Goal: Task Accomplishment & Management: Manage account settings

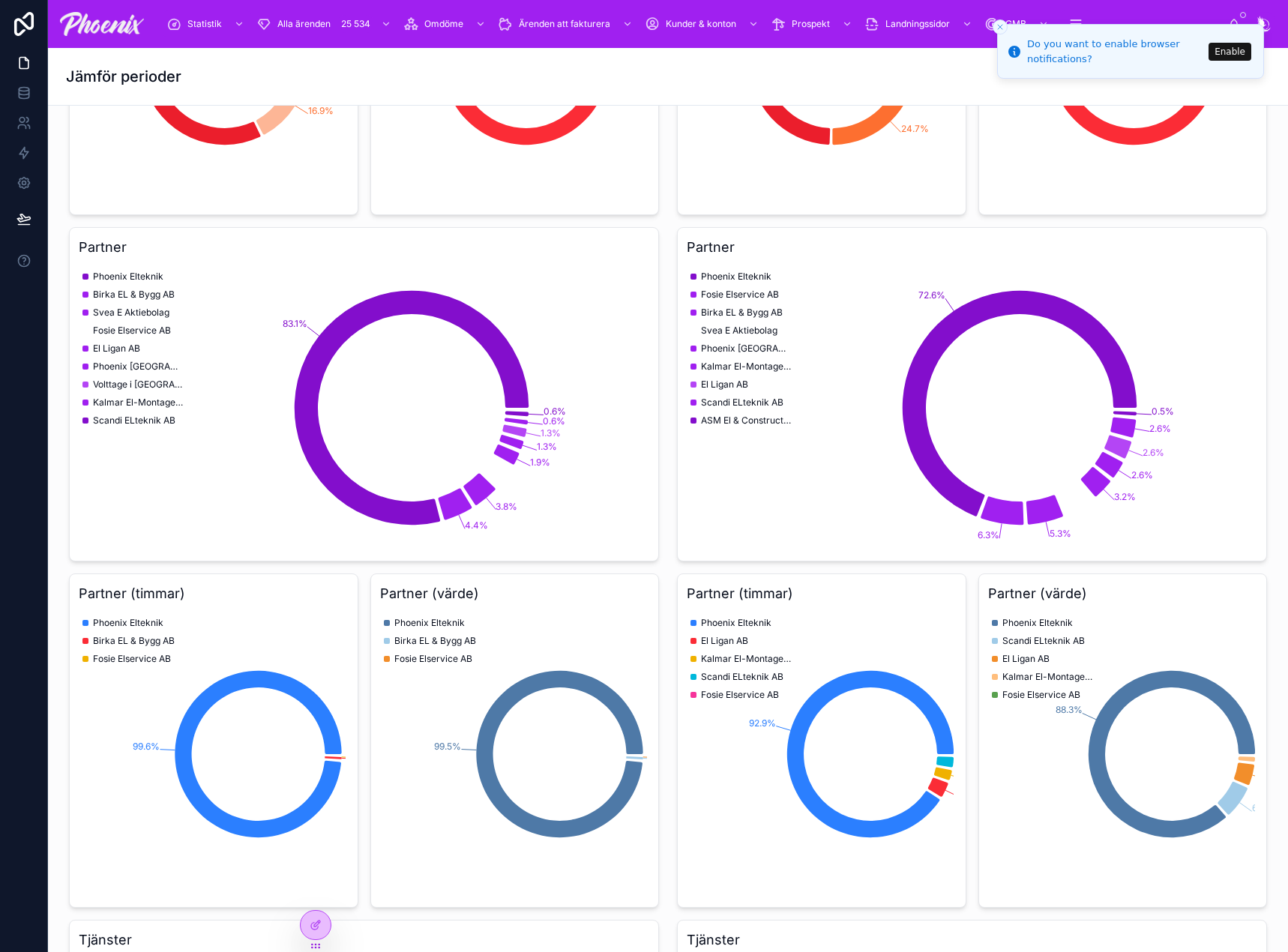
scroll to position [1448, 0]
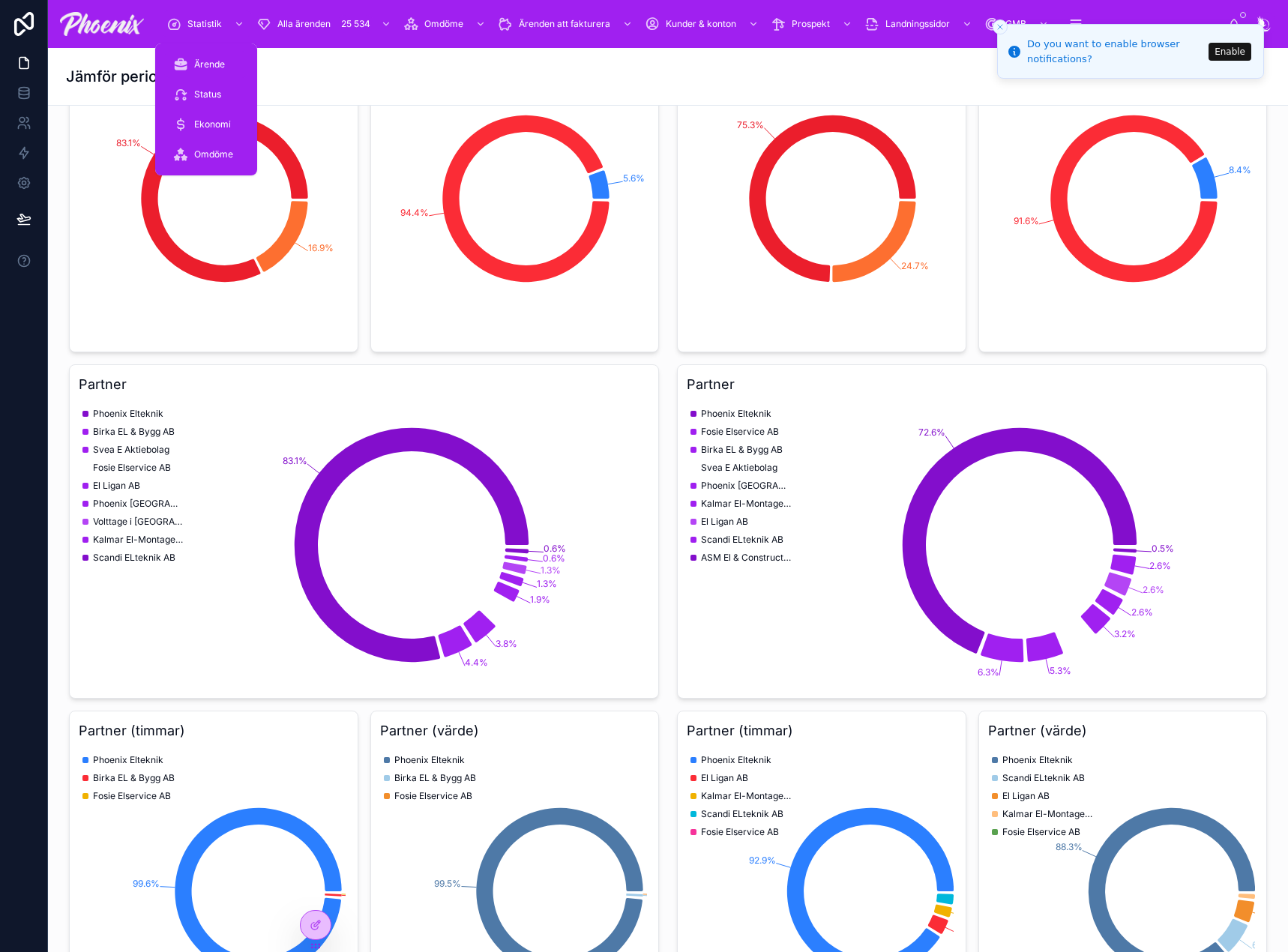
click at [206, 22] on span "Statistik" at bounding box center [205, 24] width 35 height 12
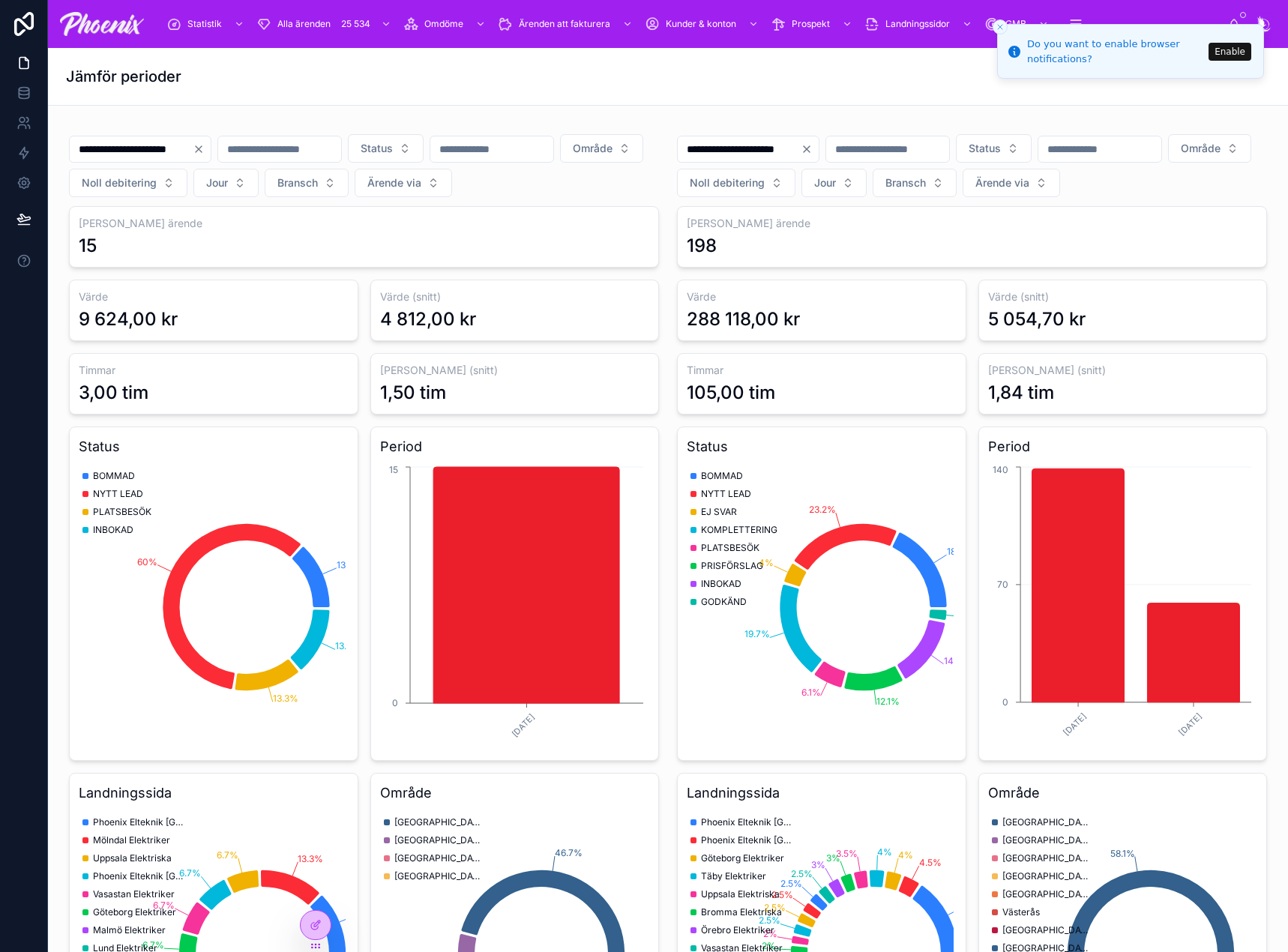
click at [1000, 29] on icon "Close toast" at bounding box center [1001, 27] width 9 height 9
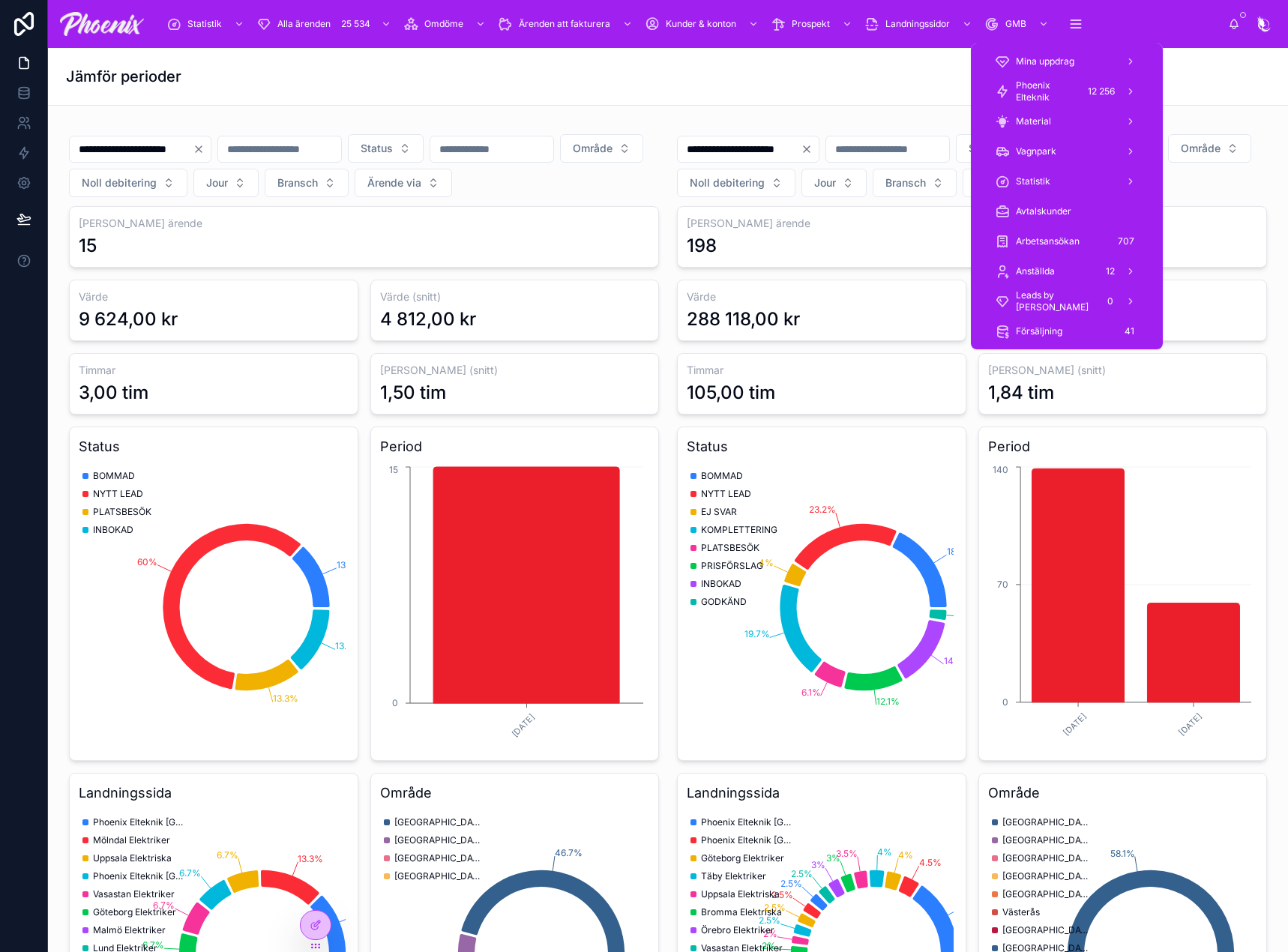
click at [1058, 87] on span "Phoenix Elteknik" at bounding box center [1046, 92] width 61 height 24
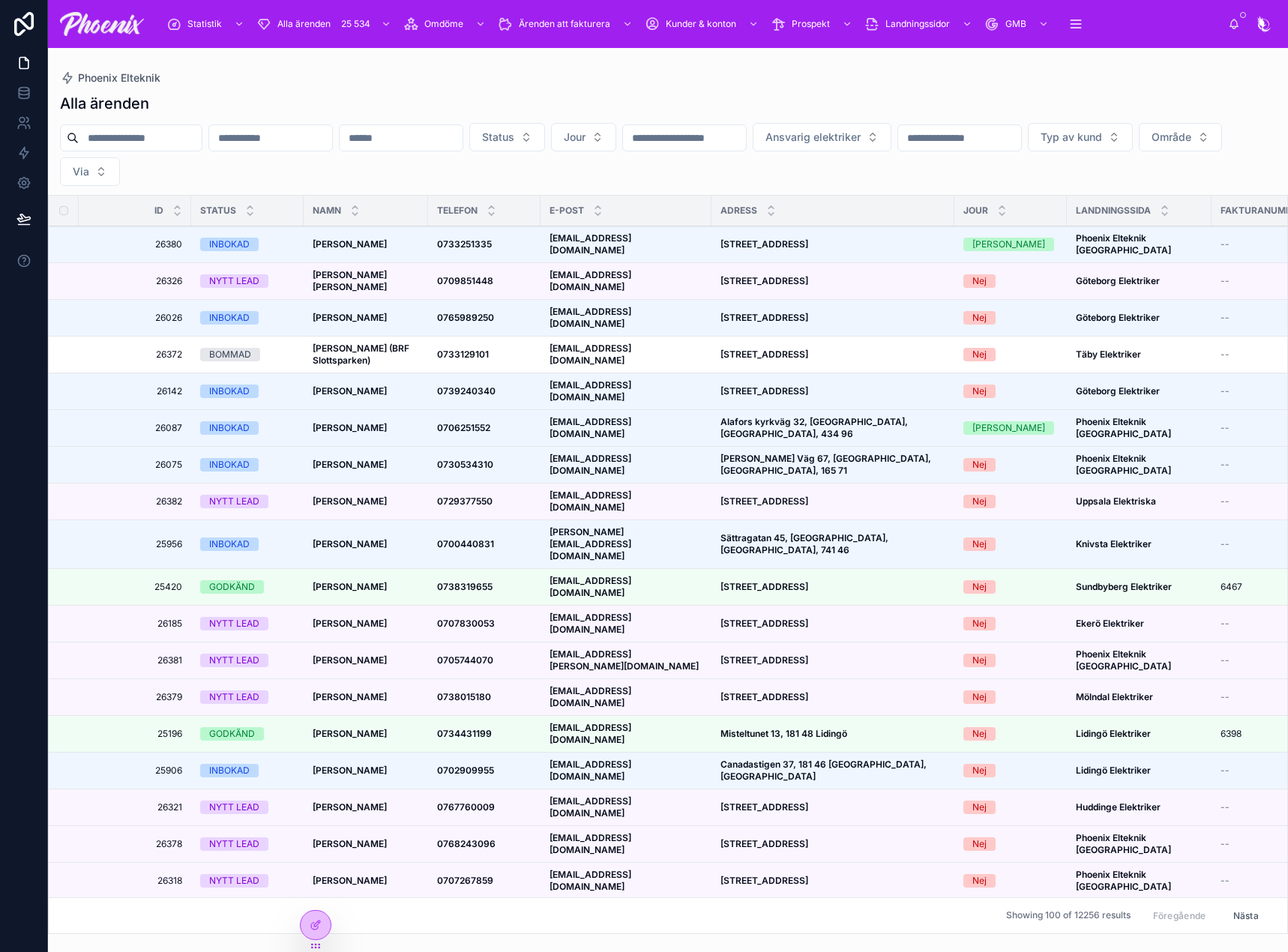
click at [126, 120] on div "Alla ärenden Status Jour Ansvarig elektriker Typ av kund Område Via Id Status N…" at bounding box center [667, 509] width 1240 height 850
click at [120, 141] on input "text" at bounding box center [140, 138] width 123 height 21
paste input "**********"
type input "**********"
click at [324, 99] on div "Alla ärenden" at bounding box center [667, 103] width 1216 height 21
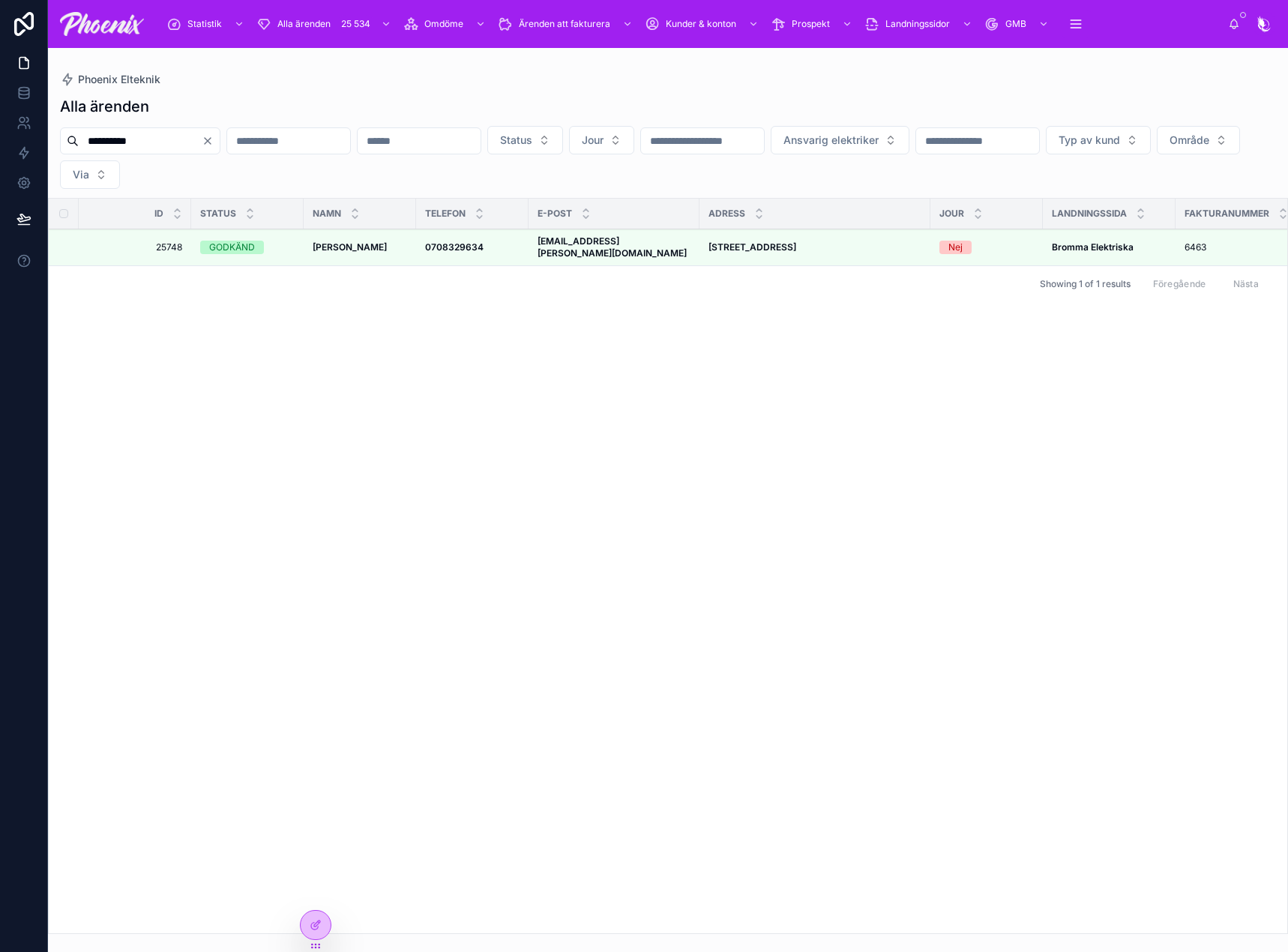
click at [353, 242] on strong "[PERSON_NAME]" at bounding box center [350, 247] width 74 height 11
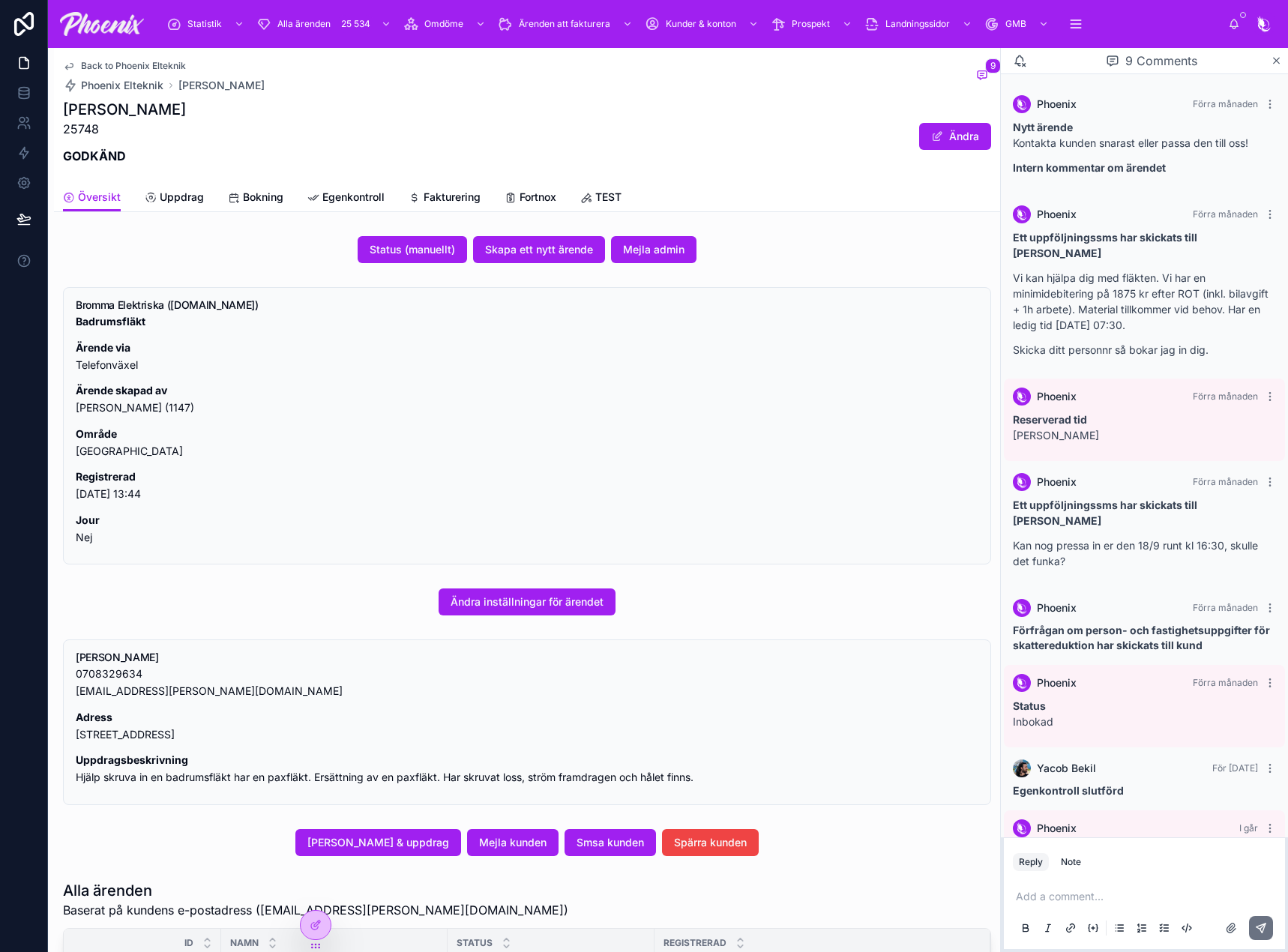
click at [533, 196] on span "Fortnox" at bounding box center [538, 196] width 36 height 15
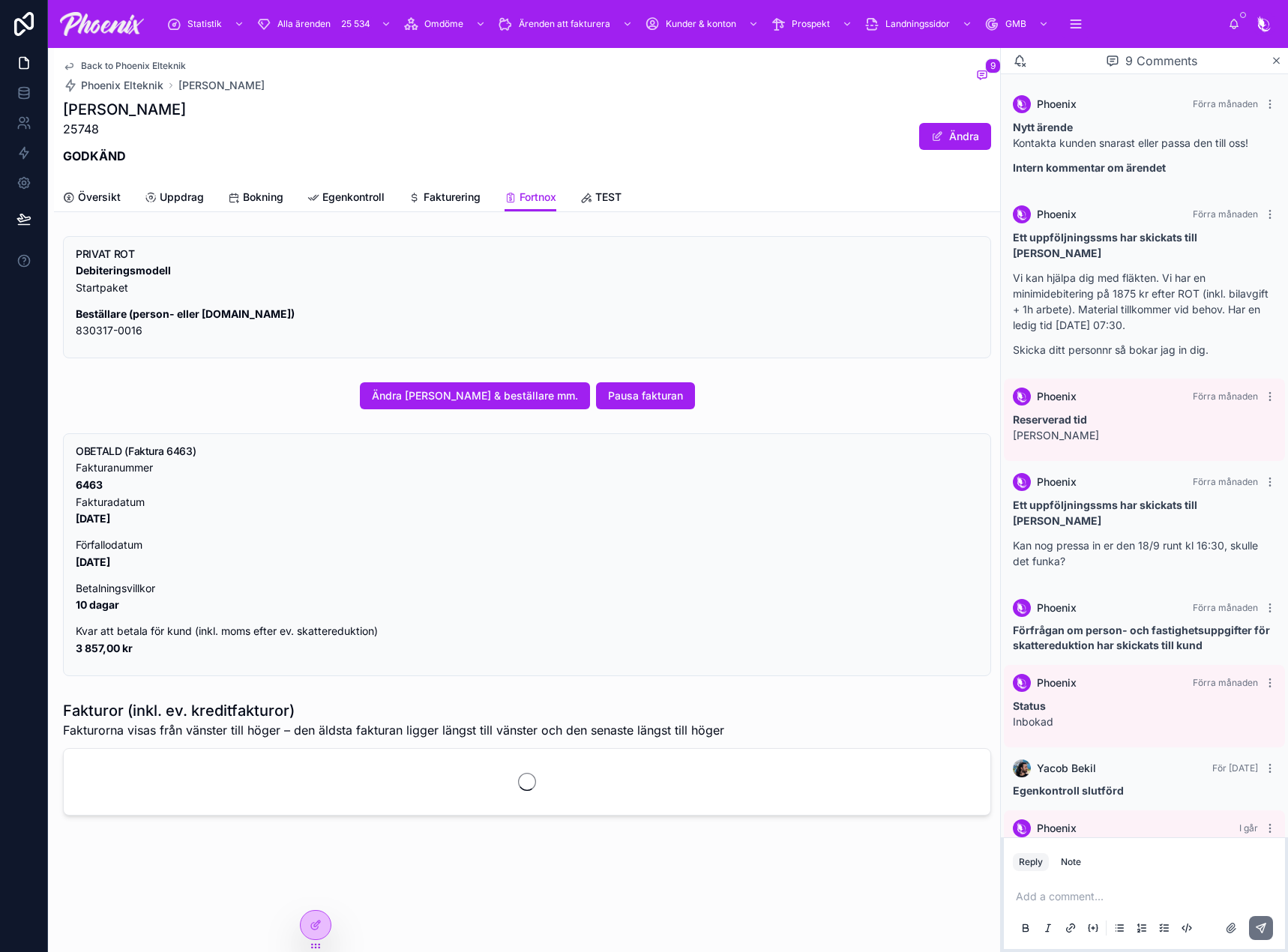
scroll to position [713, 0]
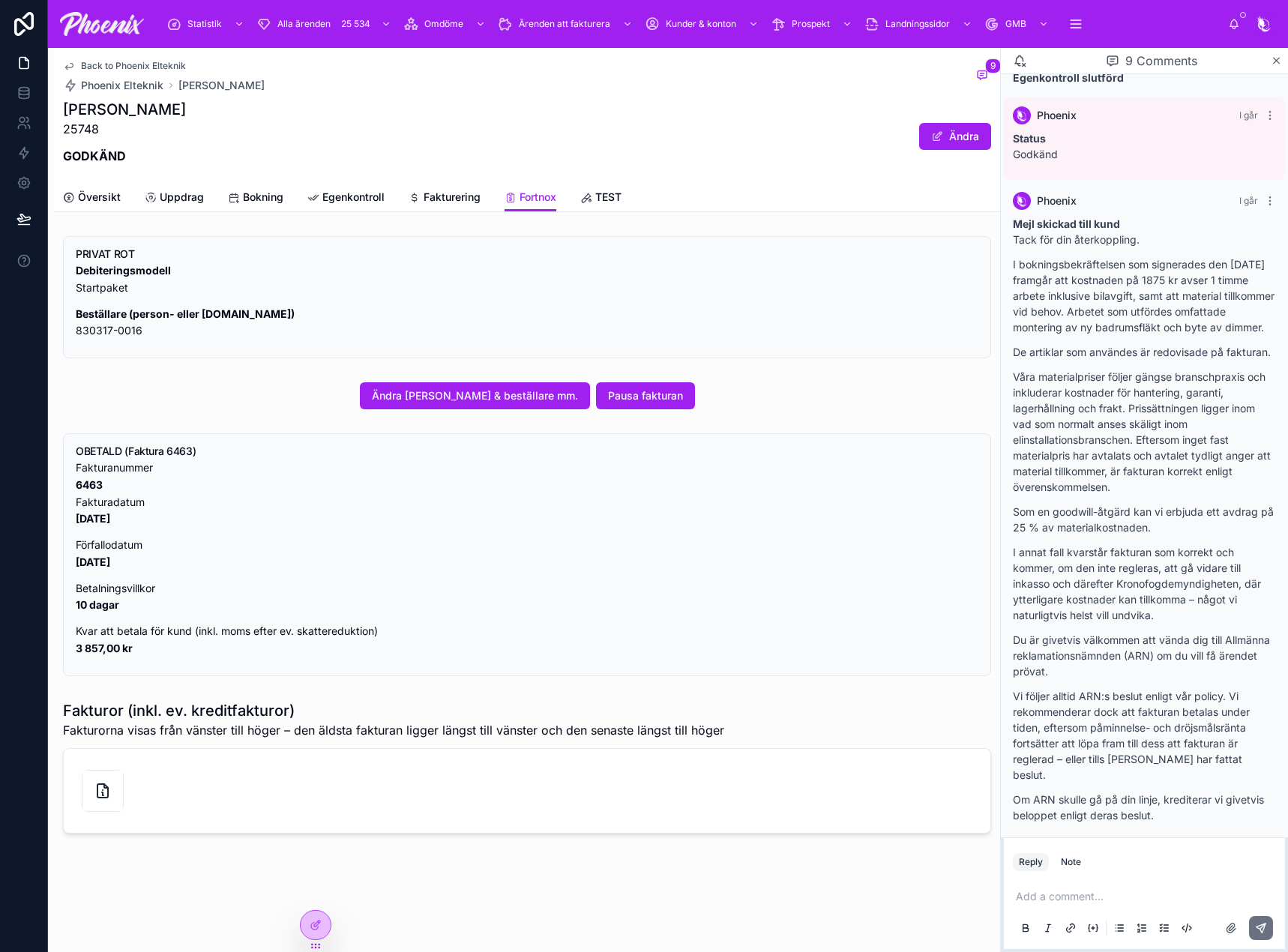
click at [121, 778] on div at bounding box center [102, 791] width 42 height 42
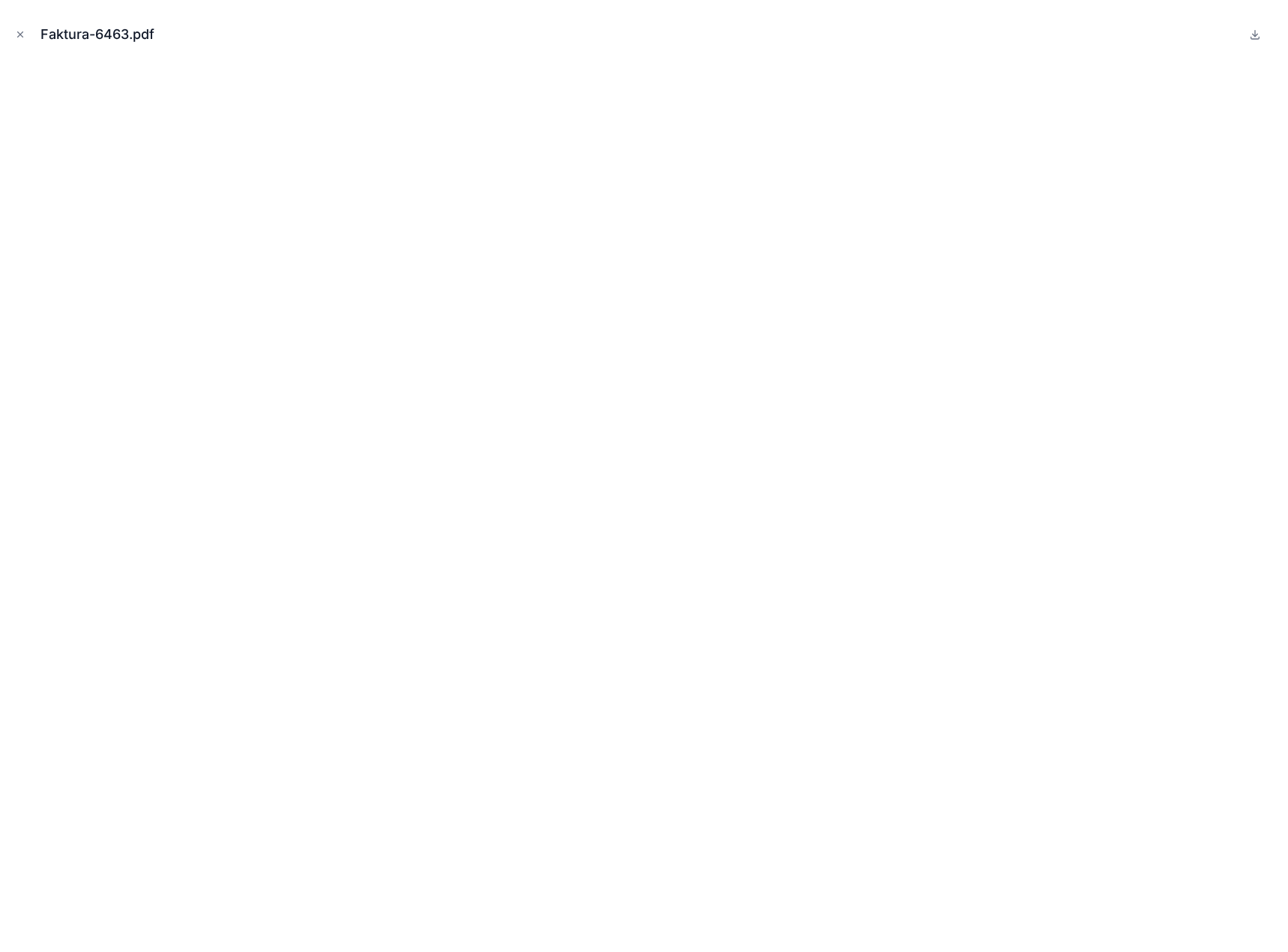
click at [23, 29] on icon "Close modal" at bounding box center [20, 35] width 10 height 10
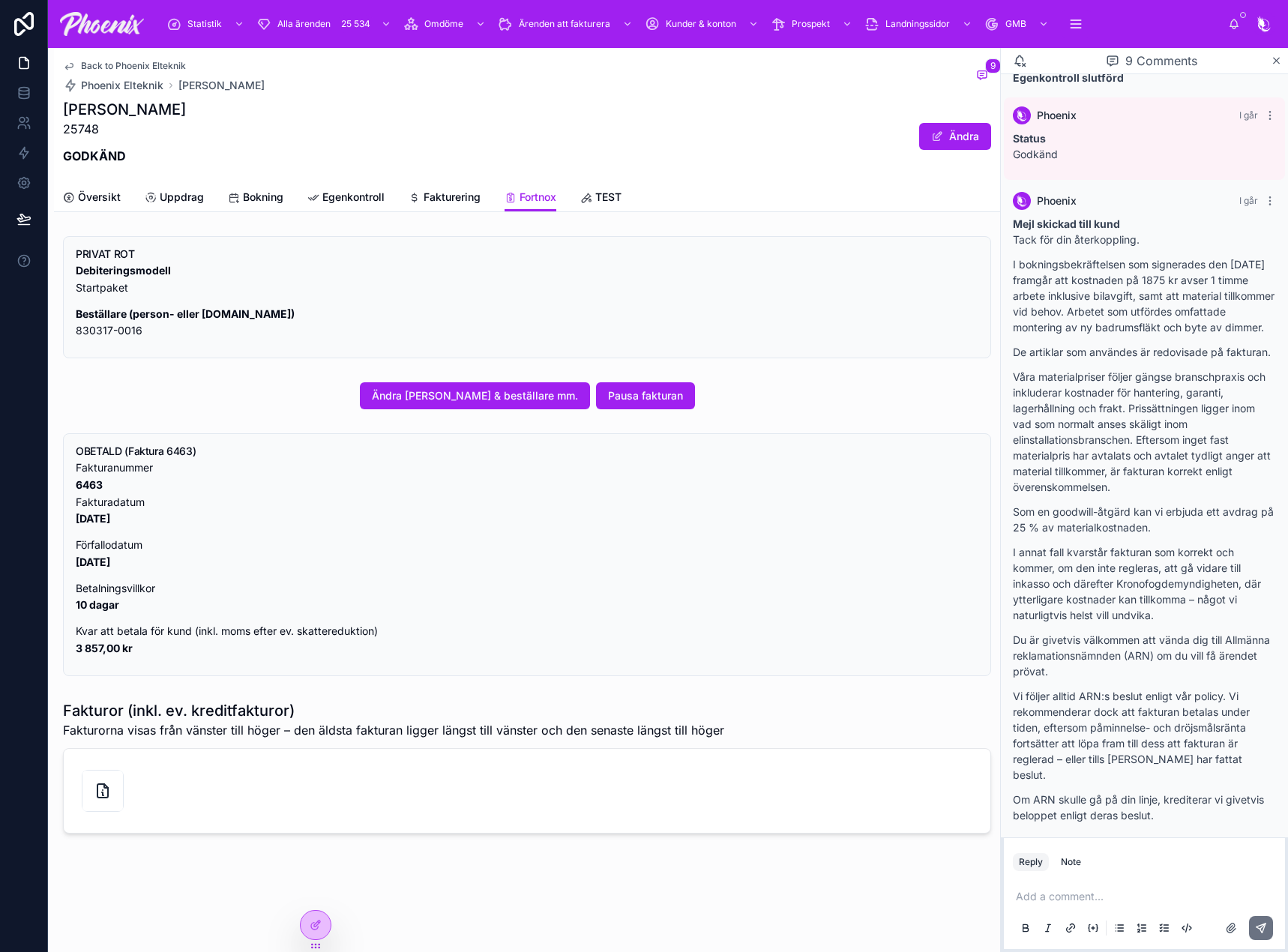
click at [448, 197] on span "Fakturering" at bounding box center [452, 196] width 57 height 15
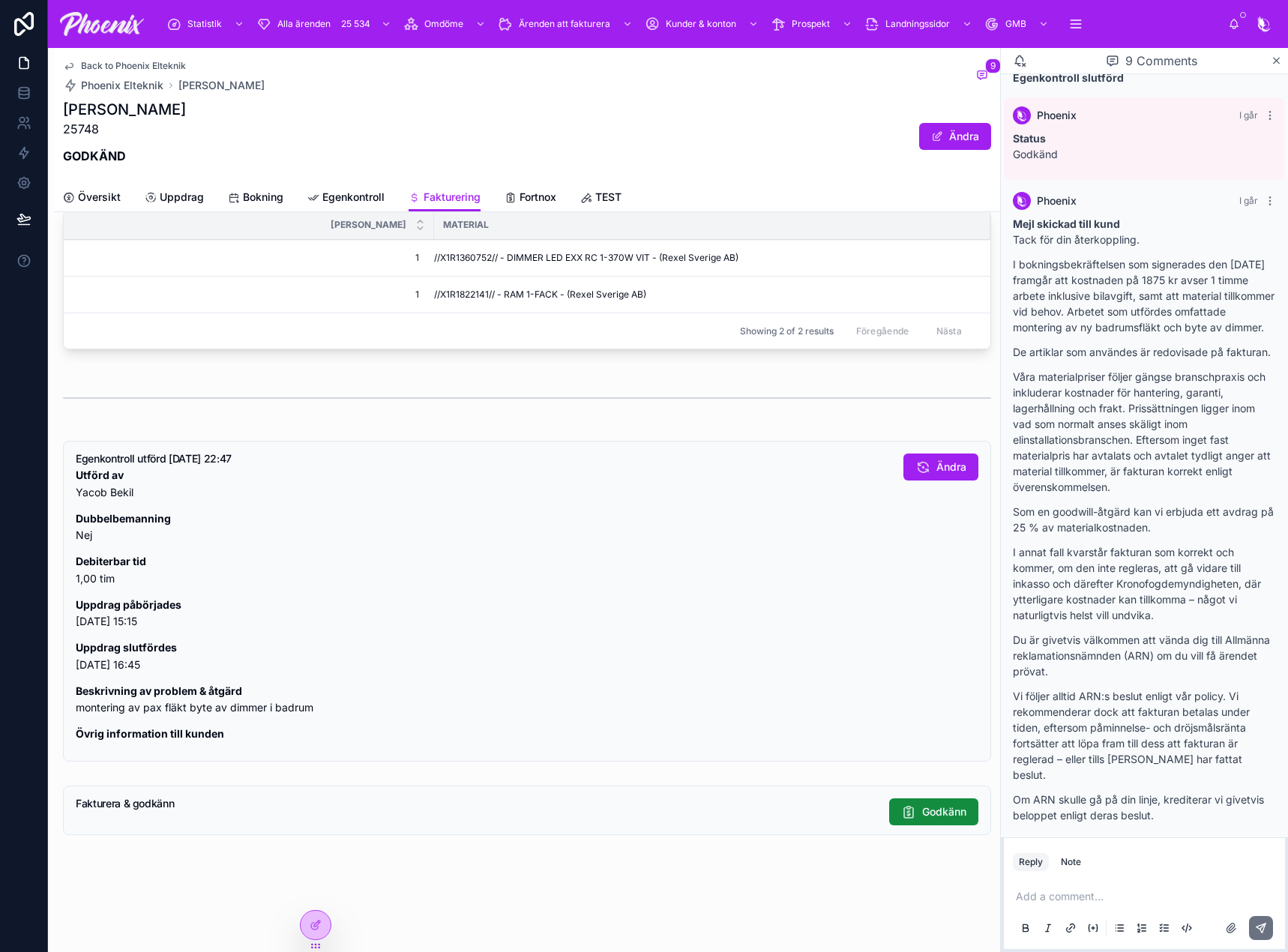
scroll to position [941, 0]
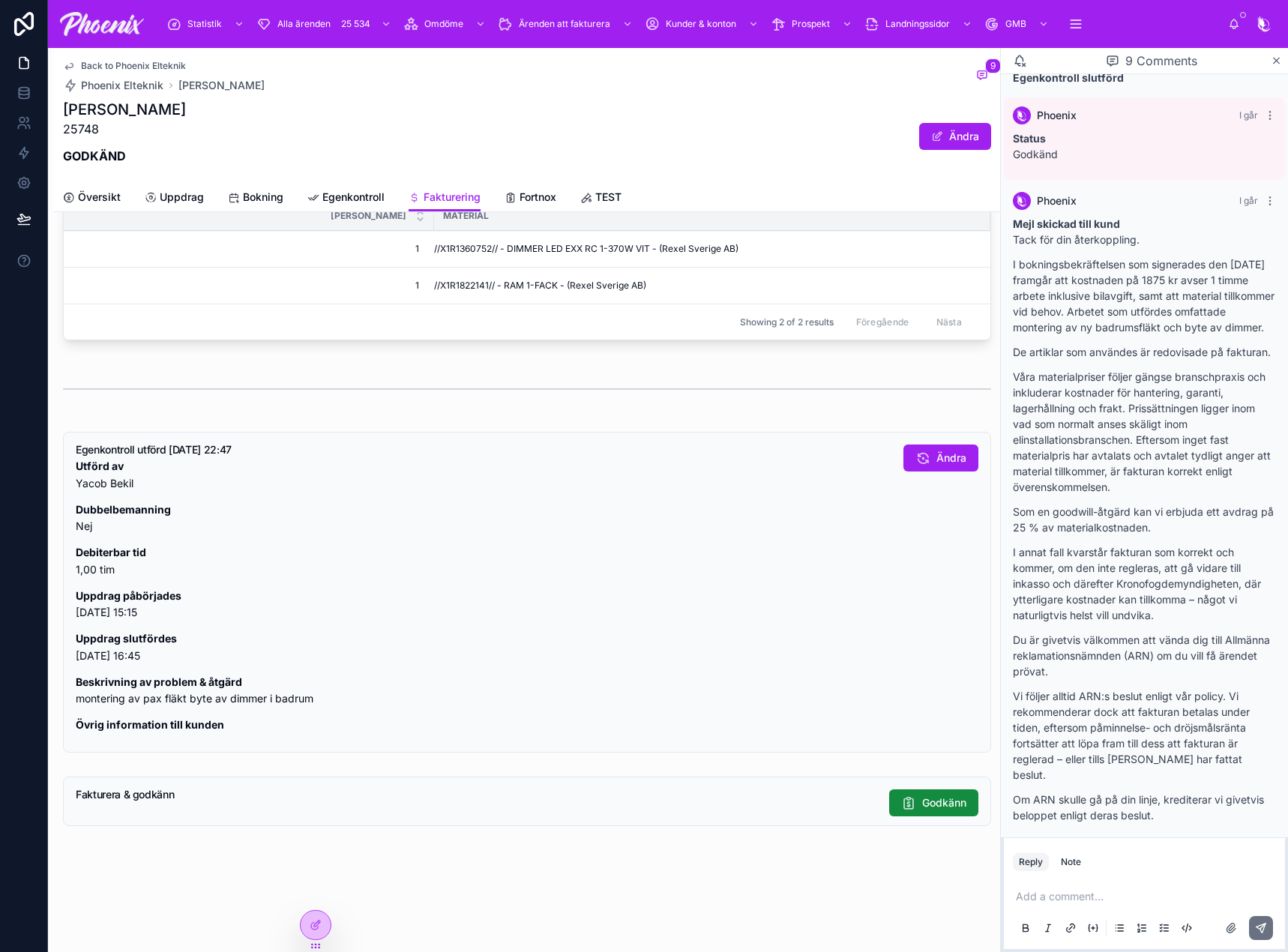
click at [369, 524] on p "Dubbelbemanning Nej" at bounding box center [484, 519] width 816 height 35
drag, startPoint x: 564, startPoint y: 203, endPoint x: 555, endPoint y: 201, distance: 9.2
click at [564, 203] on div "Översikt Uppdrag Bokning Egenkontroll Fakturering Fortnox TEST" at bounding box center [527, 196] width 929 height 29
click at [553, 199] on span "Fortnox" at bounding box center [538, 196] width 36 height 15
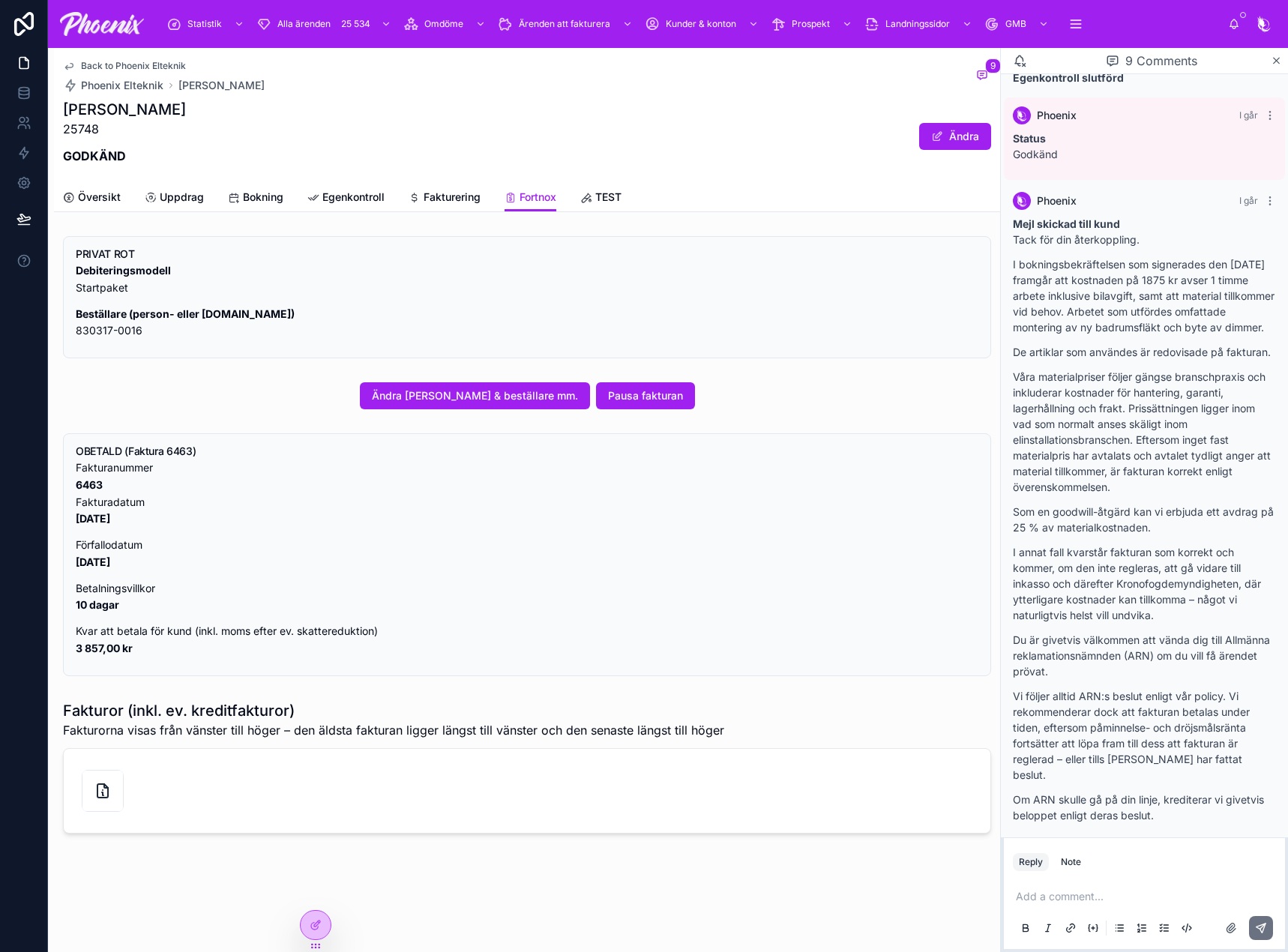
click at [87, 786] on div at bounding box center [102, 791] width 42 height 42
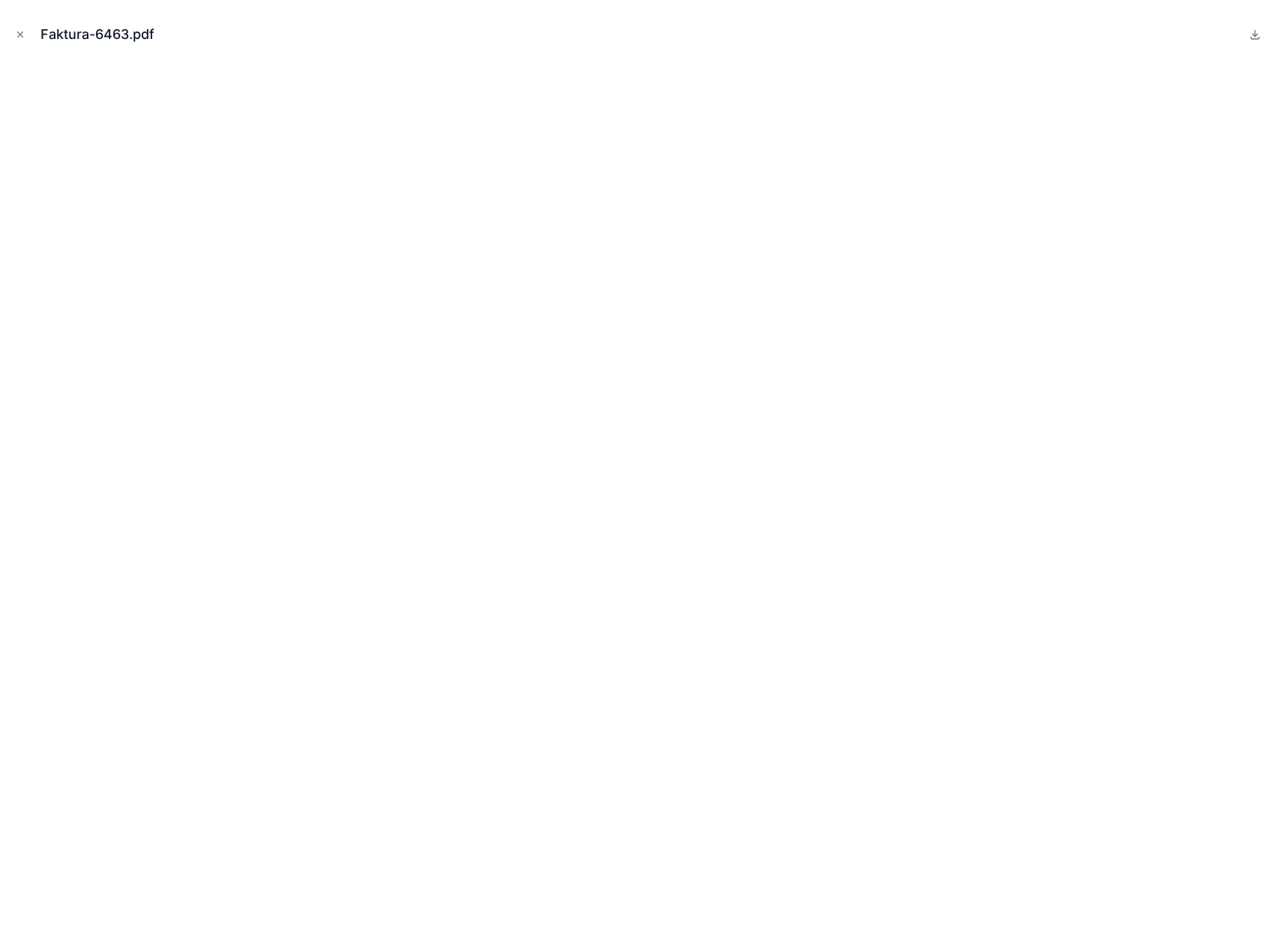
click at [23, 32] on icon "Close modal" at bounding box center [20, 35] width 10 height 10
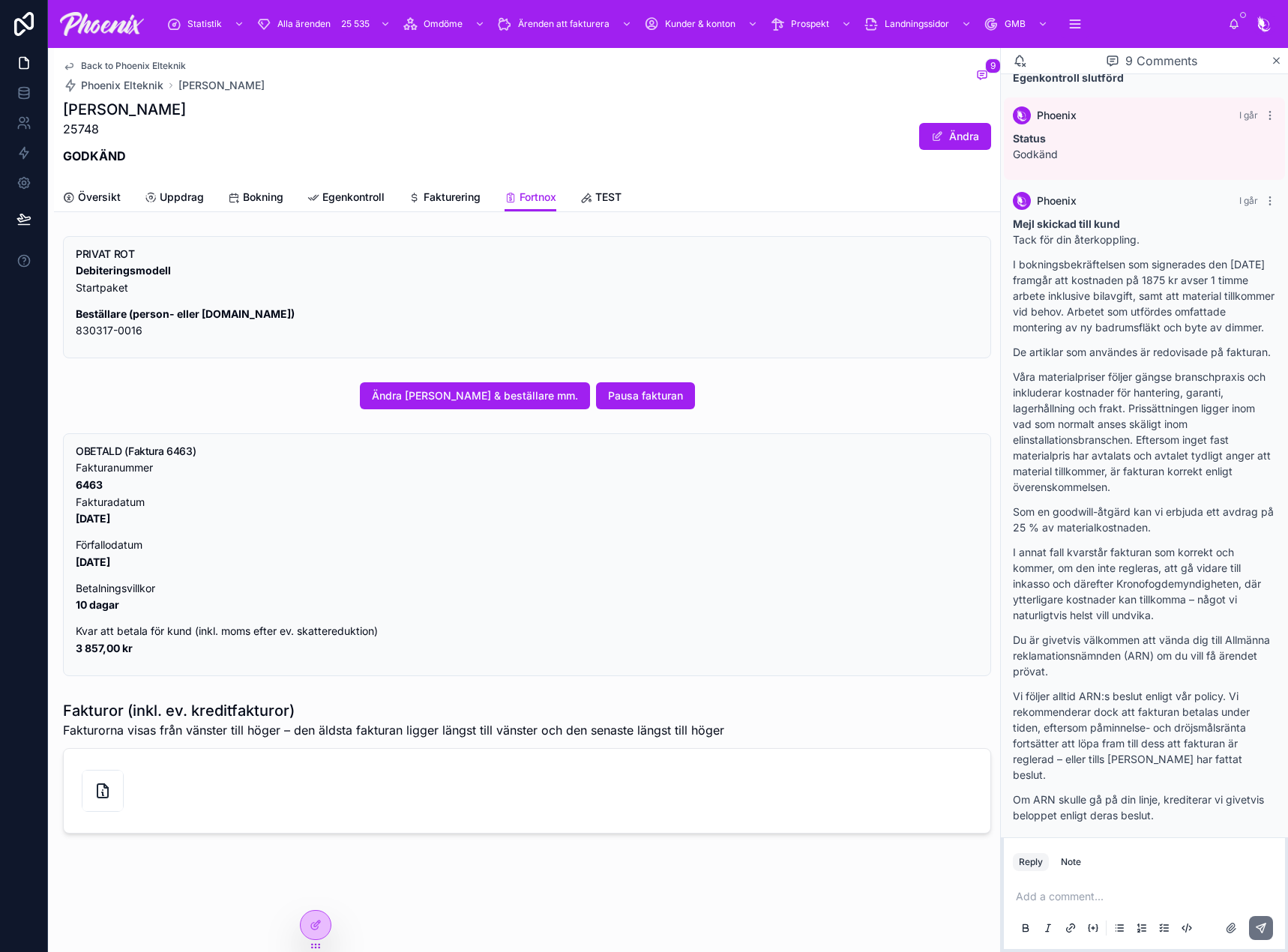
click at [93, 778] on div at bounding box center [102, 791] width 42 height 42
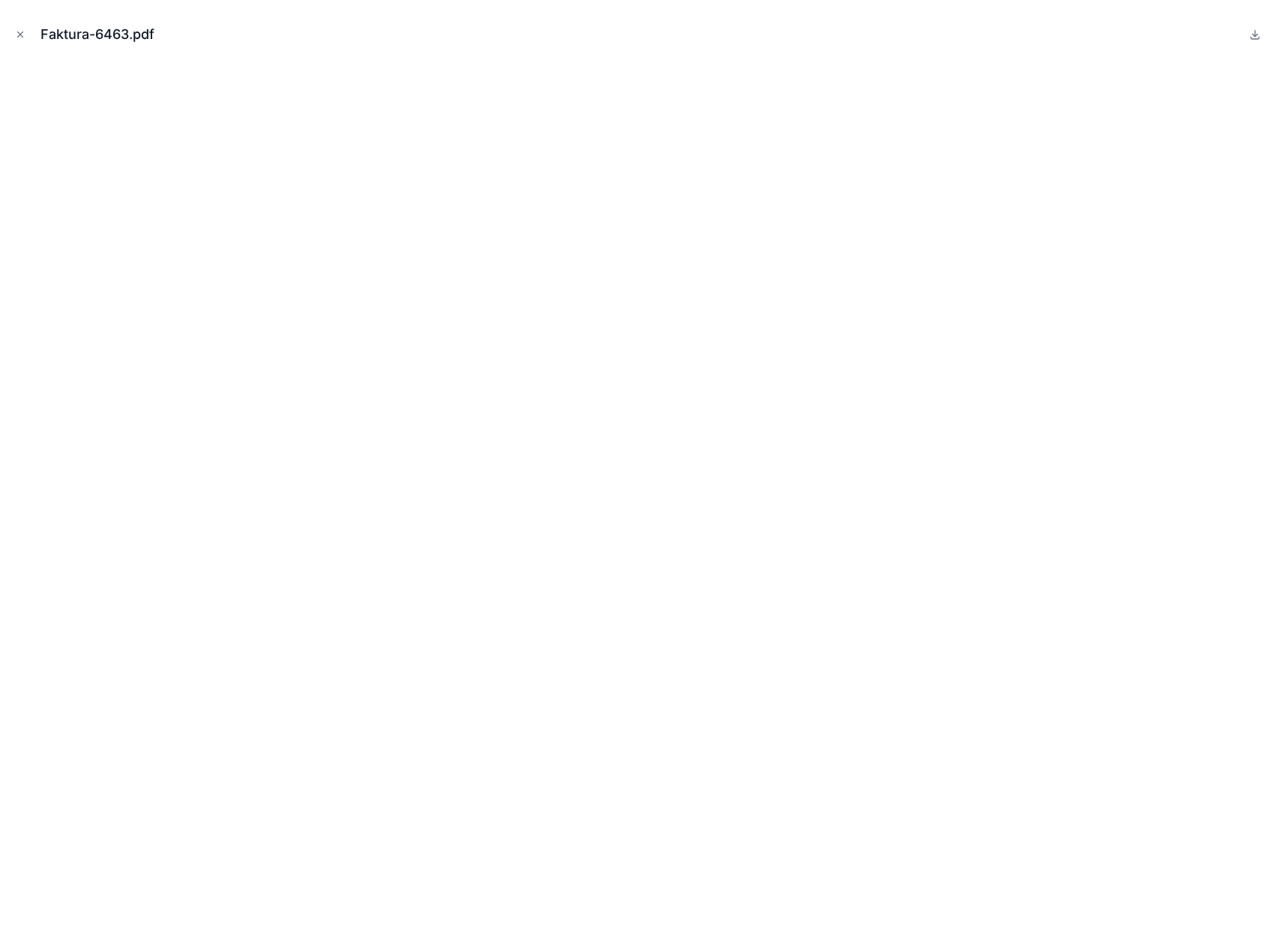
click at [20, 28] on button "Close modal" at bounding box center [20, 34] width 16 height 16
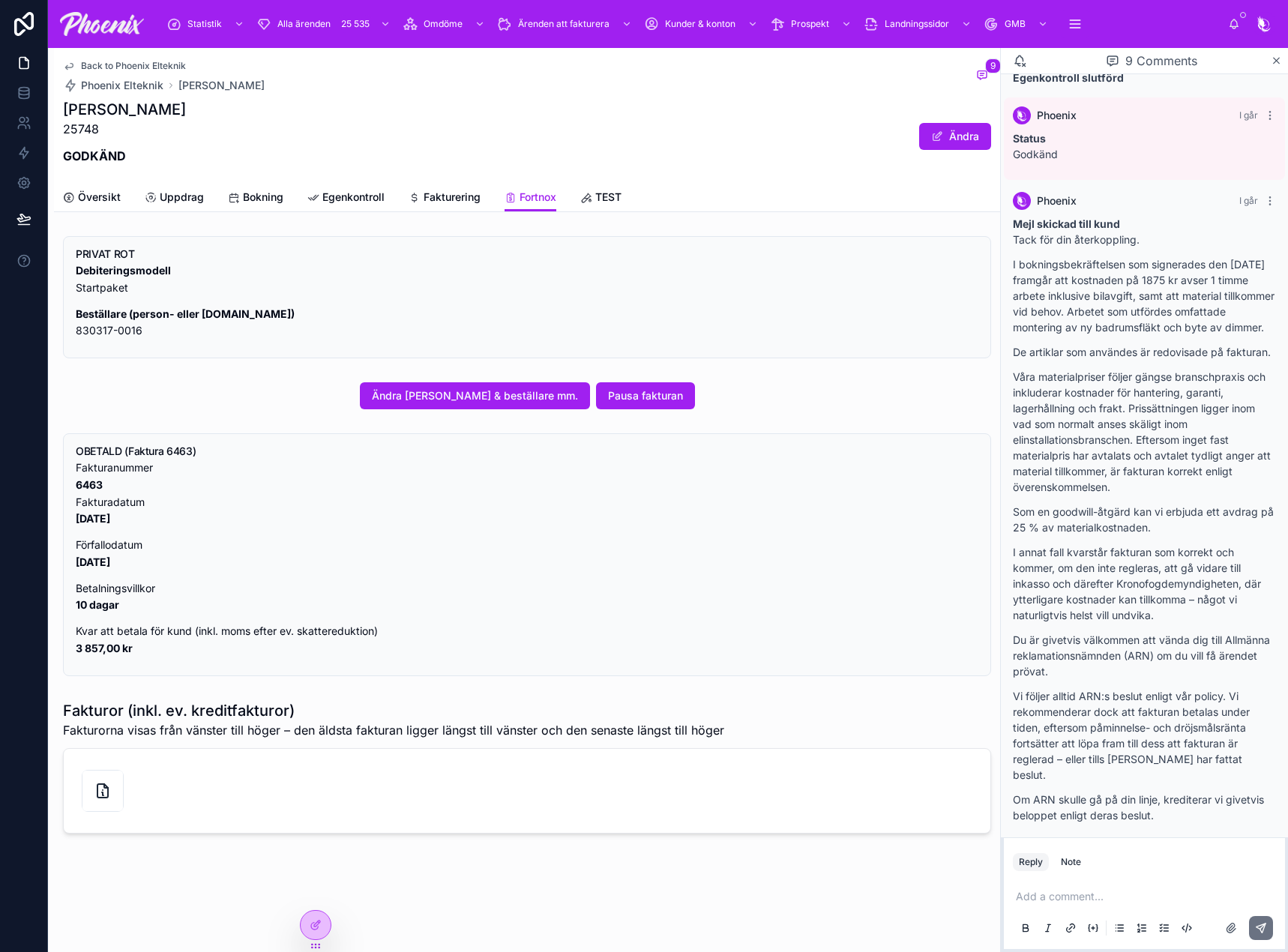
click at [112, 190] on span "Översikt" at bounding box center [99, 196] width 42 height 15
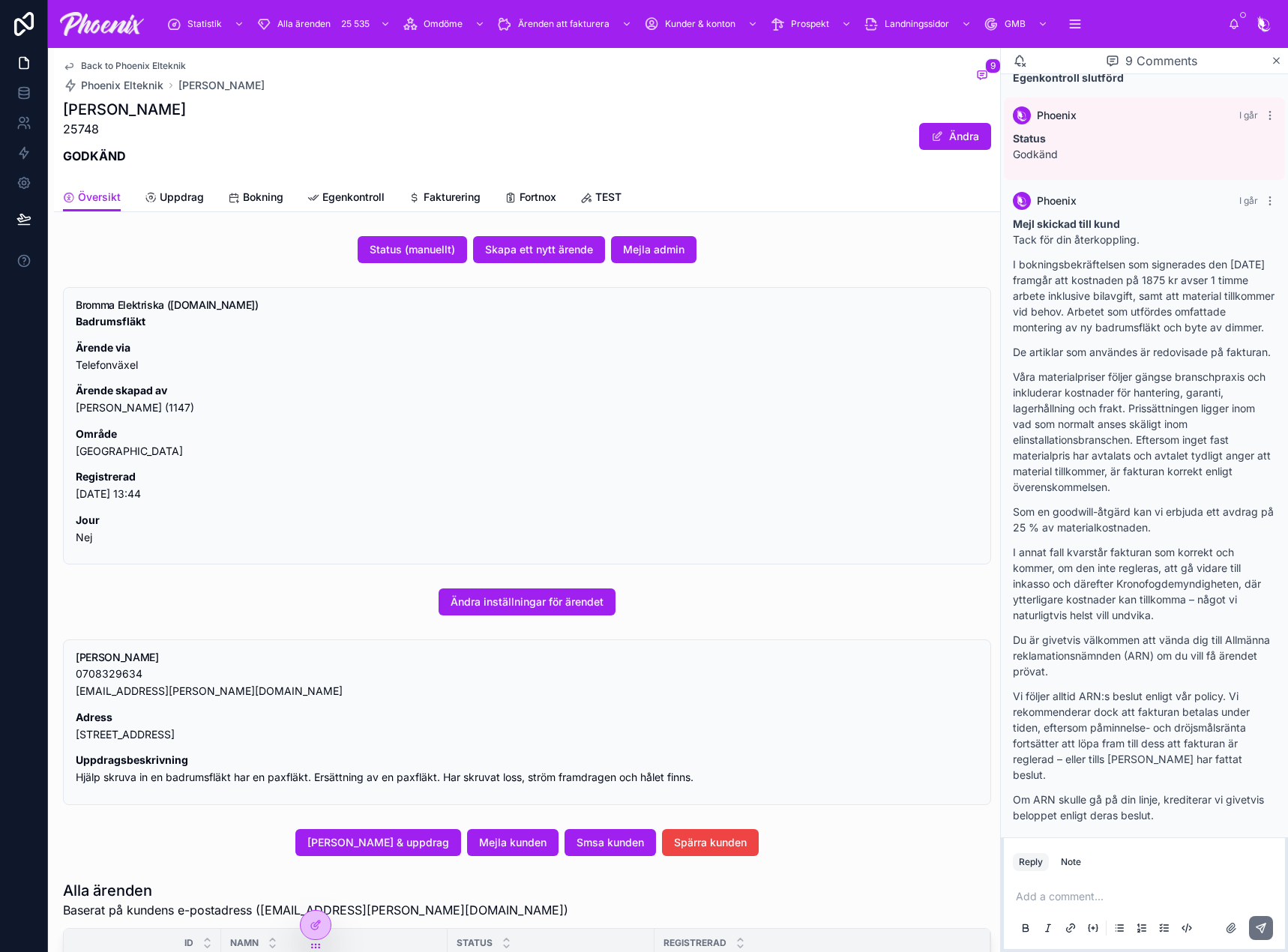
click at [531, 835] on span "Mejla kunden" at bounding box center [513, 842] width 68 height 15
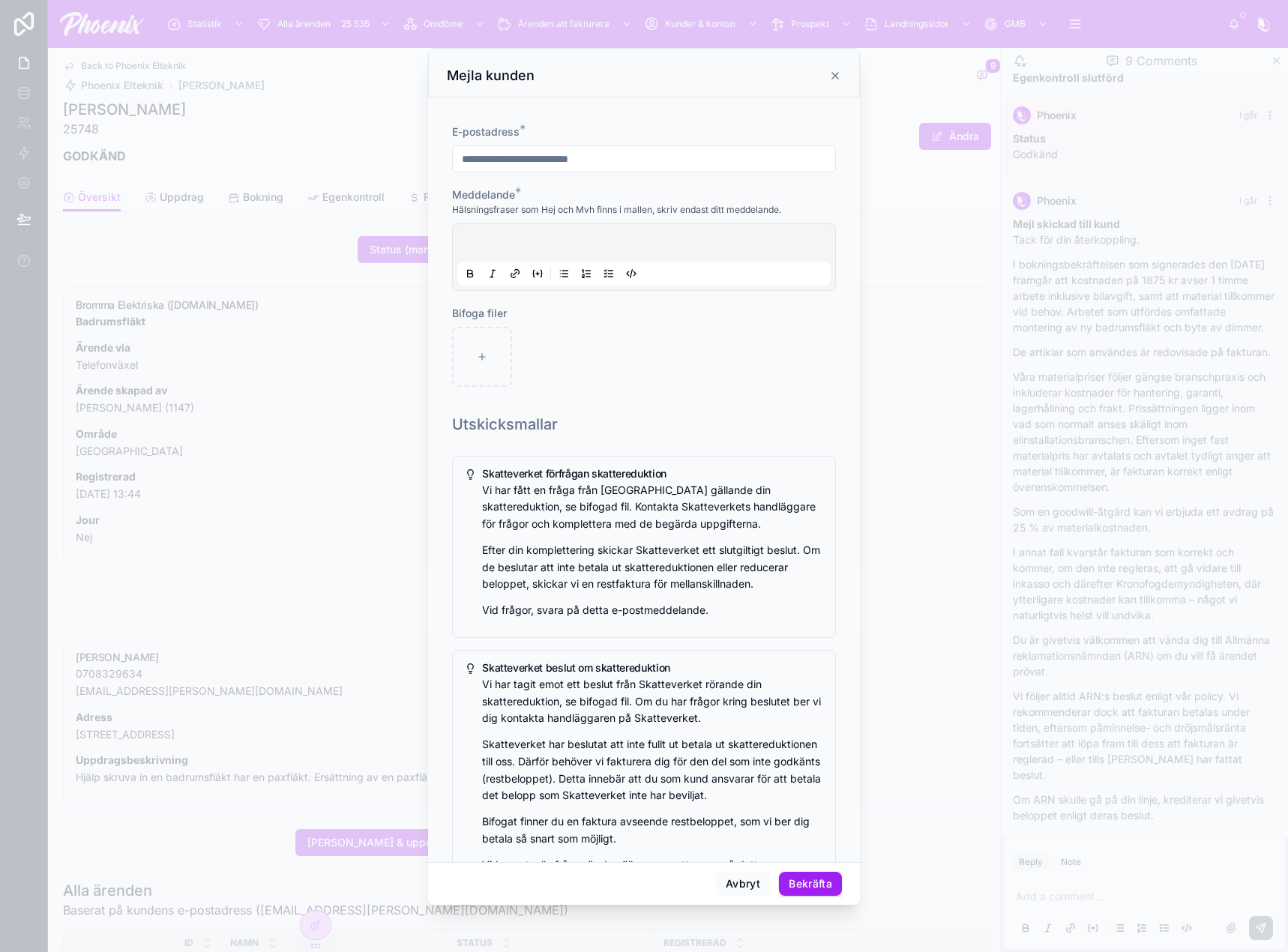
click at [468, 249] on p at bounding box center [647, 245] width 373 height 15
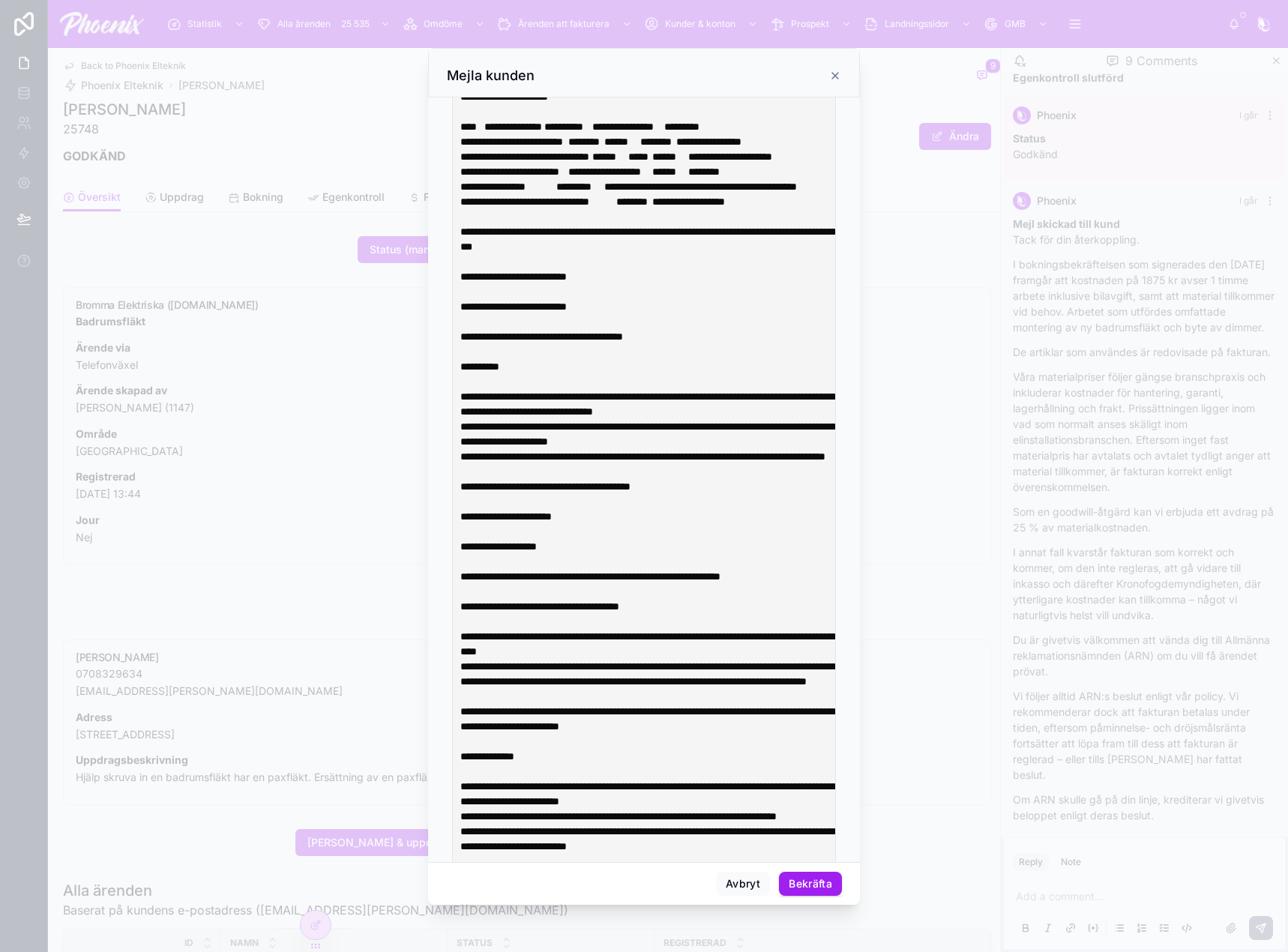
scroll to position [334, 0]
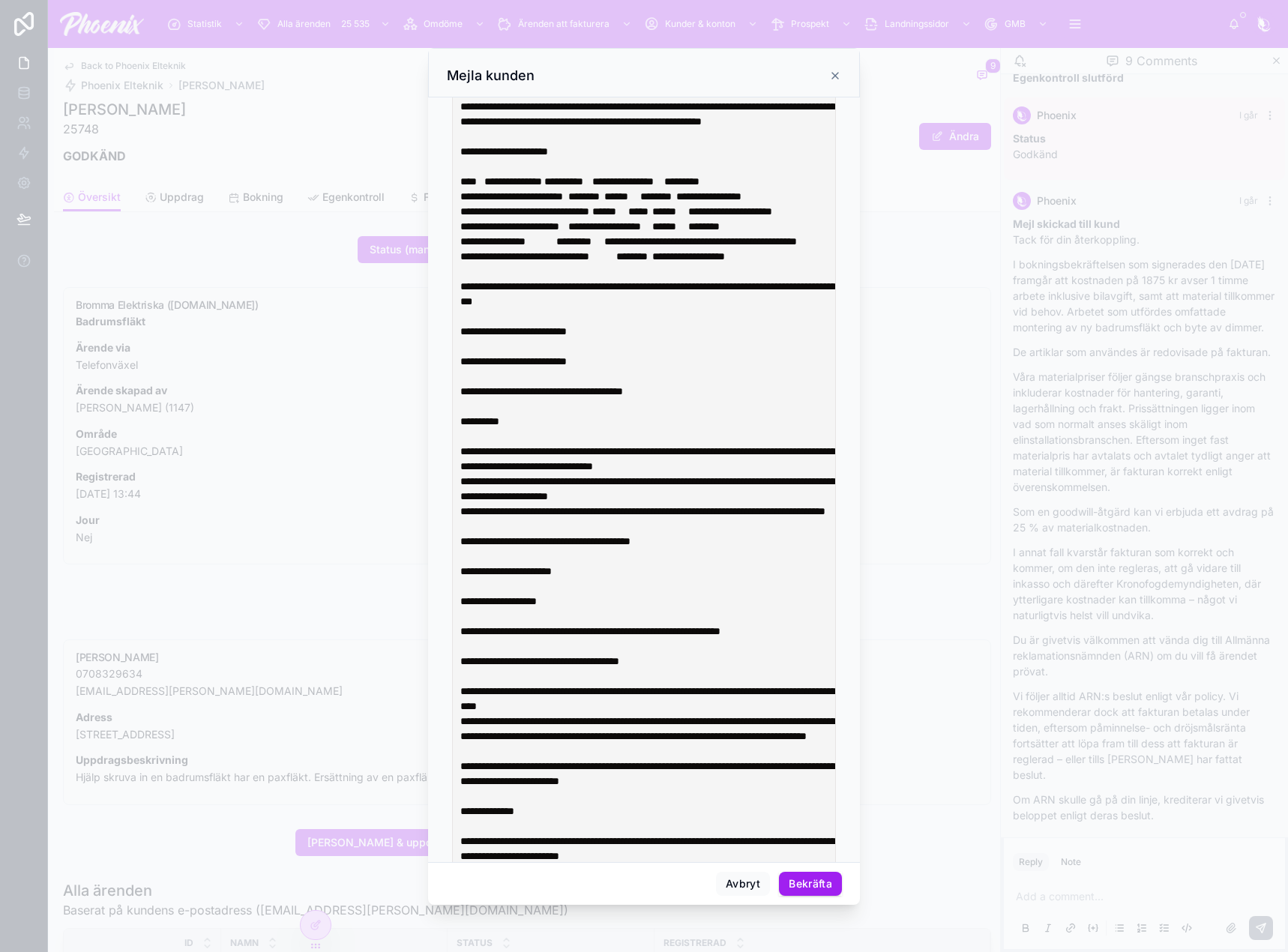
click at [582, 174] on p at bounding box center [647, 166] width 373 height 15
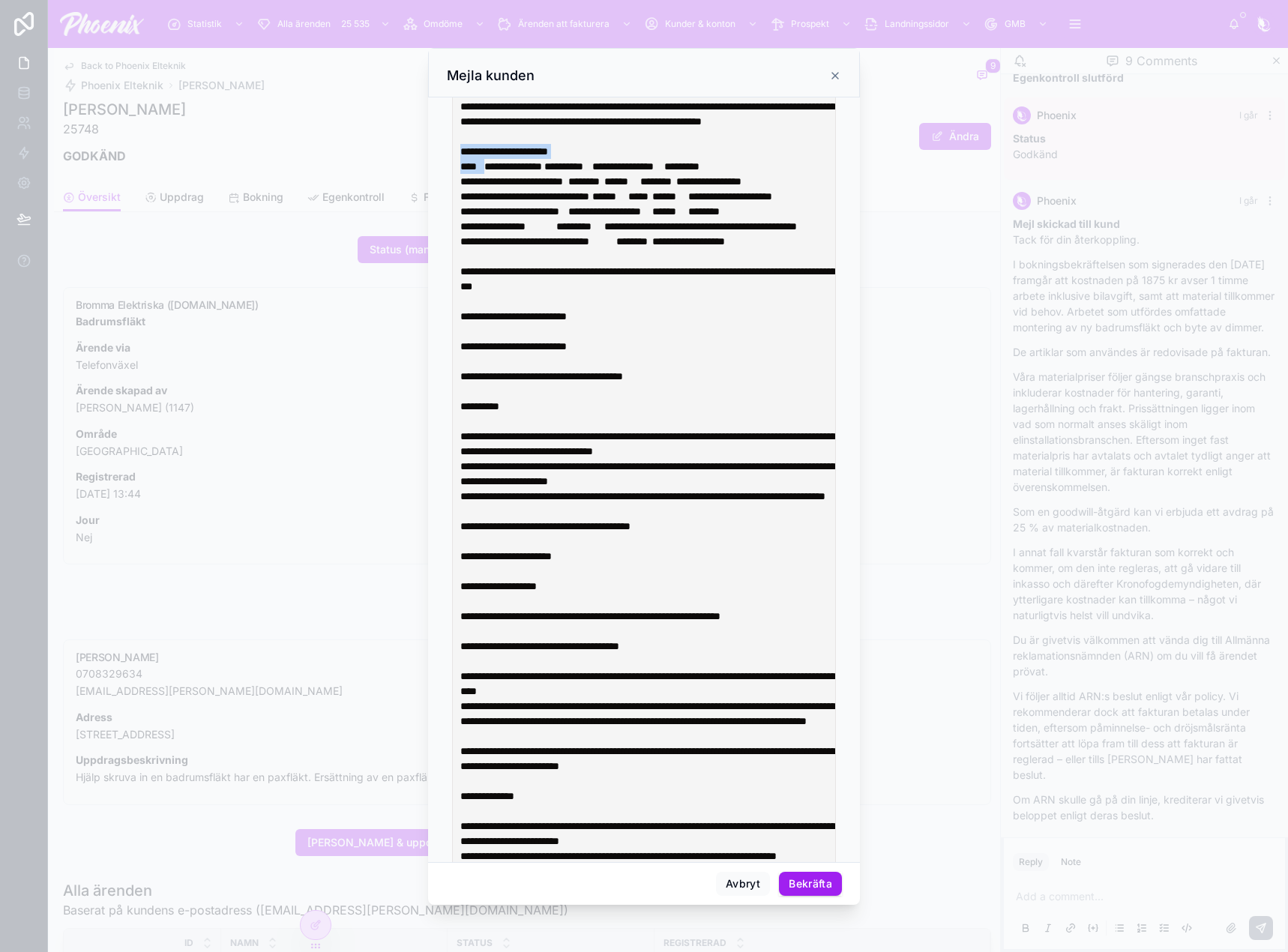
drag, startPoint x: 486, startPoint y: 191, endPoint x: 445, endPoint y: 188, distance: 41.1
click at [445, 188] on div "**********" at bounding box center [644, 480] width 432 height 766
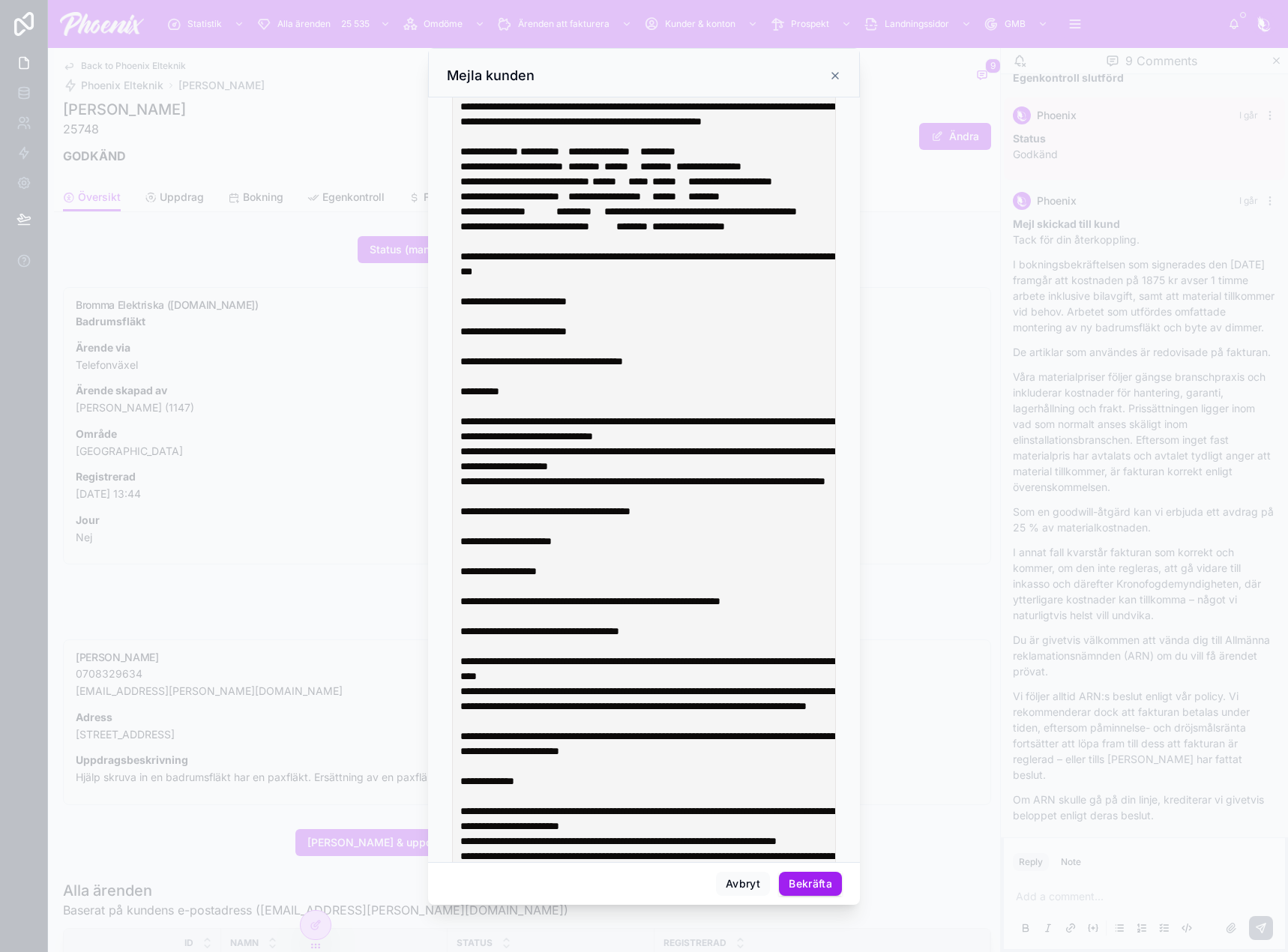
click at [640, 279] on p "**********" at bounding box center [647, 264] width 373 height 30
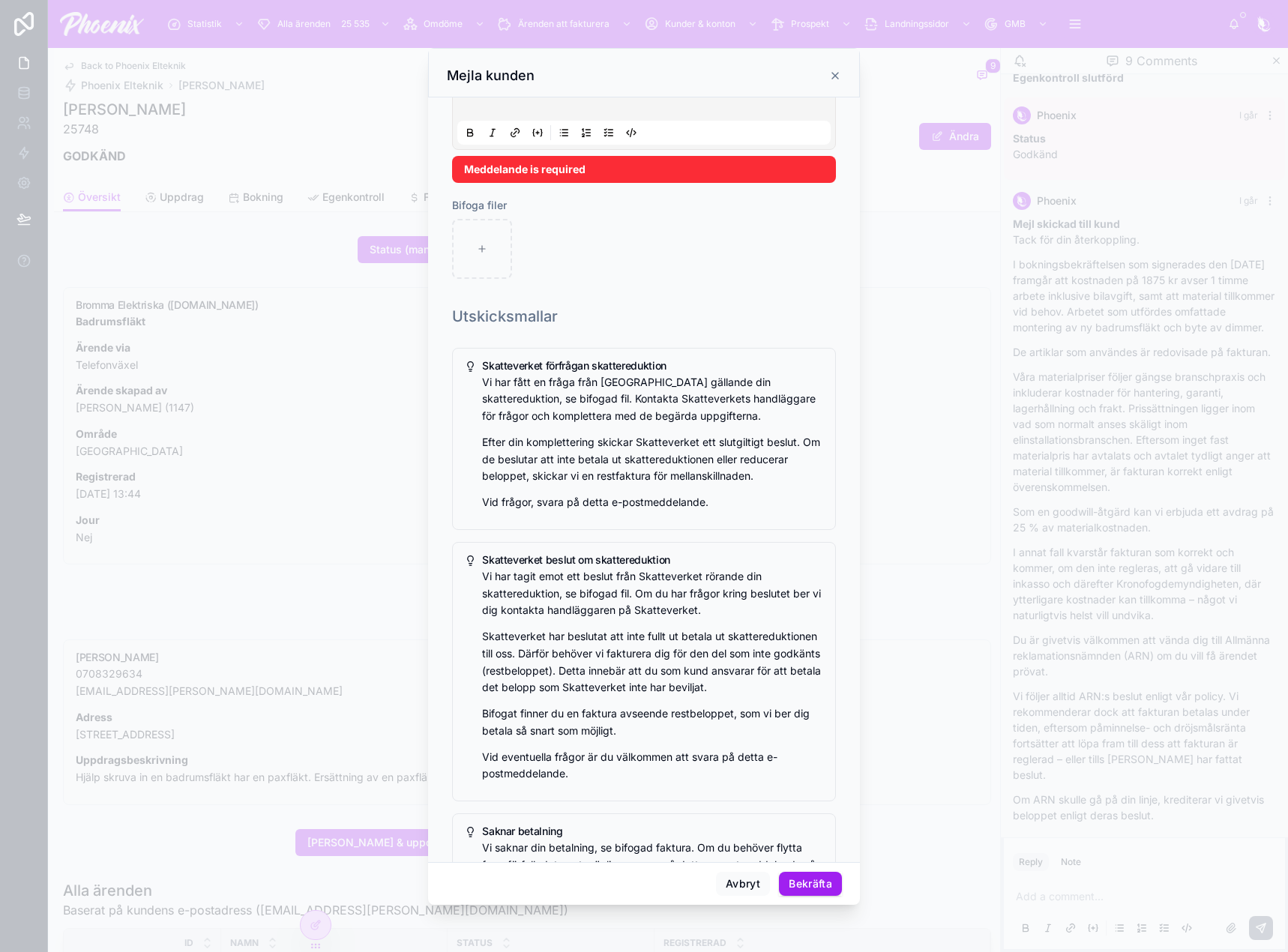
click at [712, 525] on div "Skatteverket förfrågan skattereduktion Vi har fått en fråga från Skatteverket g…" at bounding box center [644, 439] width 384 height 183
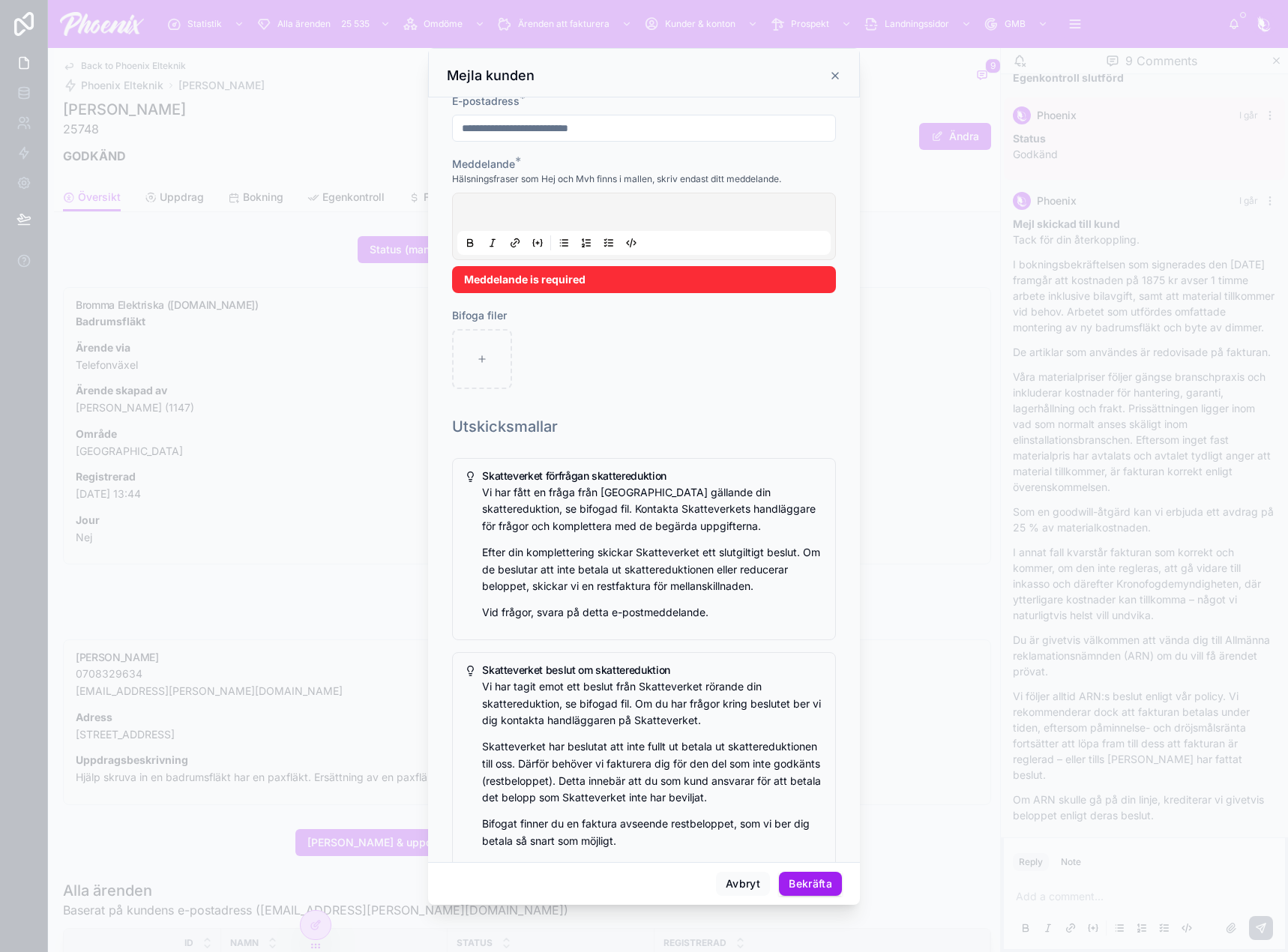
scroll to position [0, 0]
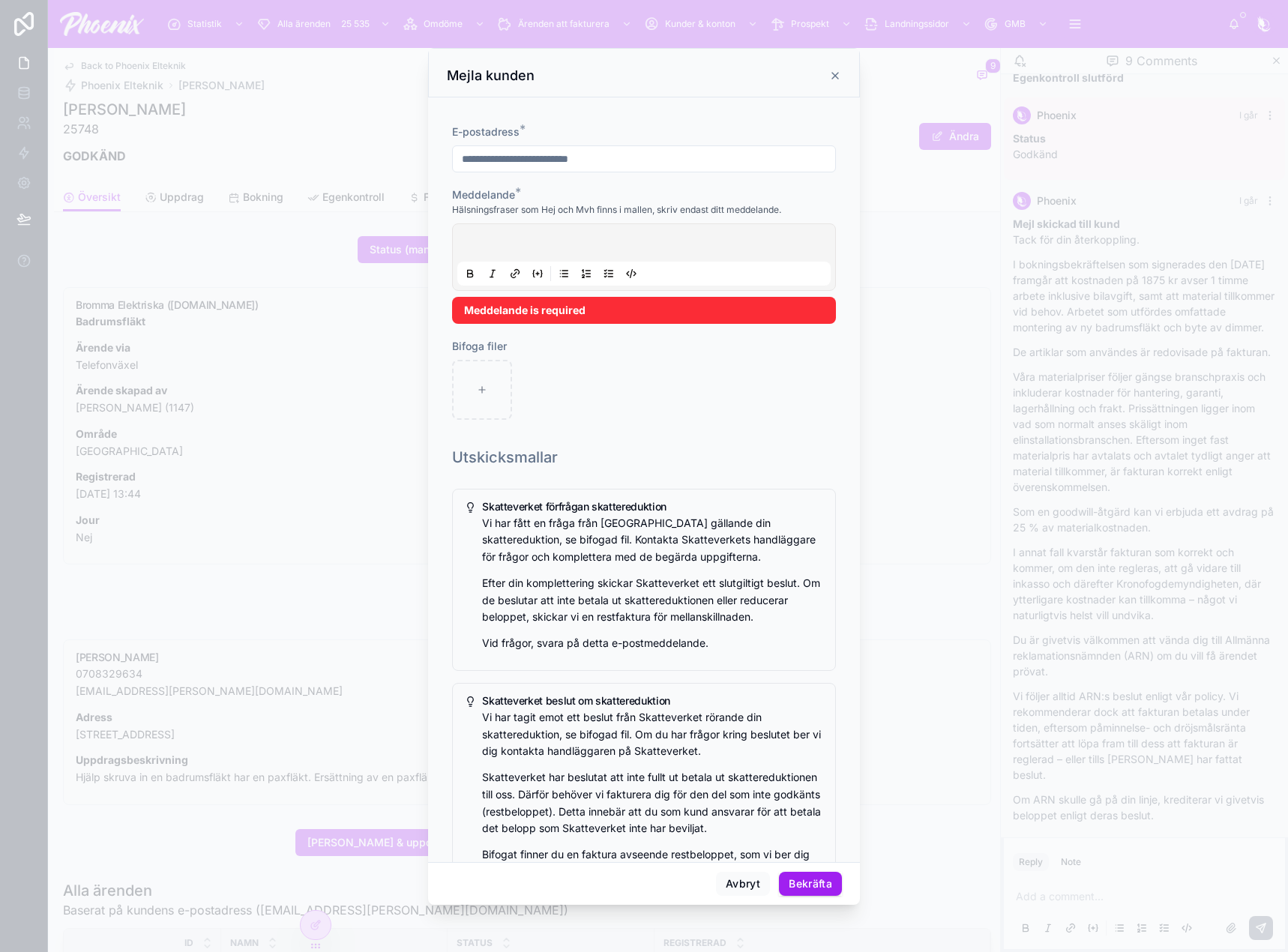
click at [592, 243] on p at bounding box center [647, 245] width 373 height 15
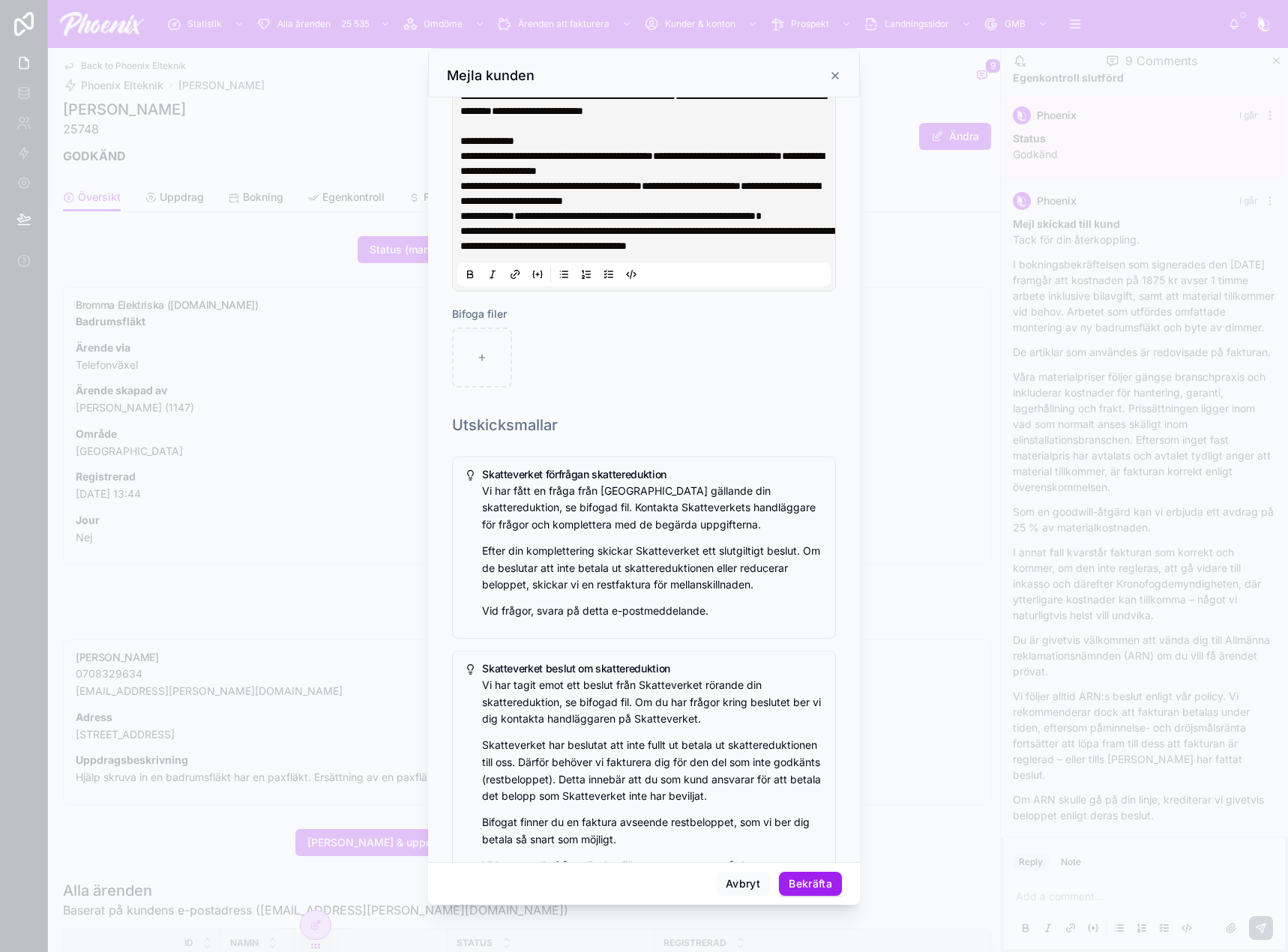
scroll to position [709, 0]
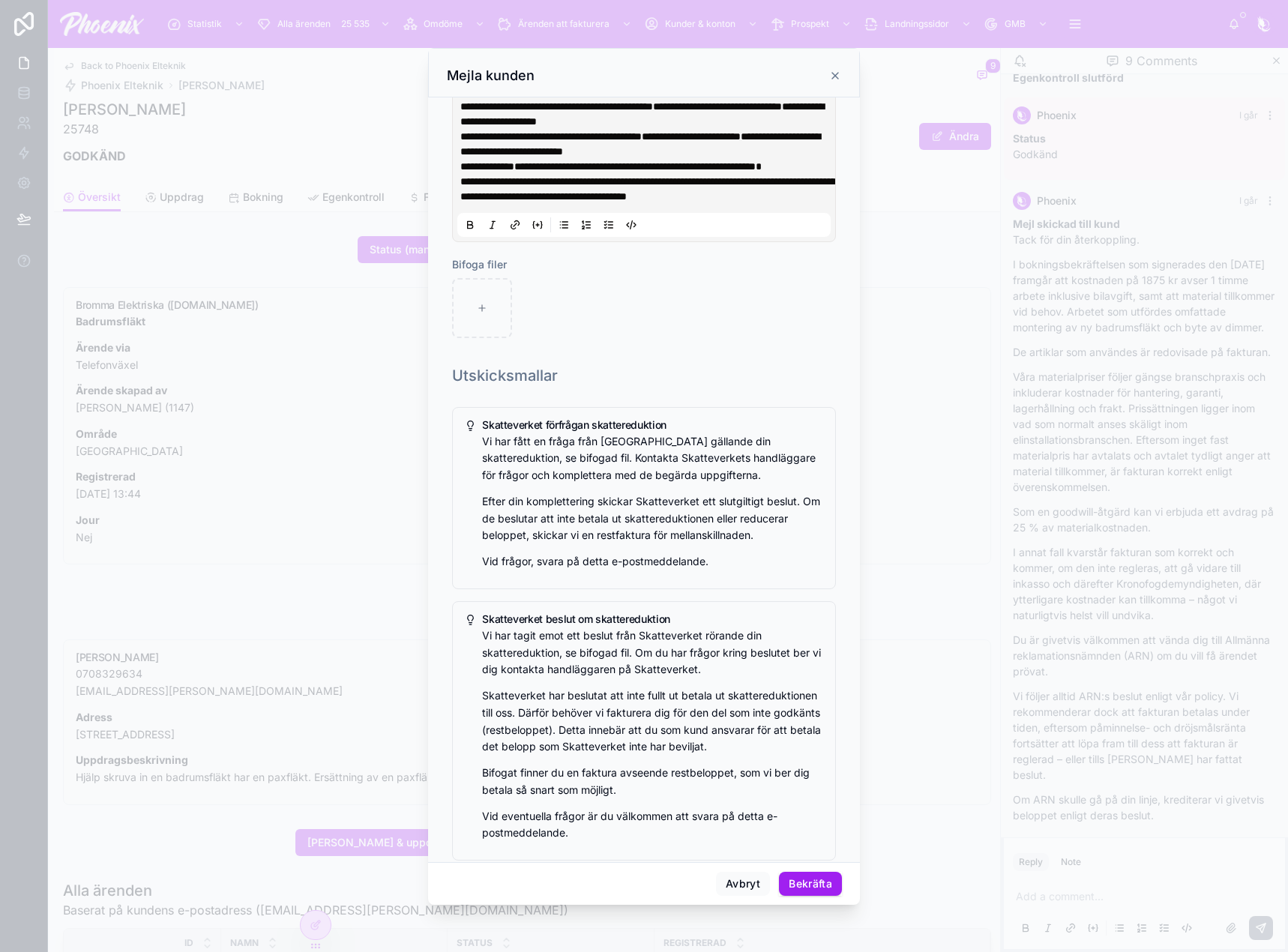
click at [561, 204] on p "**********" at bounding box center [647, 182] width 373 height 45
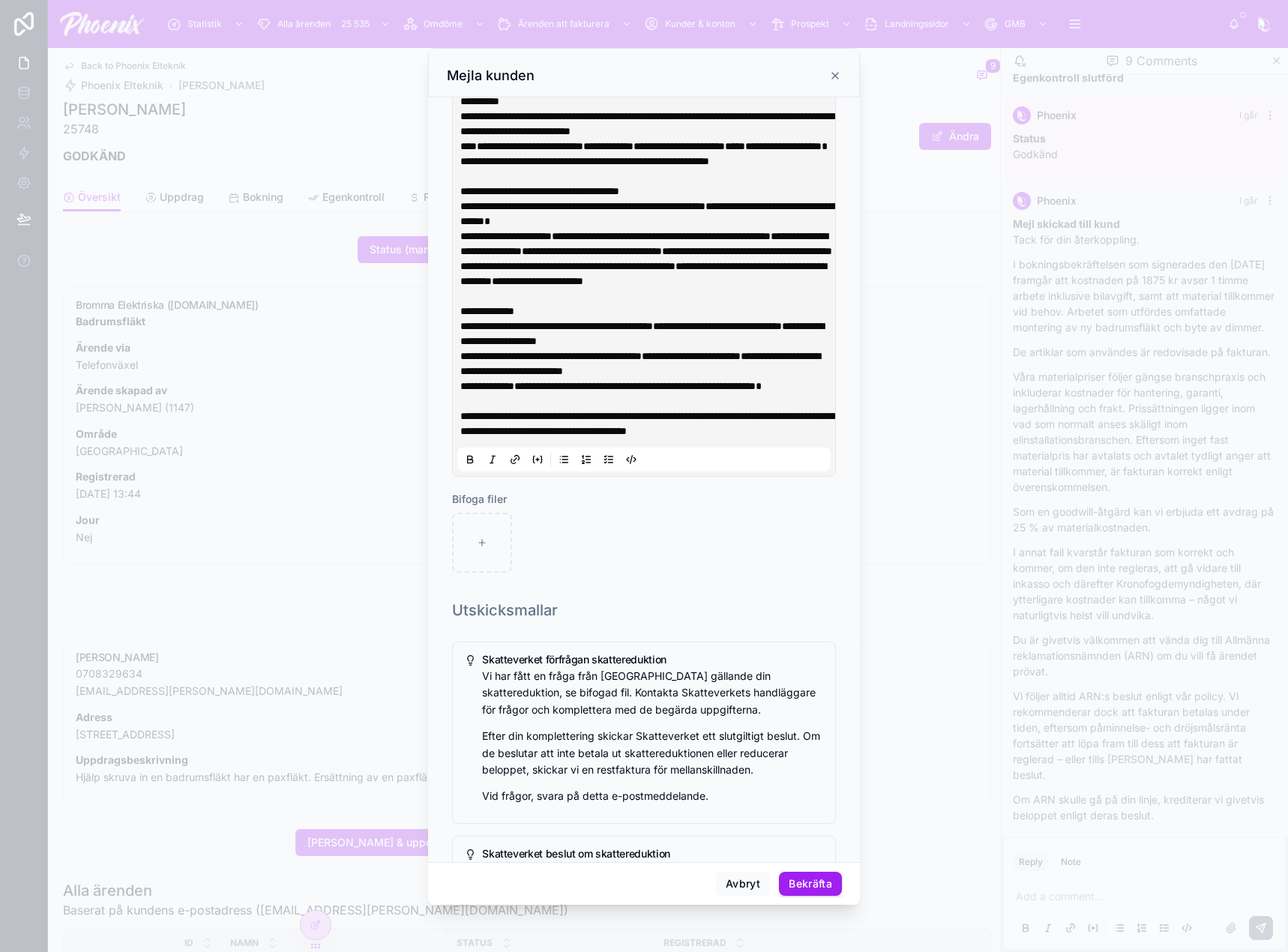
scroll to position [484, 0]
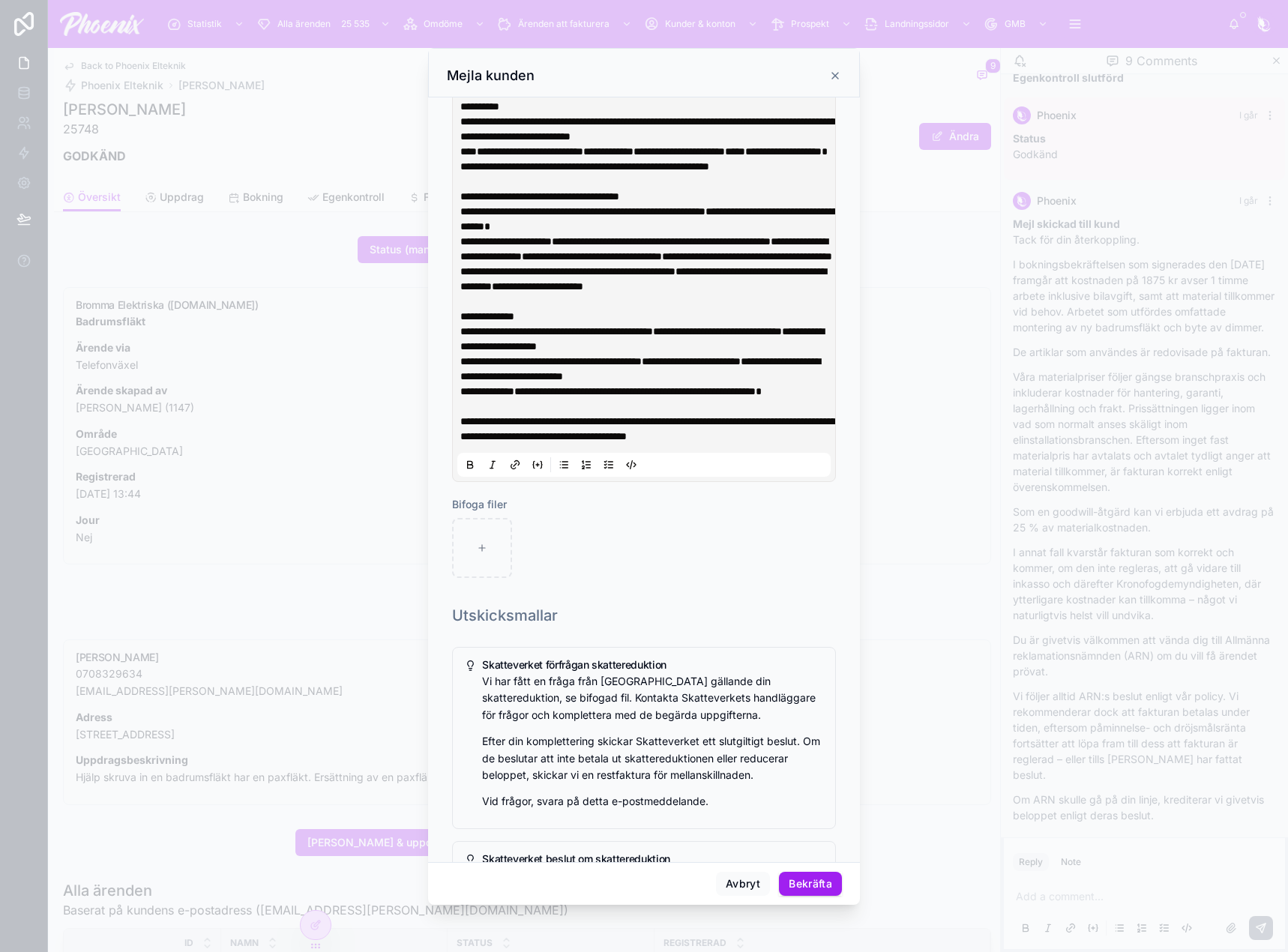
click at [804, 264] on p "**********" at bounding box center [647, 234] width 373 height 60
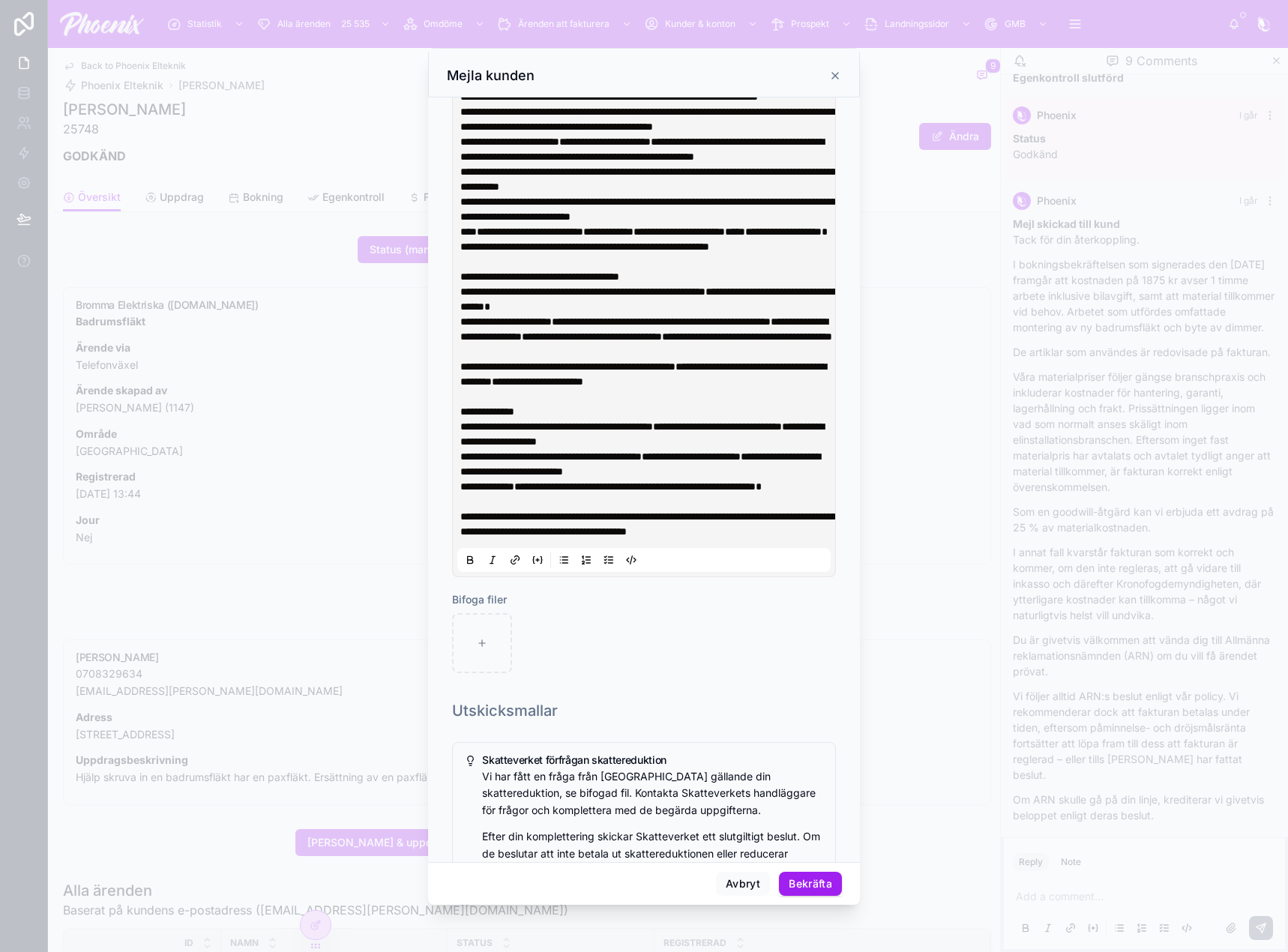
scroll to position [334, 0]
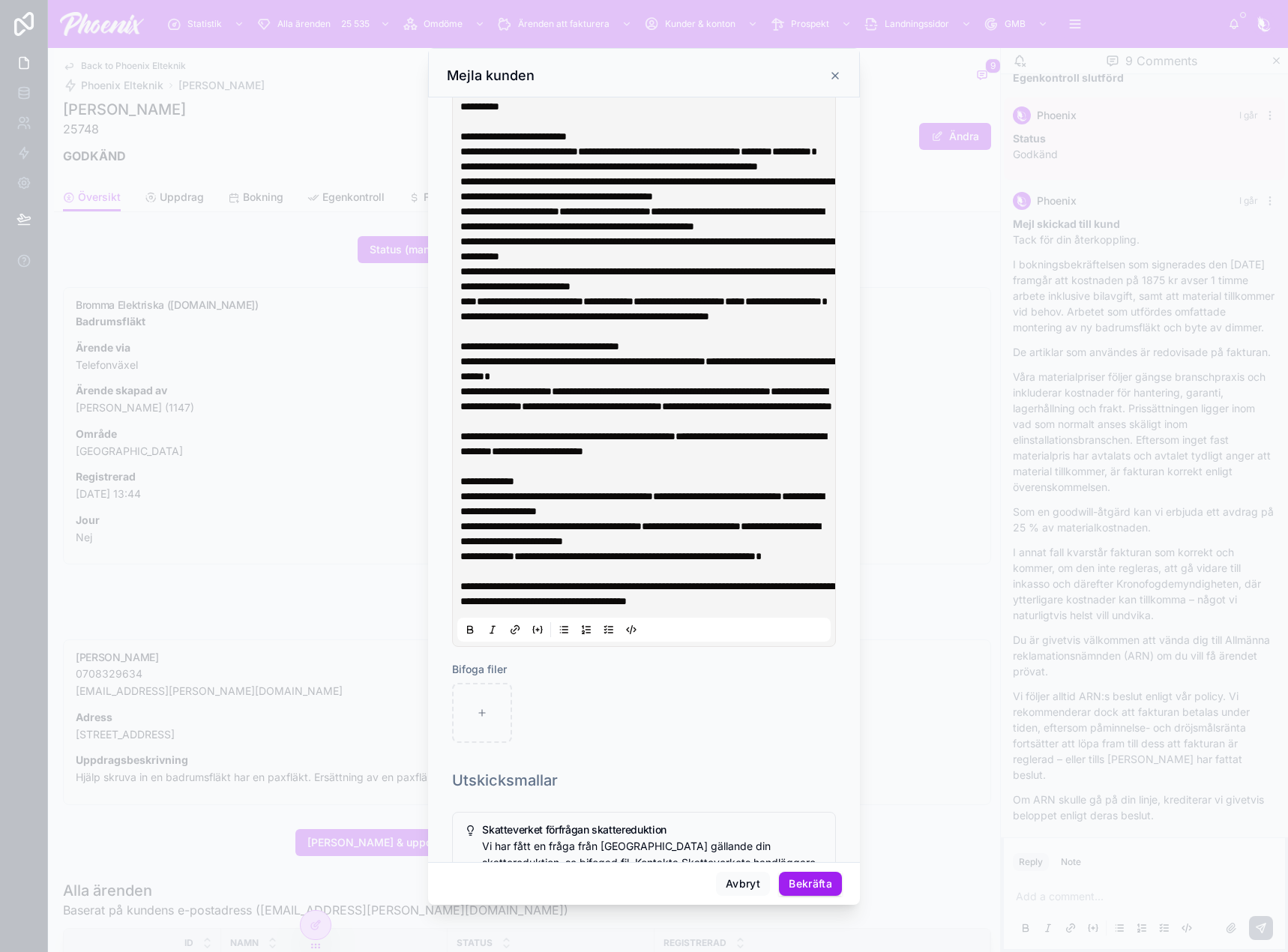
click at [749, 294] on p "**********" at bounding box center [647, 263] width 373 height 60
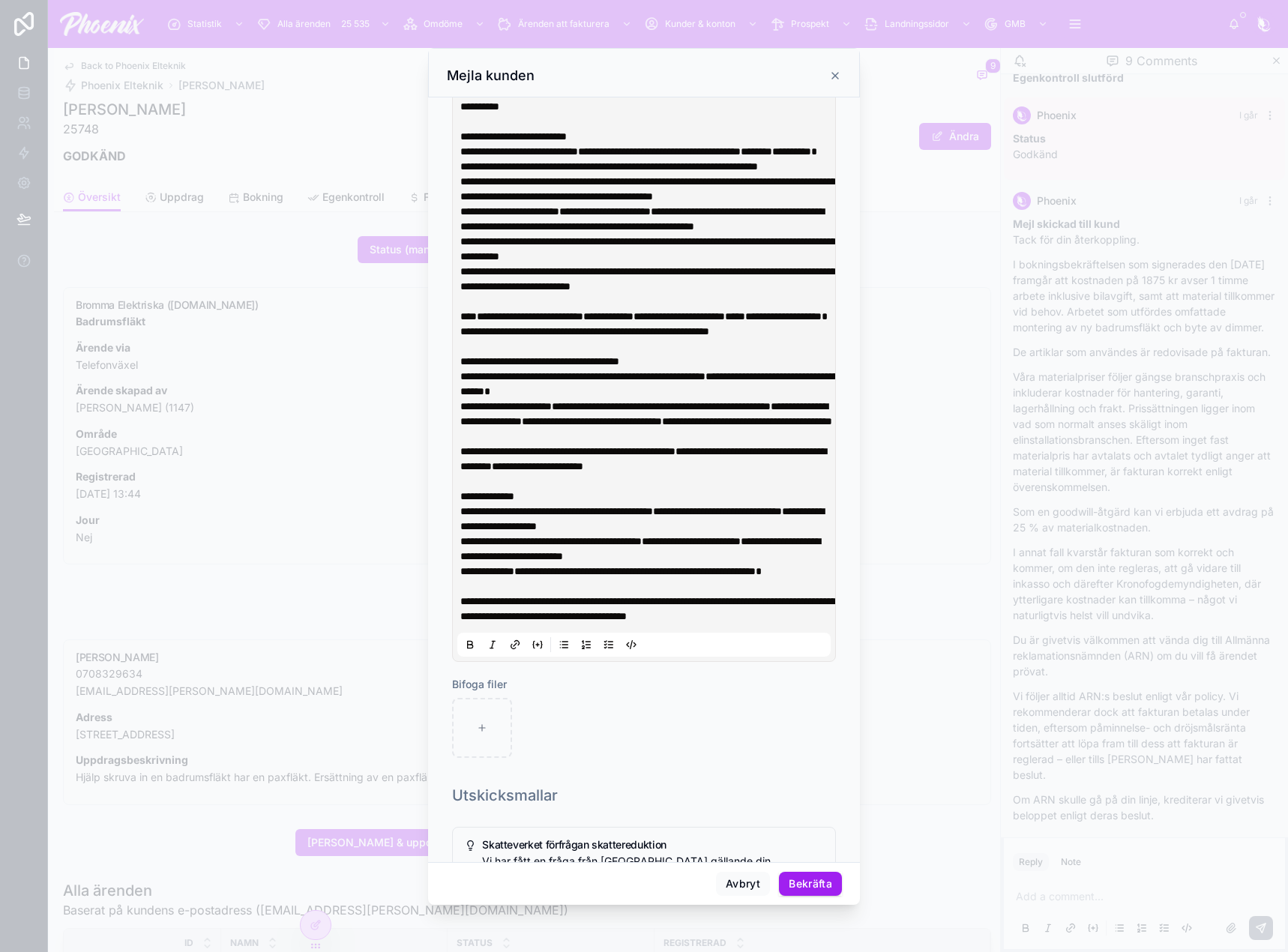
click at [685, 339] on p "**********" at bounding box center [647, 324] width 373 height 30
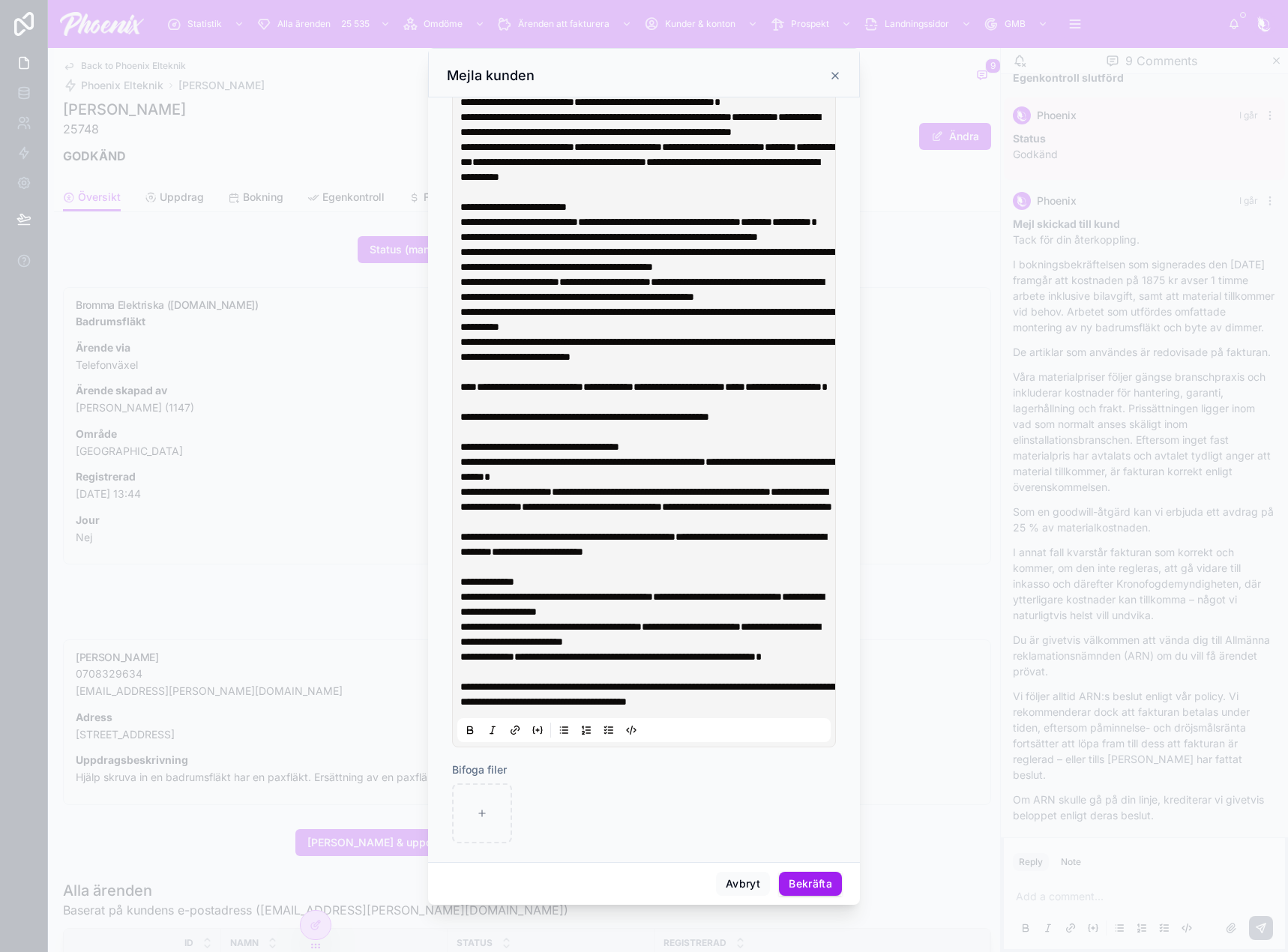
scroll to position [259, 0]
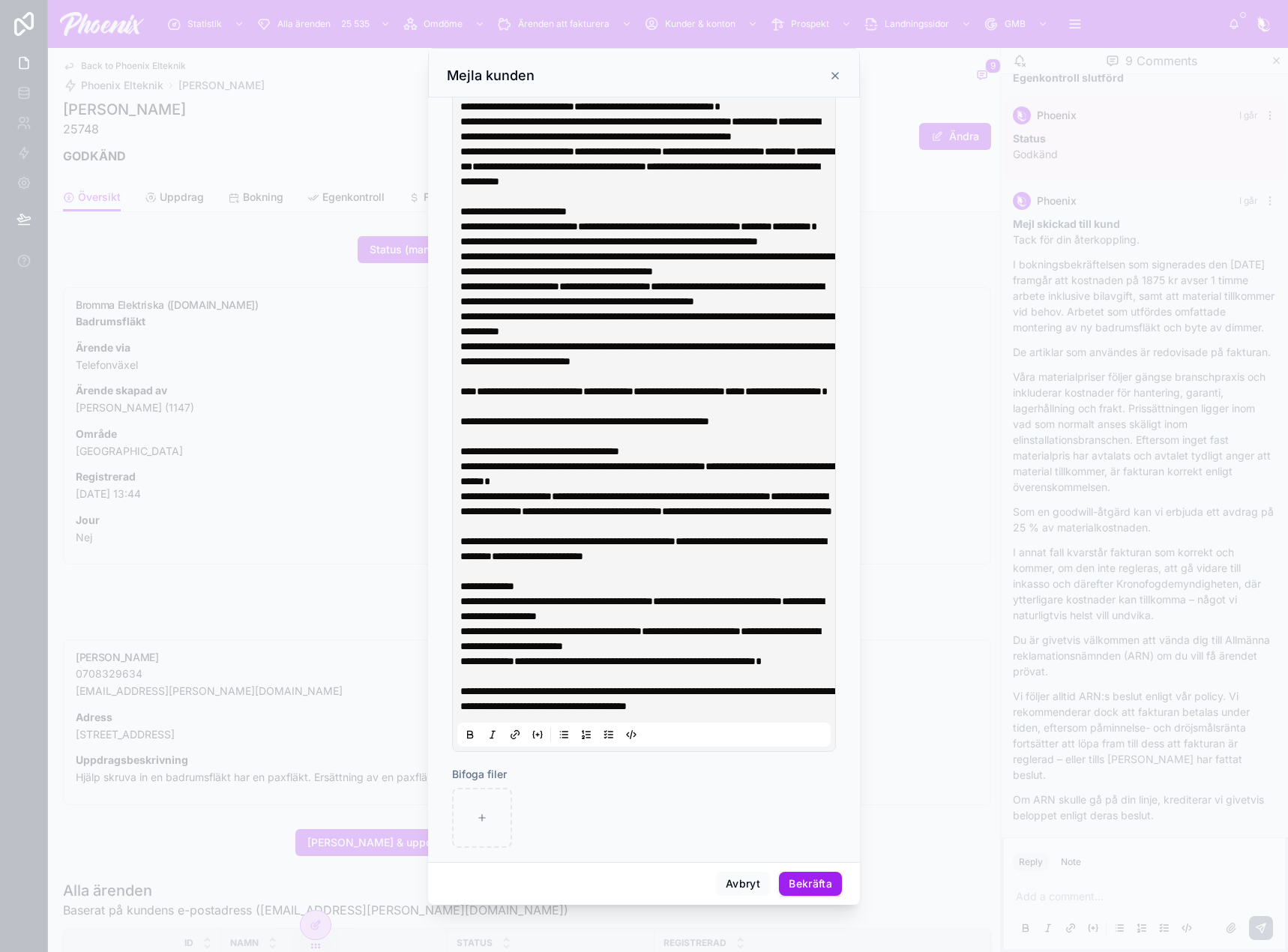
click at [656, 234] on p "**********" at bounding box center [647, 226] width 373 height 15
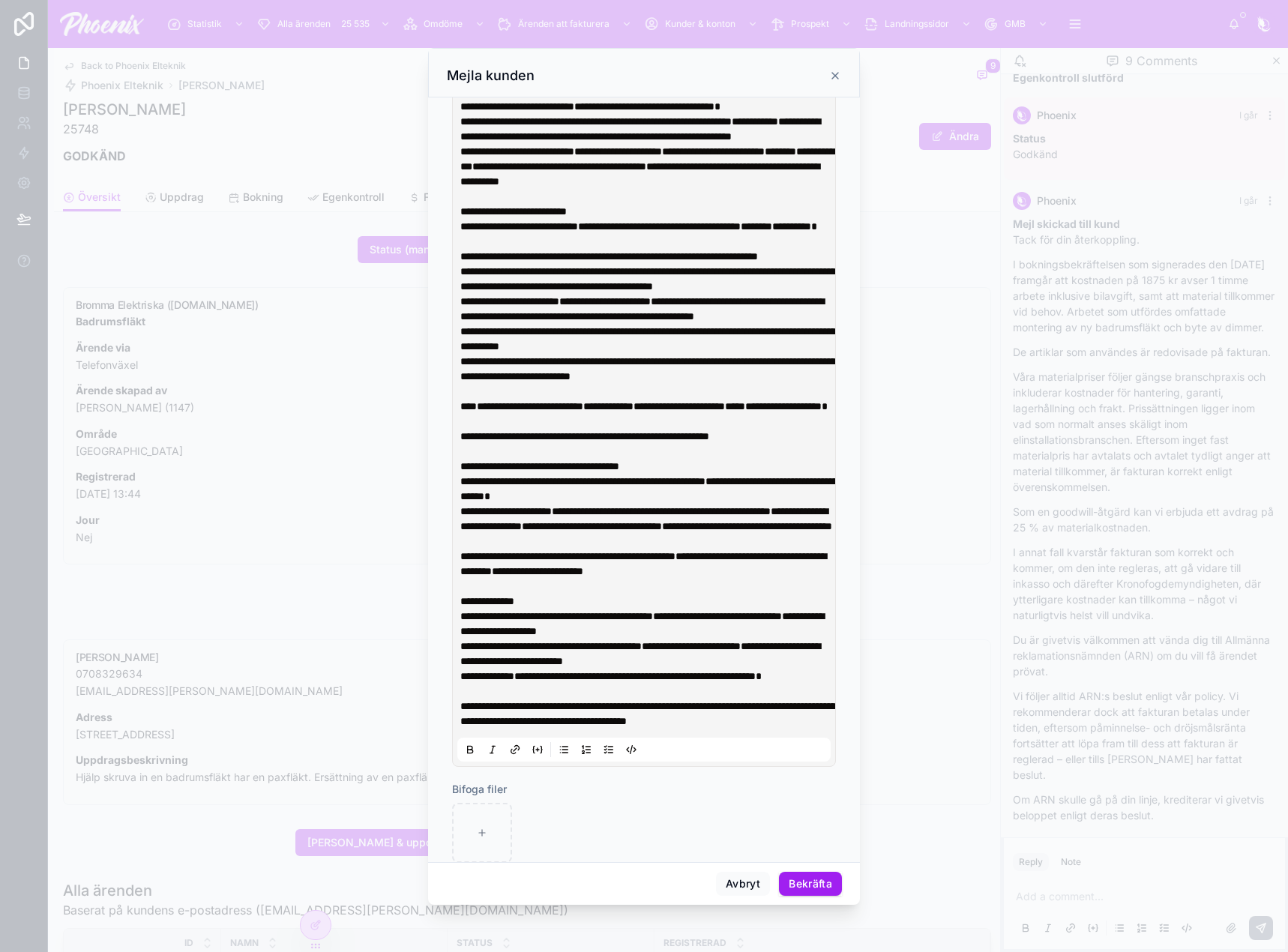
click at [600, 314] on p "**********" at bounding box center [647, 286] width 373 height 75
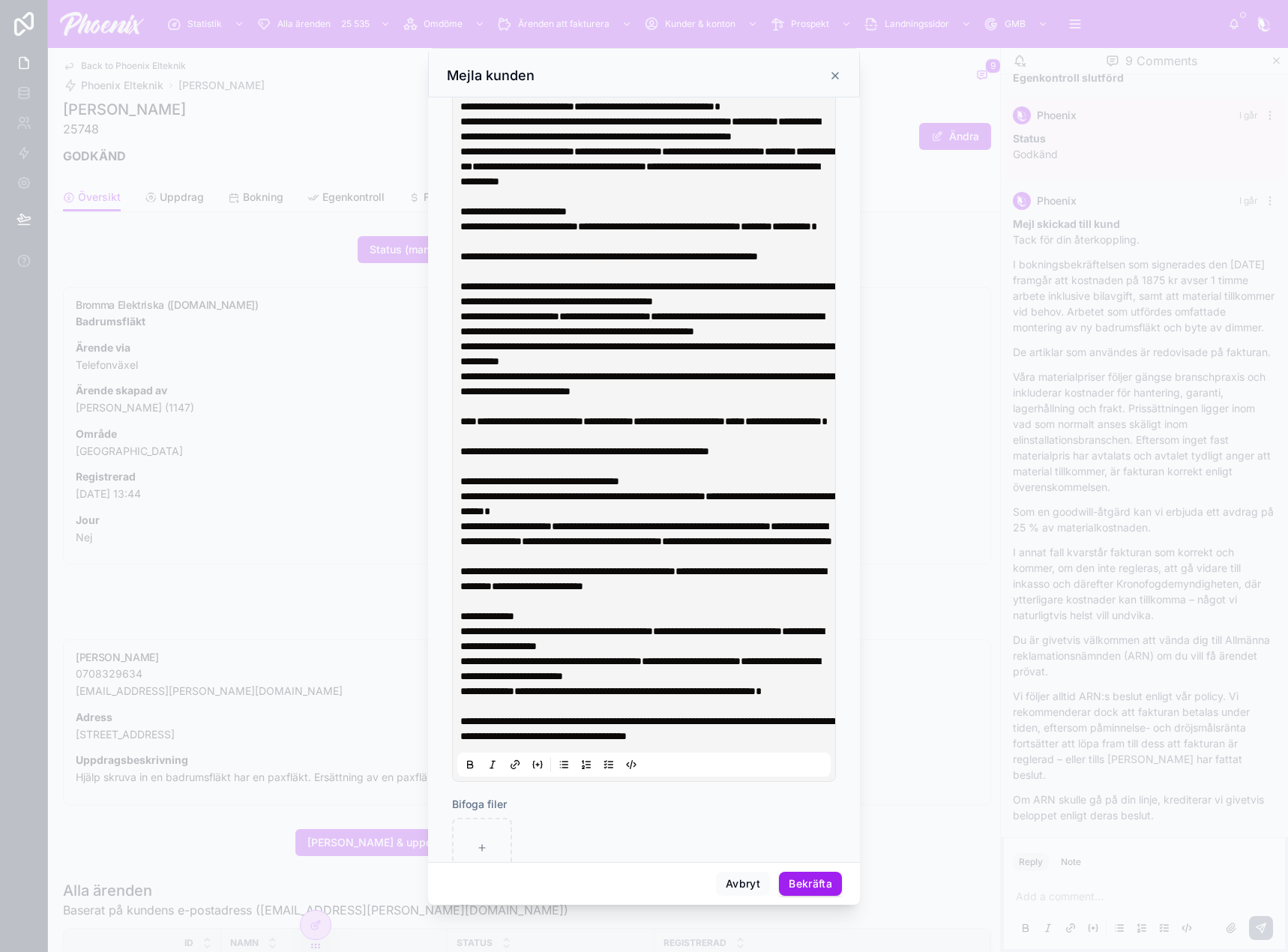
click at [583, 339] on p "**********" at bounding box center [647, 301] width 373 height 75
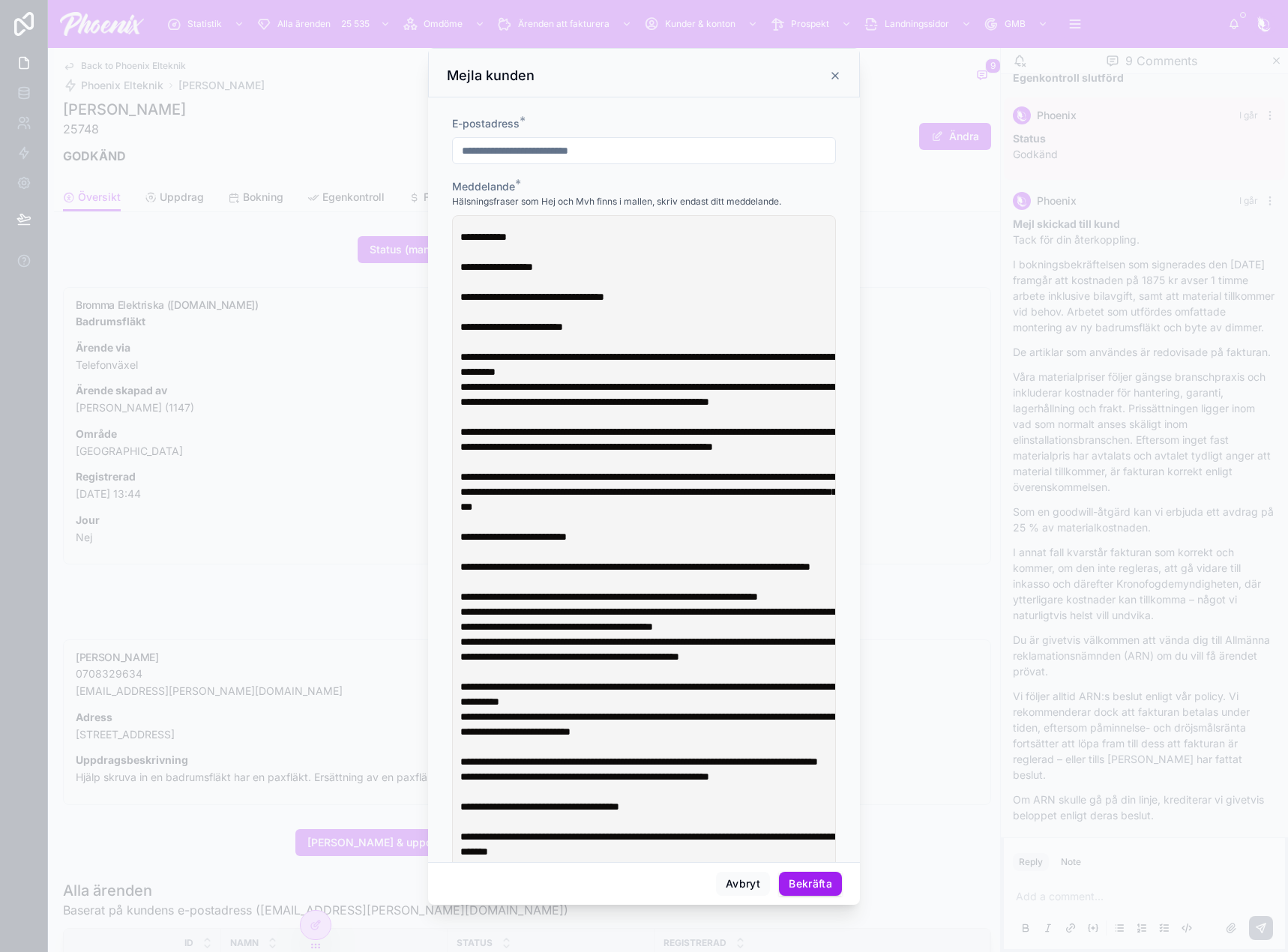
scroll to position [0, 0]
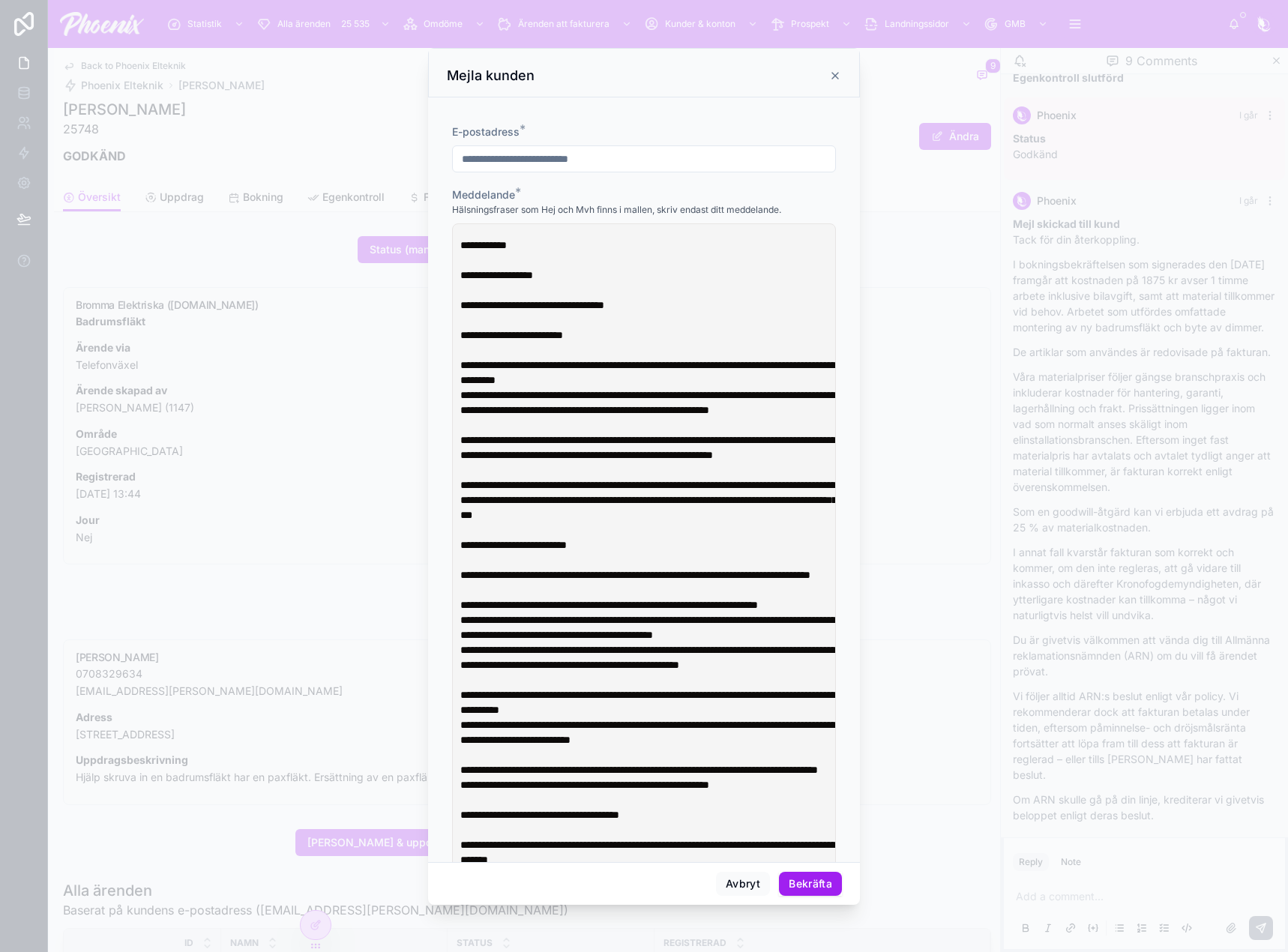
click at [822, 875] on button "Bekräfta" at bounding box center [810, 884] width 63 height 24
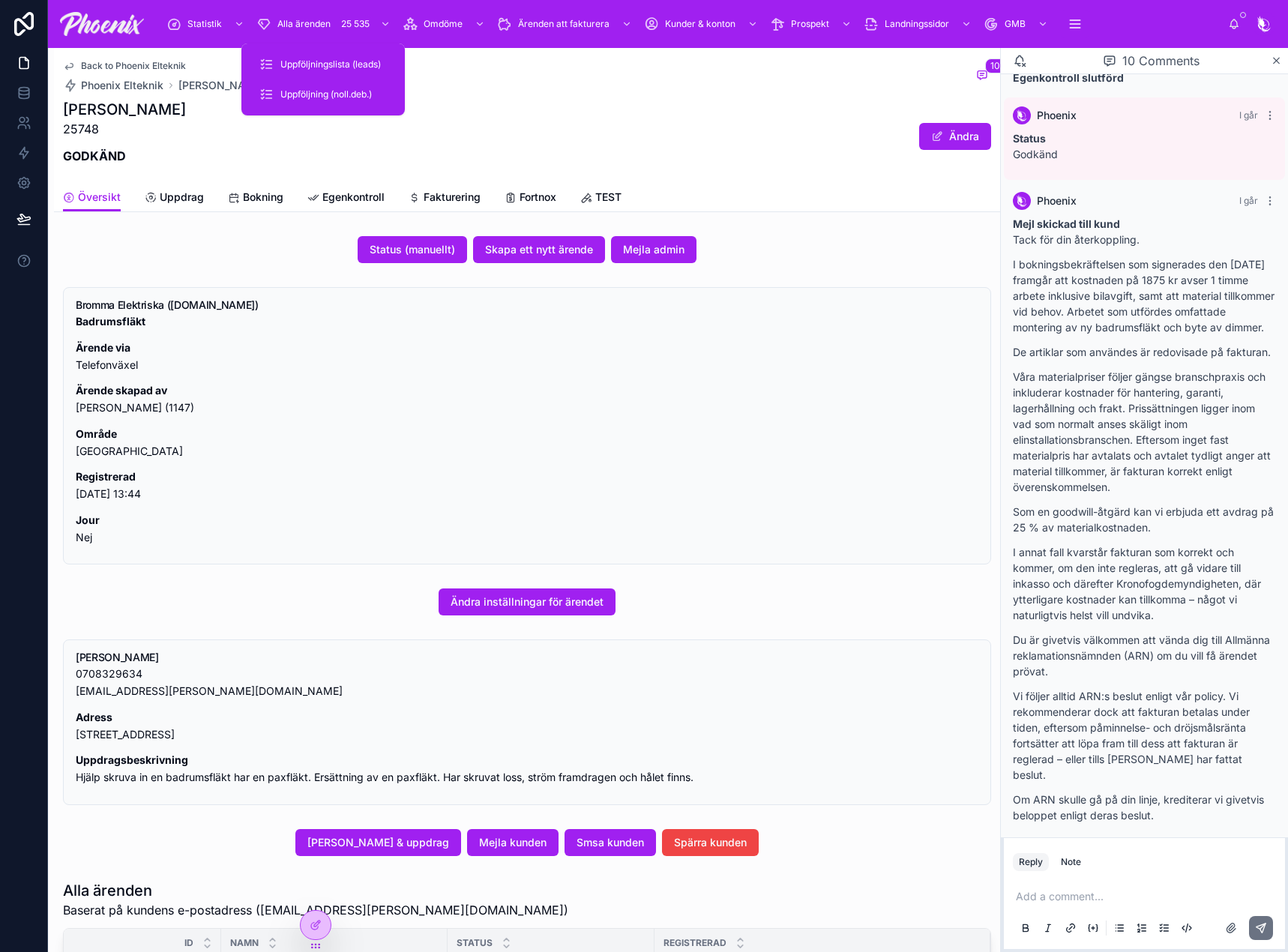
click at [339, 69] on span "Uppföljningslista (leads)" at bounding box center [331, 65] width 100 height 12
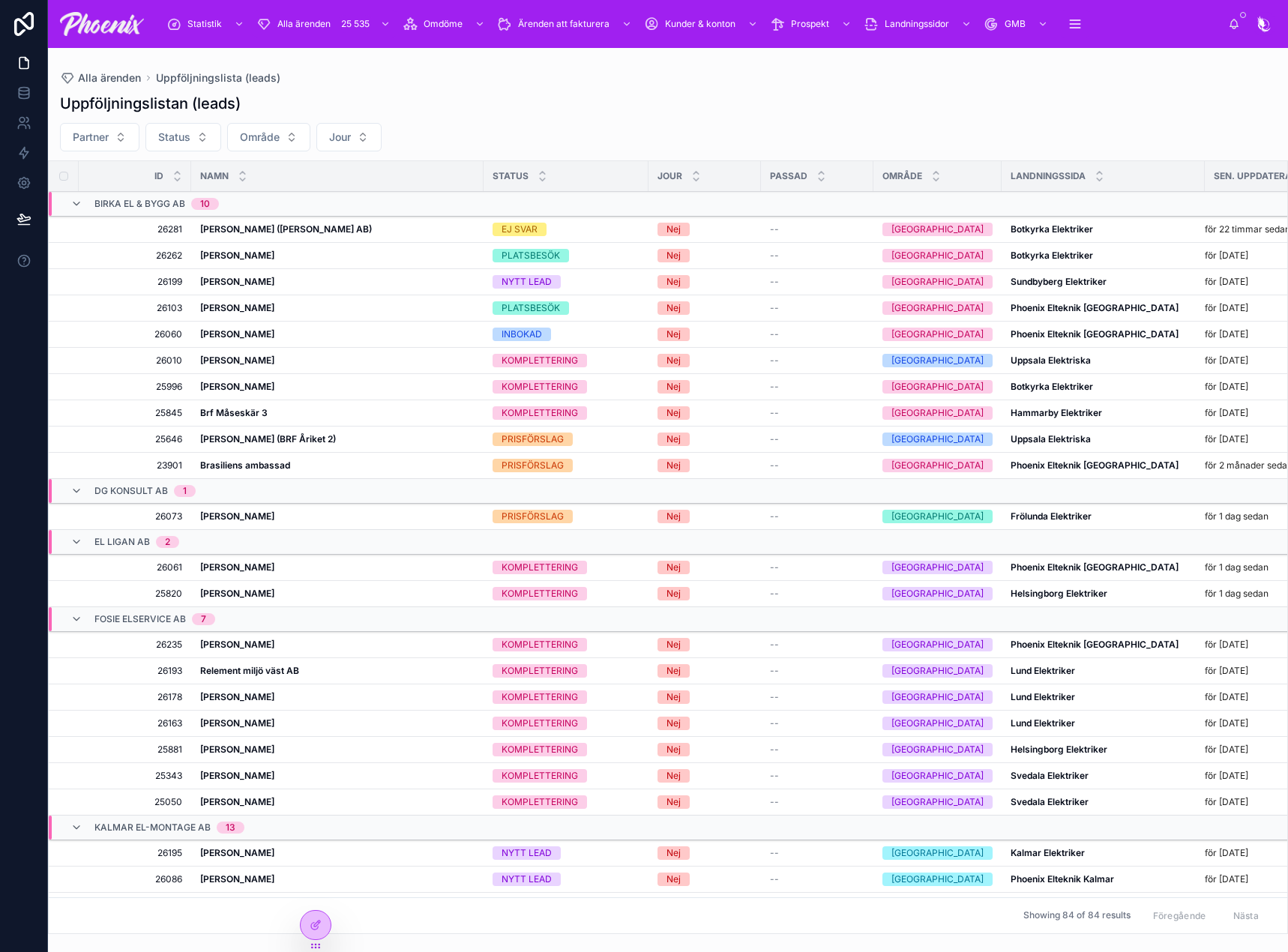
click at [558, 79] on div "Alla ärenden Uppföljningslista (leads)" at bounding box center [667, 78] width 1216 height 12
click at [113, 141] on button "Partner" at bounding box center [100, 137] width 80 height 29
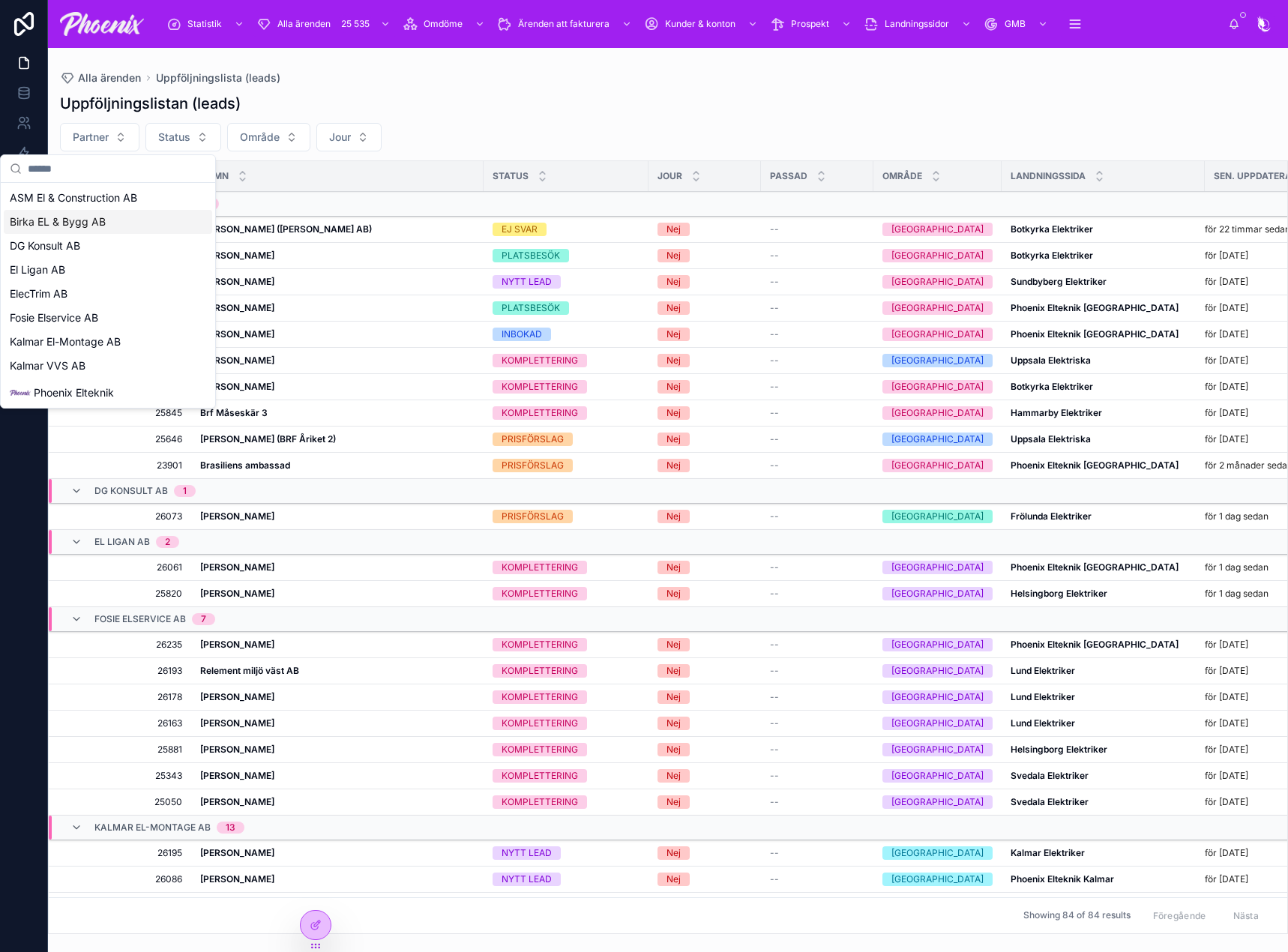
click at [88, 224] on span "Birka EL & Bygg AB" at bounding box center [57, 222] width 96 height 15
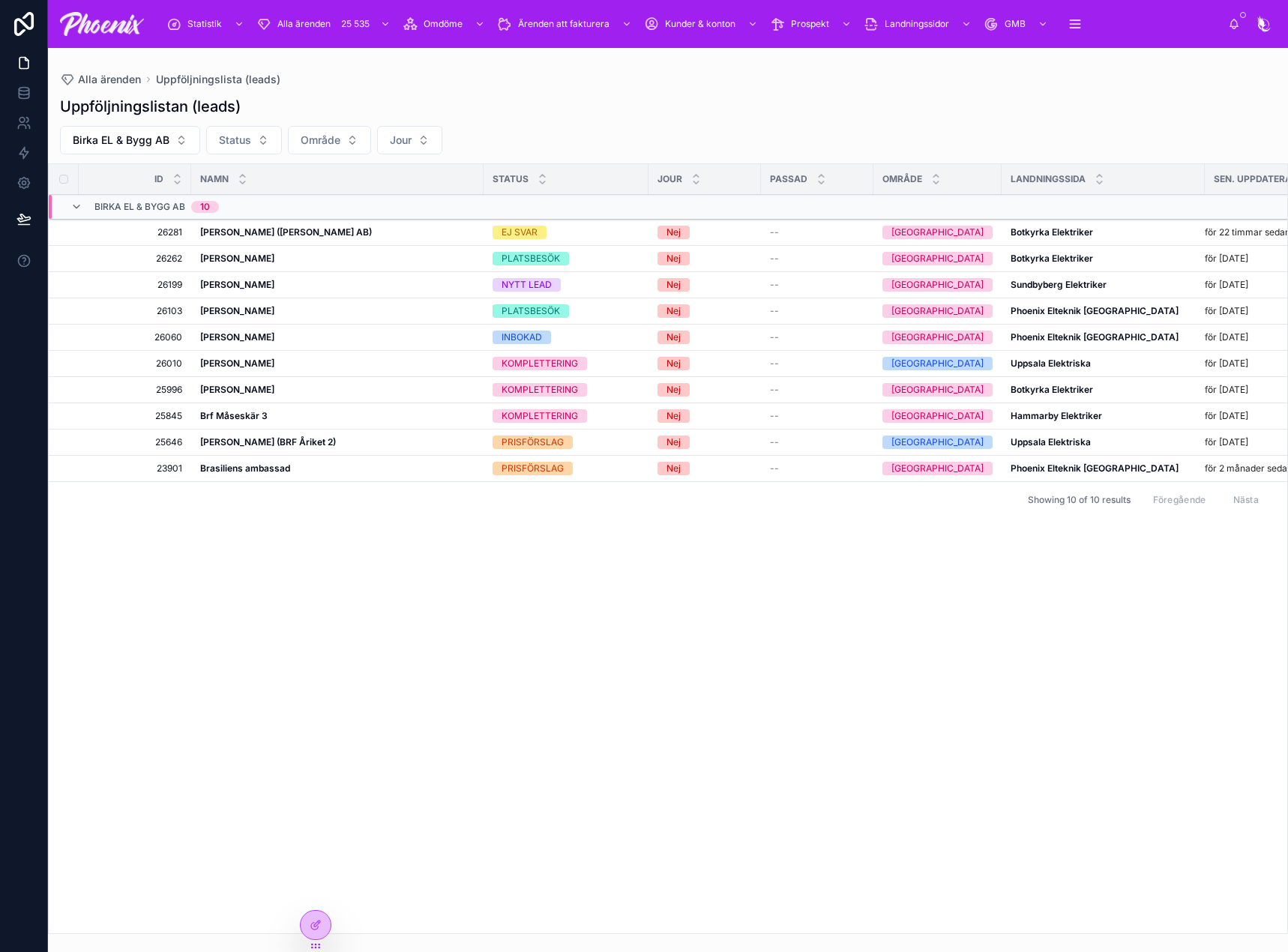
click at [541, 339] on div "INBOKAD" at bounding box center [522, 338] width 41 height 14
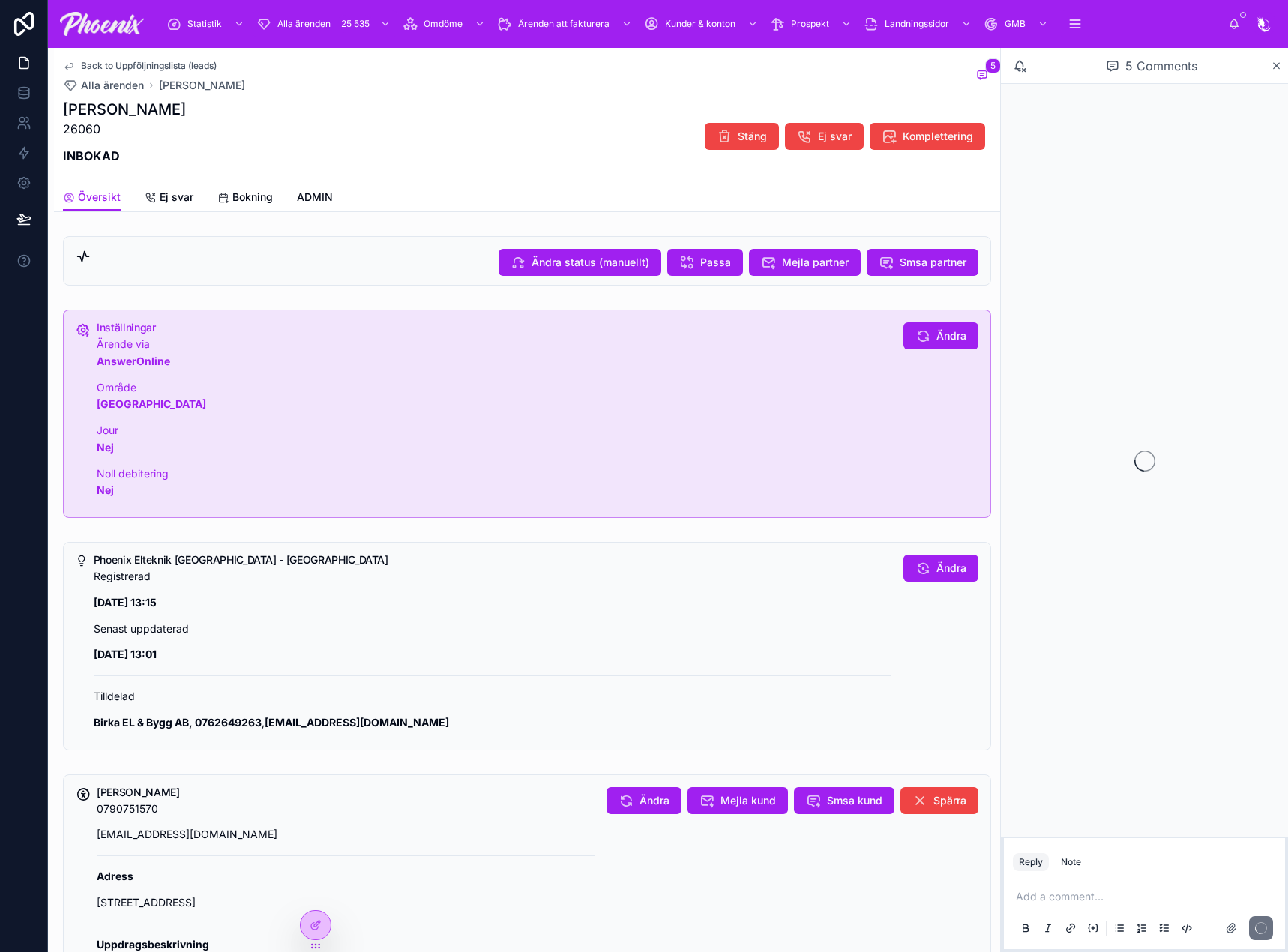
click at [259, 205] on link "Bokning" at bounding box center [245, 198] width 55 height 30
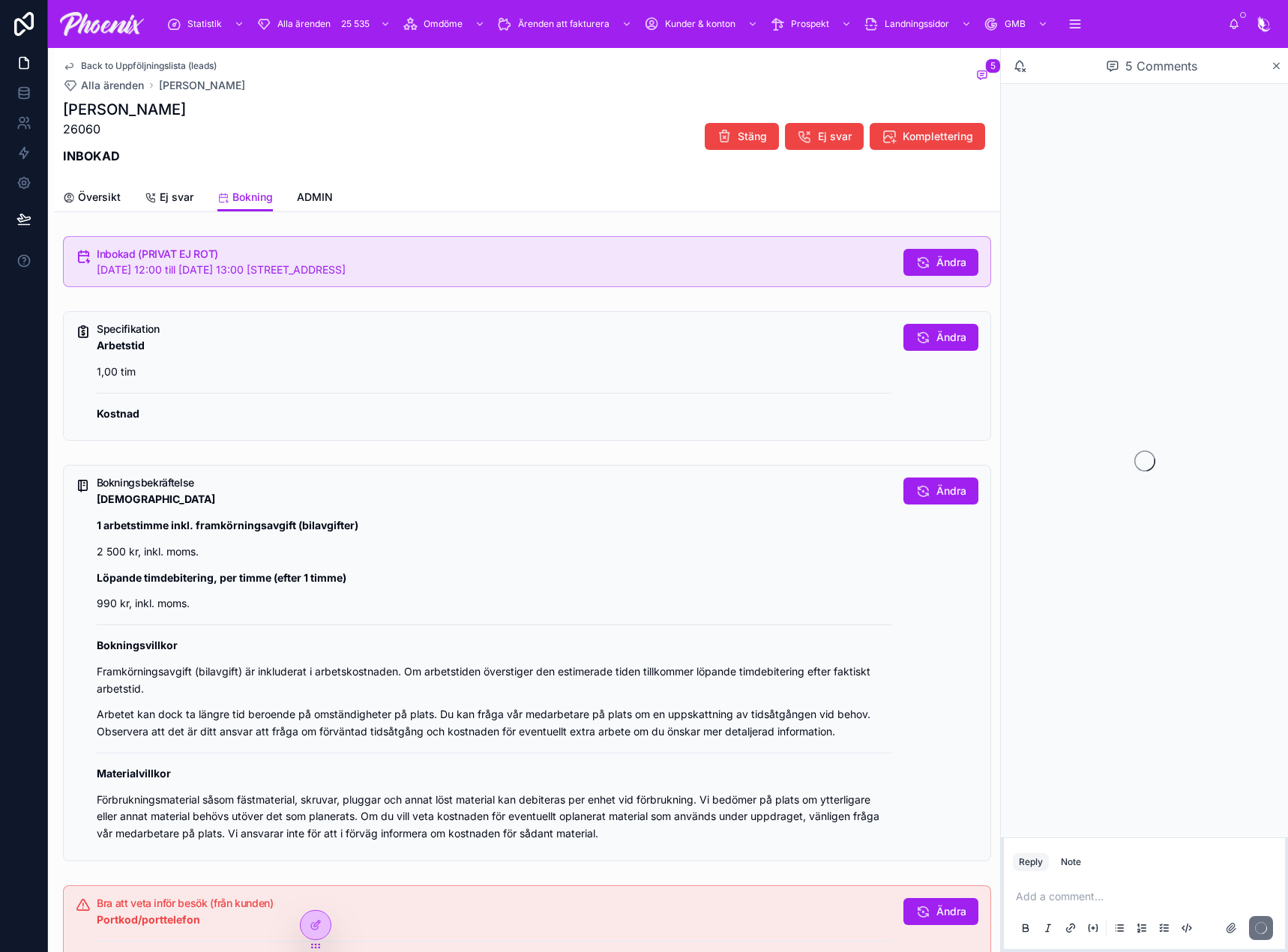
click at [113, 278] on div "Inbokad (PRIVAT EJ ROT) [DATE] 12:00 till [DATE] 13:00 [STREET_ADDRESS], 168 42…" at bounding box center [527, 261] width 929 height 51
click at [112, 278] on div "Inbokad (PRIVAT EJ ROT) [DATE] 12:00 till [DATE] 13:00 [STREET_ADDRESS], 168 42…" at bounding box center [527, 261] width 929 height 51
drag, startPoint x: 112, startPoint y: 278, endPoint x: 211, endPoint y: 267, distance: 99.6
click at [112, 276] on div "Inbokad (PRIVAT EJ ROT) [DATE] 12:00 till [DATE] 13:00 [STREET_ADDRESS], 168 42…" at bounding box center [527, 261] width 929 height 51
click at [279, 259] on h5 "Inbokad (PRIVAT EJ ROT)" at bounding box center [494, 254] width 795 height 10
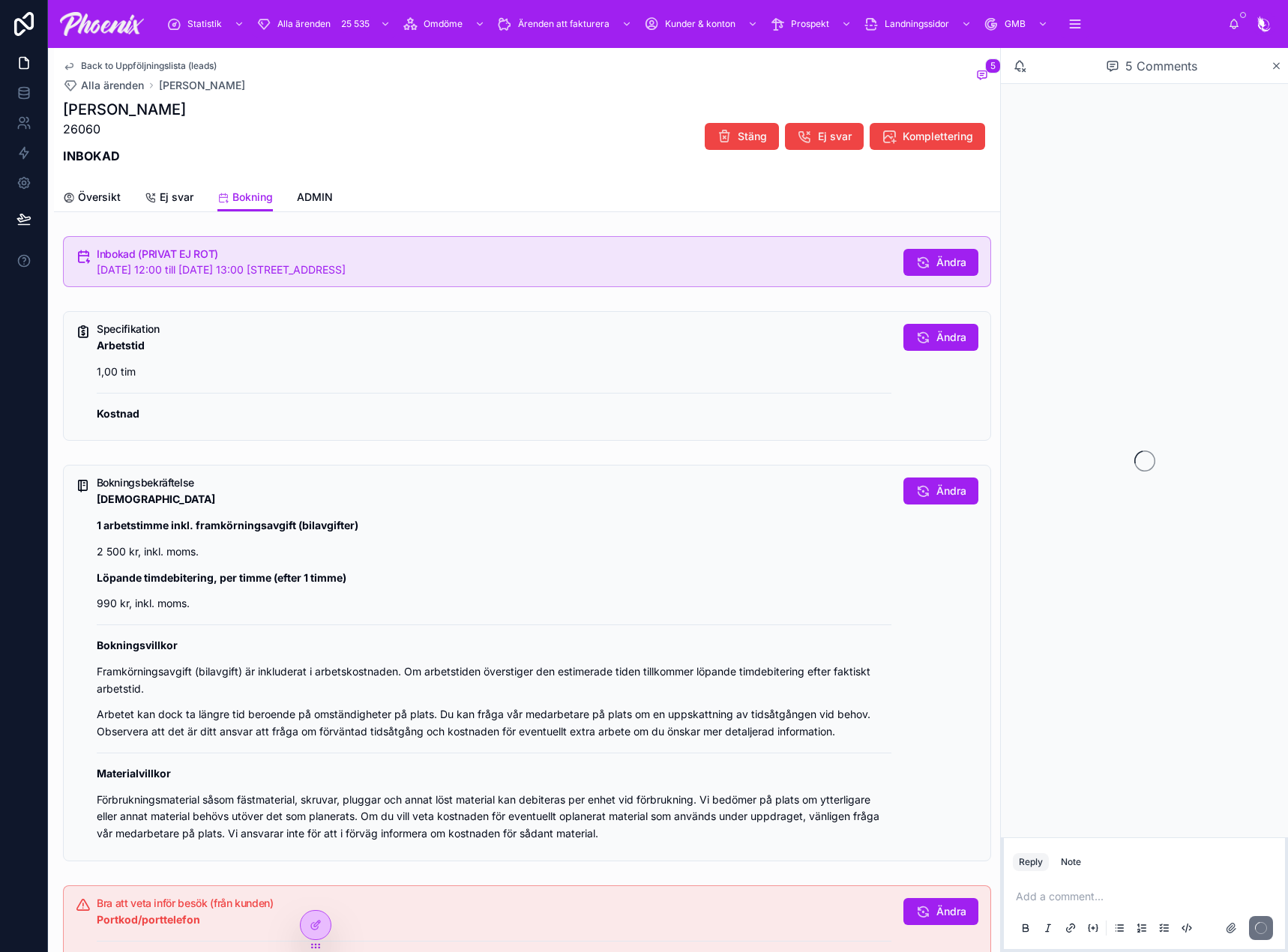
click at [279, 259] on h5 "Inbokad (PRIVAT EJ ROT)" at bounding box center [494, 254] width 795 height 10
click at [256, 268] on span "[DATE] 12:00 till [DATE] 13:00 [STREET_ADDRESS]" at bounding box center [222, 269] width 249 height 13
drag, startPoint x: 522, startPoint y: 222, endPoint x: 515, endPoint y: 236, distance: 15.7
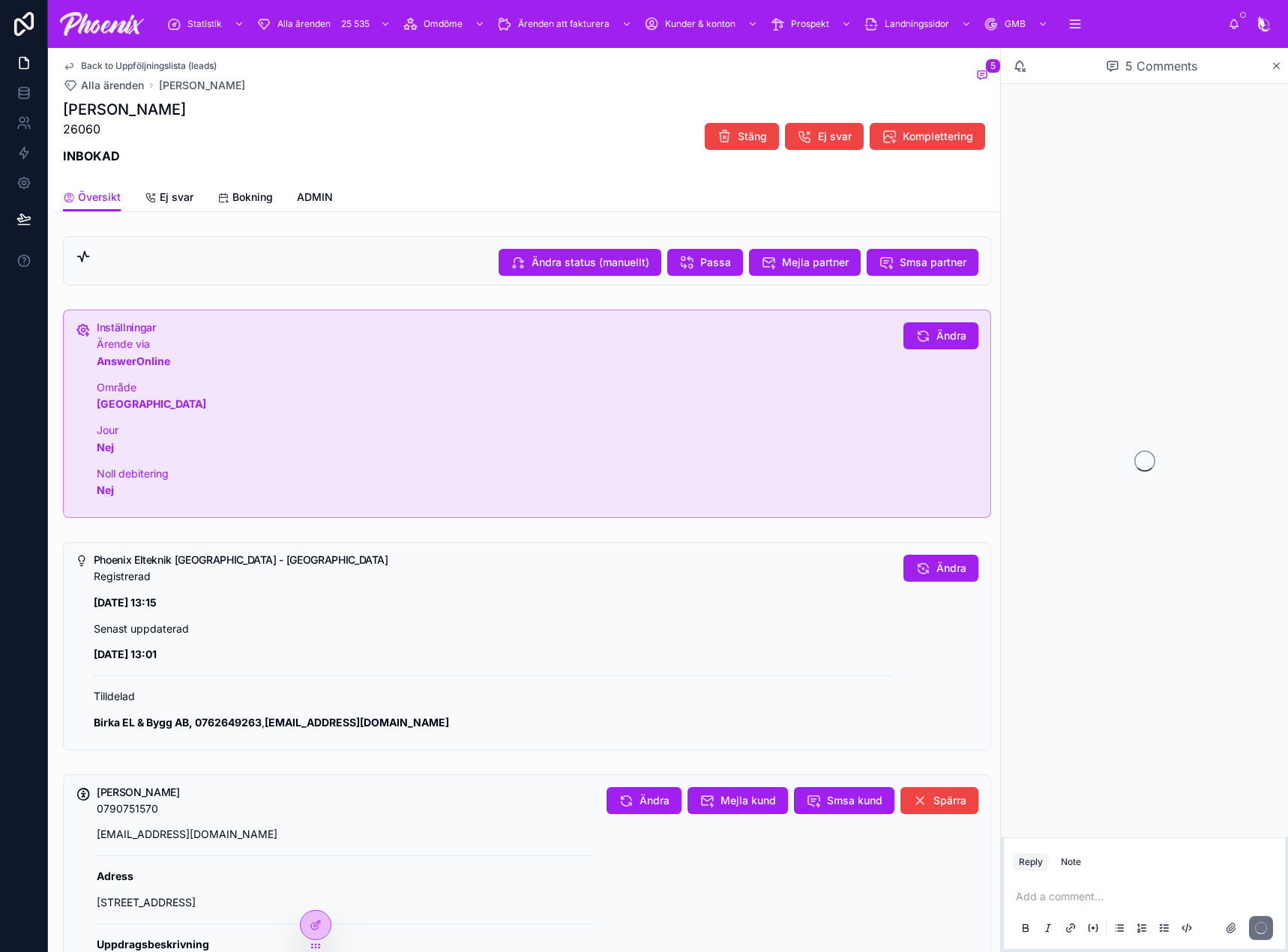
drag, startPoint x: 525, startPoint y: 248, endPoint x: 528, endPoint y: 263, distance: 15.3
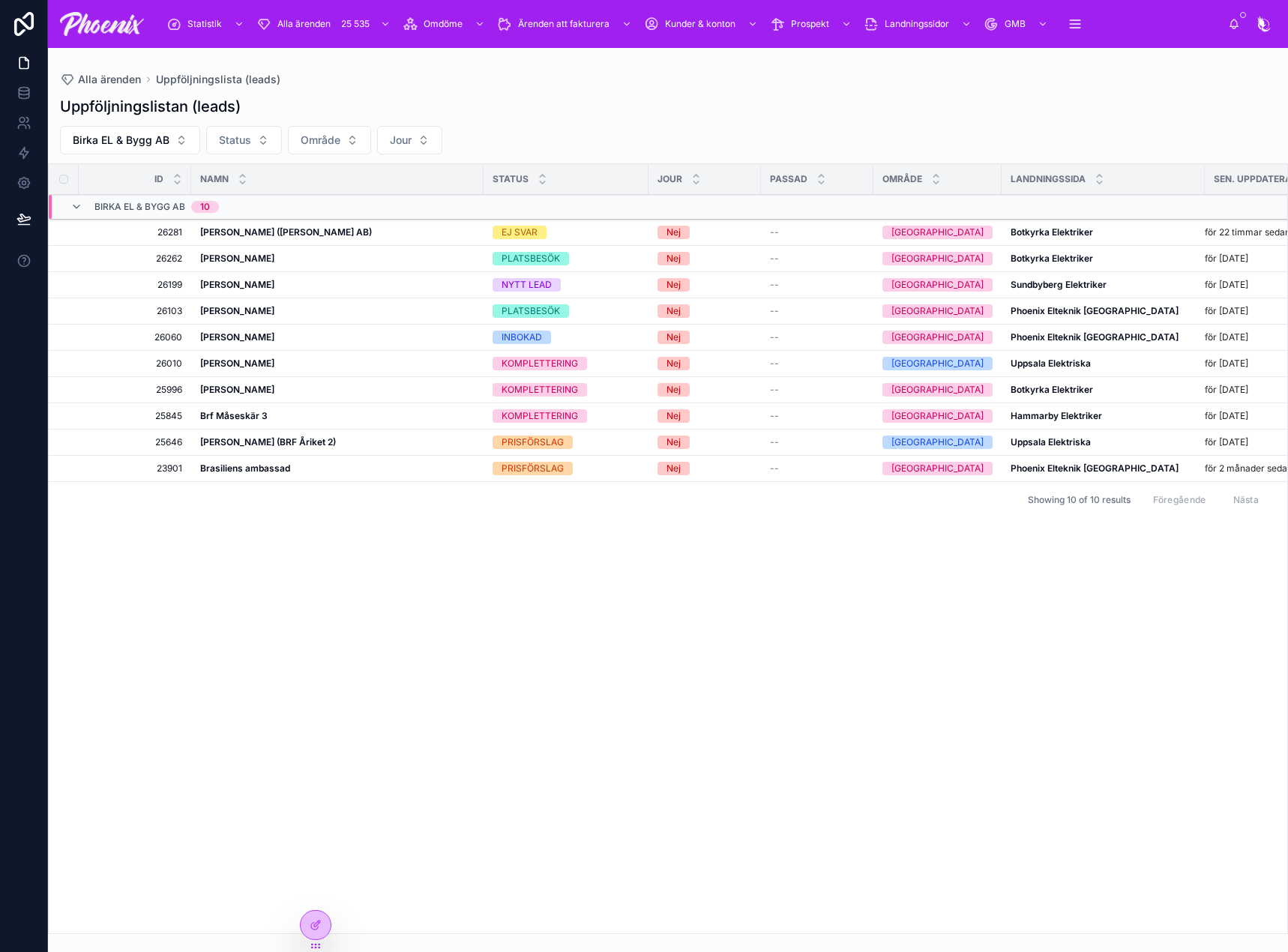
click at [0, 0] on span "Godkänn ärende" at bounding box center [0, 0] width 0 height 0
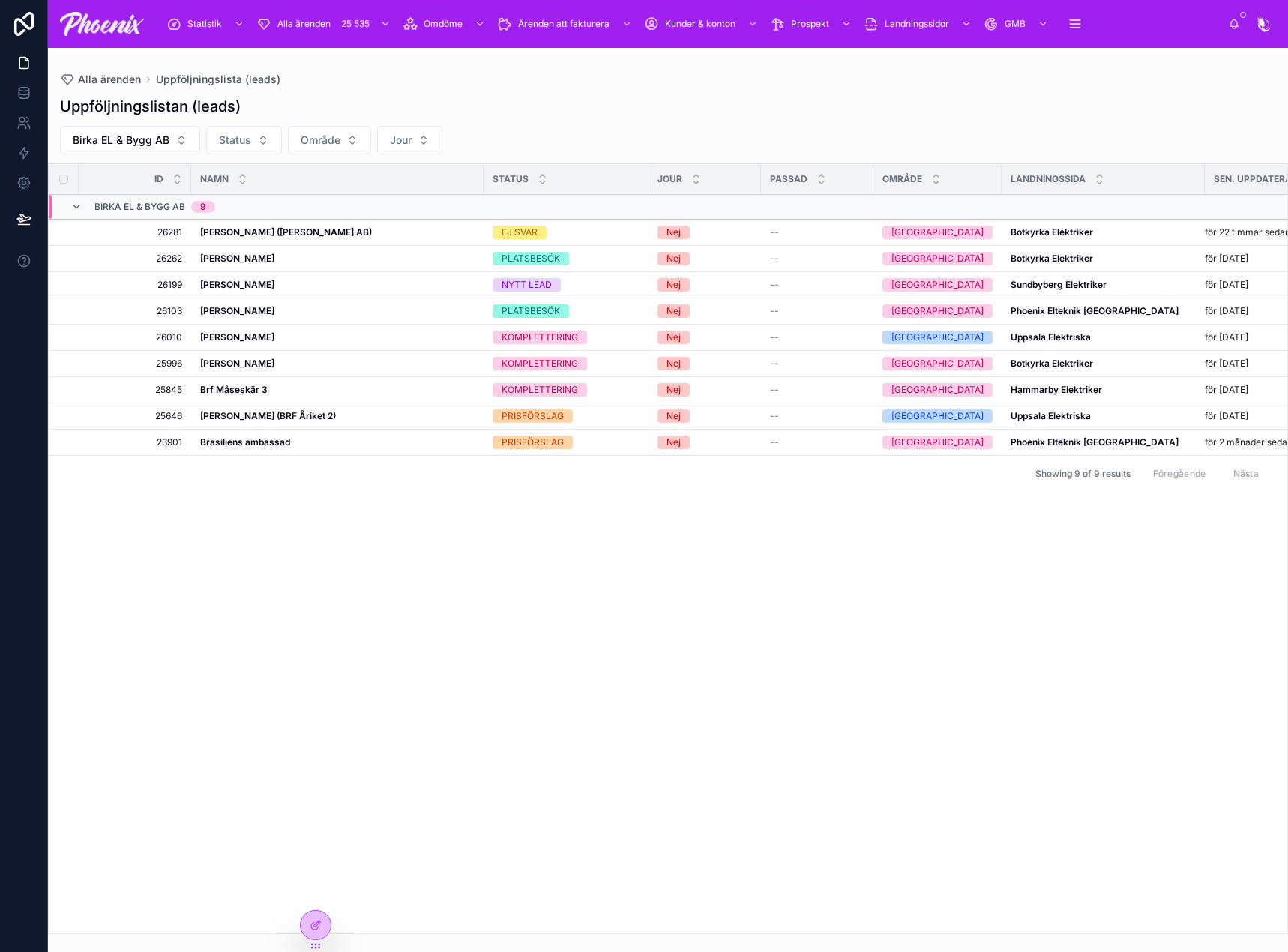
click at [537, 188] on div "Status" at bounding box center [566, 179] width 165 height 29
click at [542, 185] on icon at bounding box center [542, 182] width 10 height 10
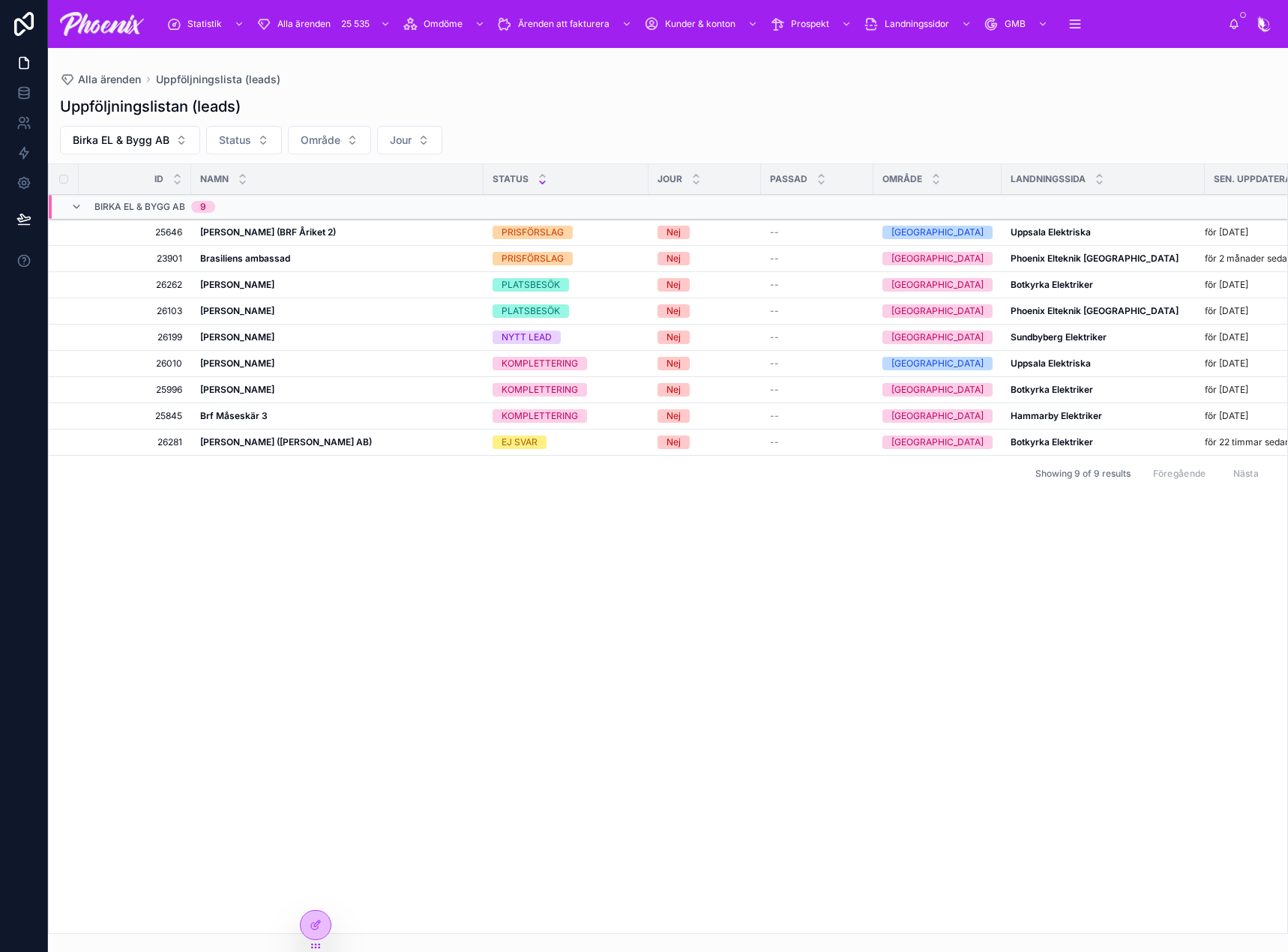
click at [551, 235] on div "PRISFÖRSLAG" at bounding box center [533, 233] width 62 height 14
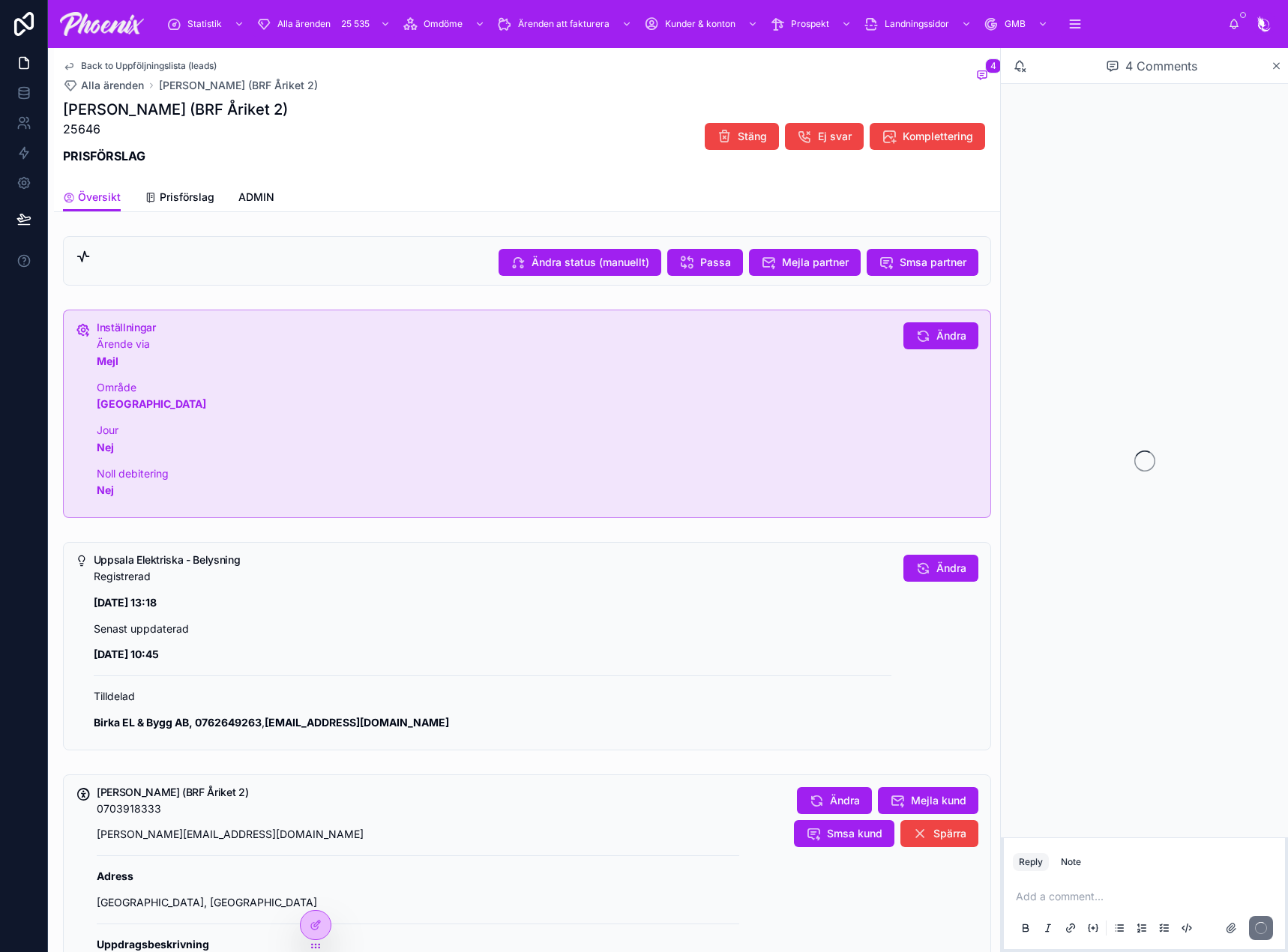
click at [188, 199] on span "Prisförslag" at bounding box center [187, 196] width 55 height 15
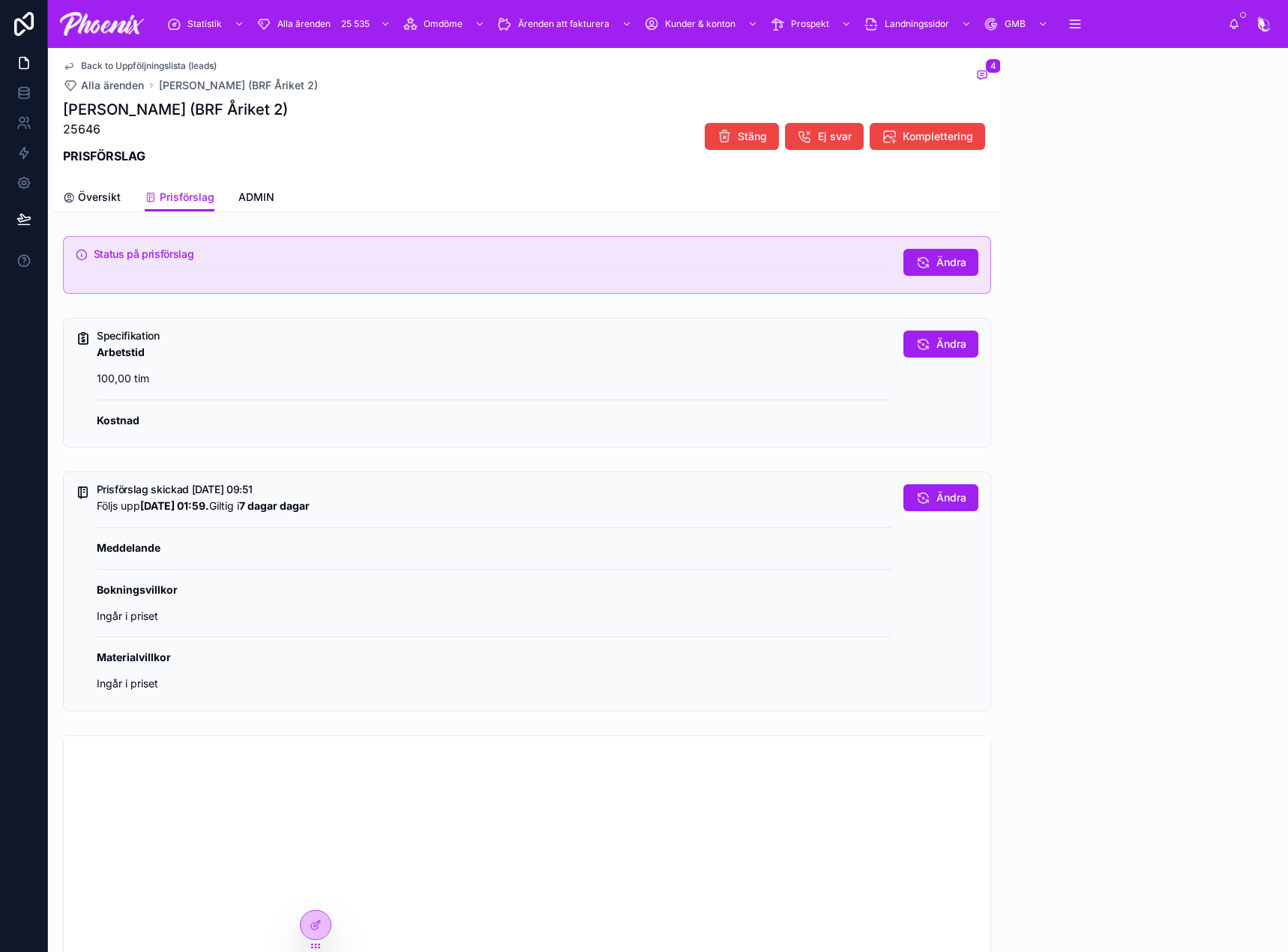
click at [389, 235] on div "Status på prisförslag Ändra" at bounding box center [526, 265] width 946 height 70
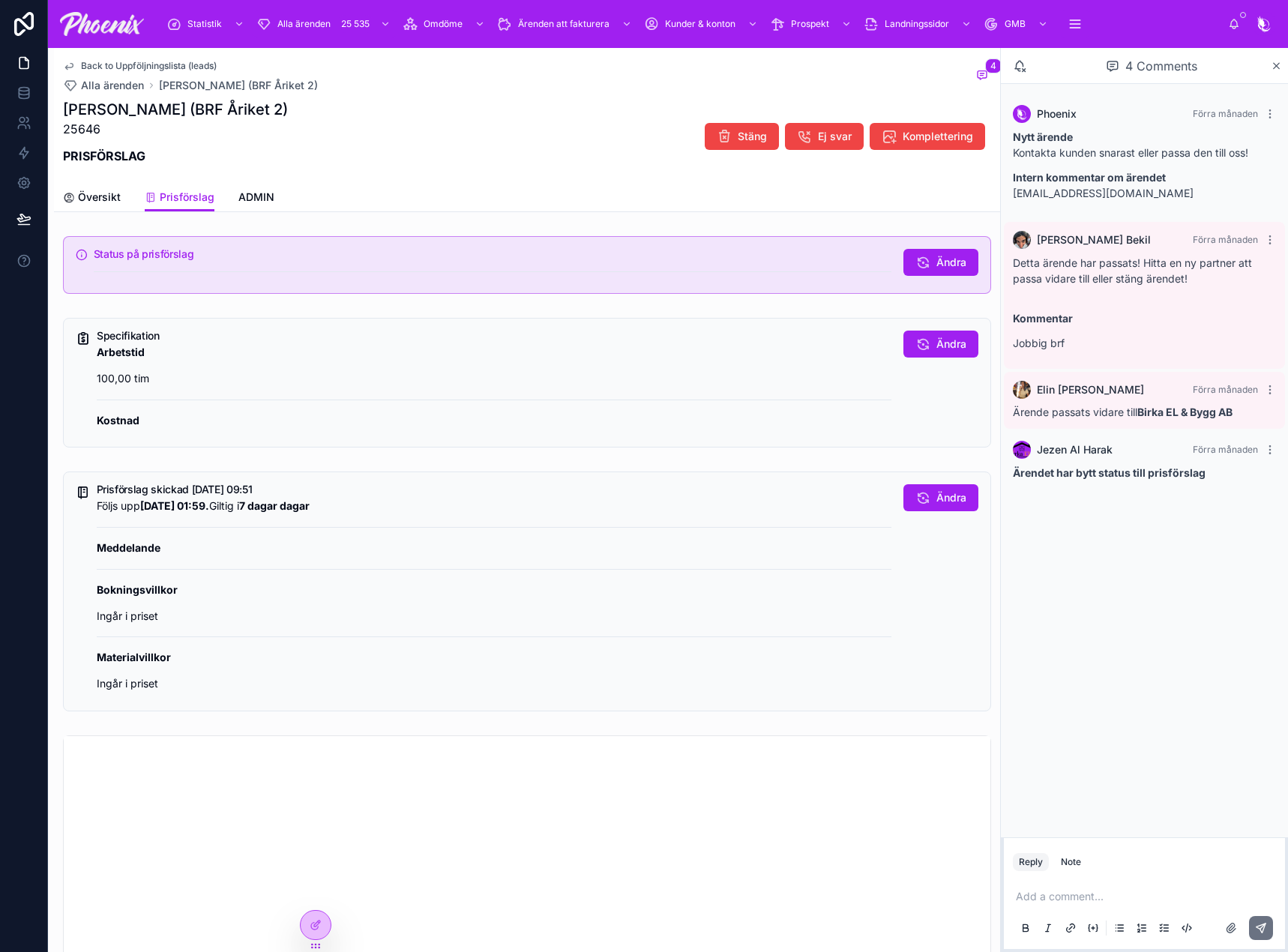
click at [205, 503] on strong "[DATE] 01:59." at bounding box center [175, 505] width 69 height 13
click at [205, 502] on strong "[DATE] 01:59." at bounding box center [175, 505] width 69 height 13
click at [209, 506] on strong "[DATE] 01:59." at bounding box center [175, 505] width 69 height 13
click at [209, 505] on strong "[DATE] 01:59." at bounding box center [175, 505] width 69 height 13
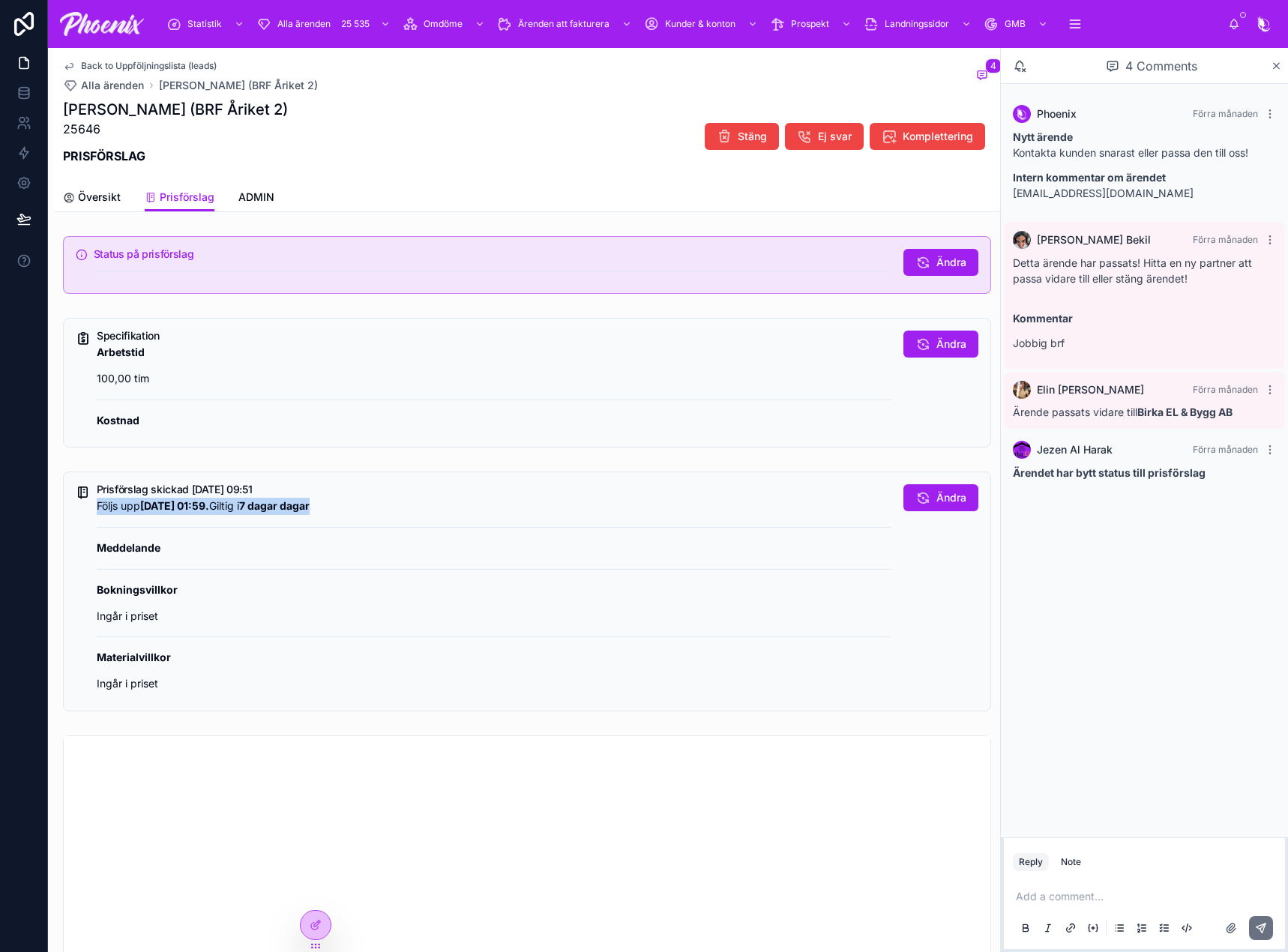
click at [209, 505] on strong "[DATE] 01:59." at bounding box center [175, 505] width 69 height 13
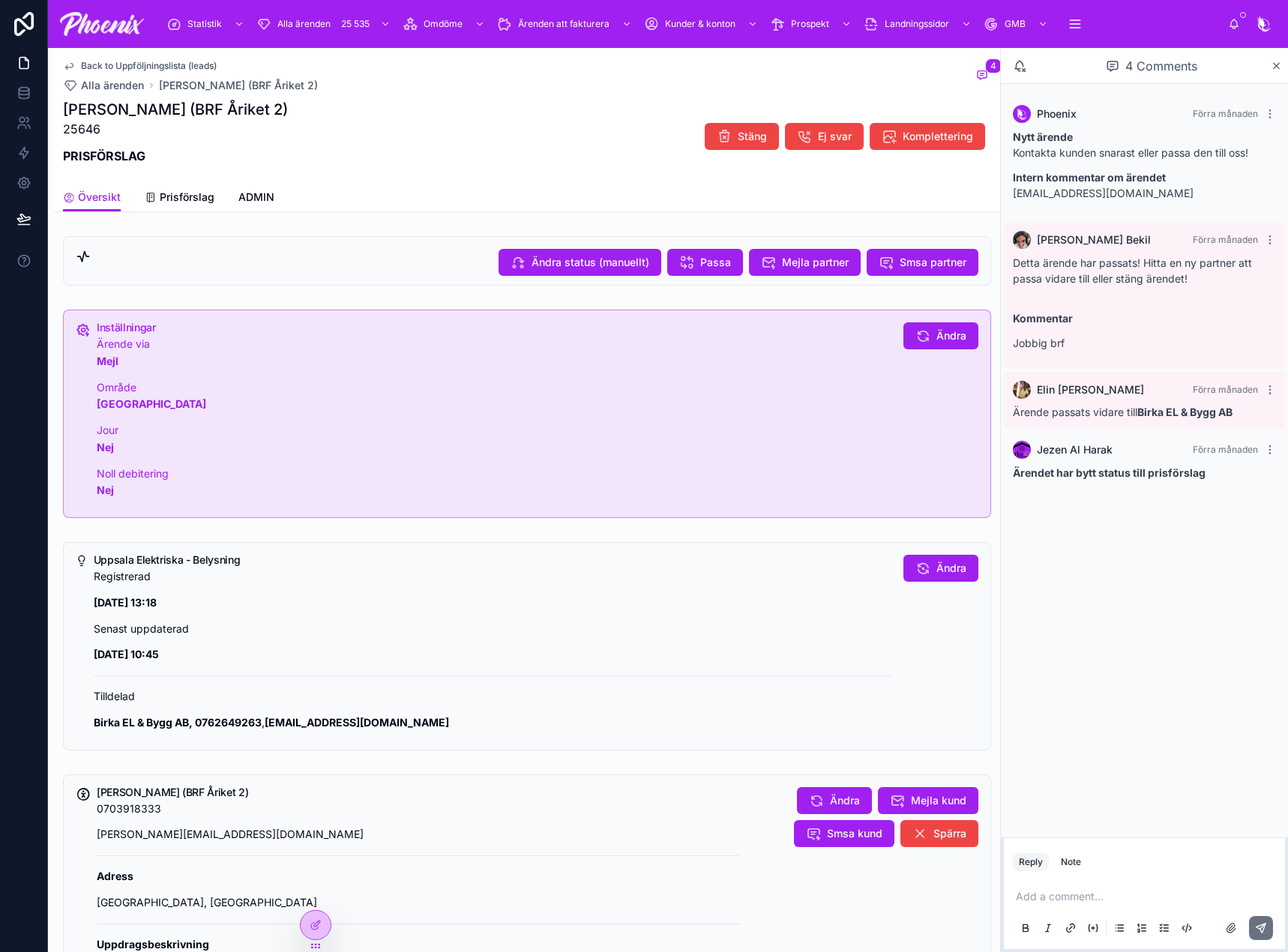
drag, startPoint x: 413, startPoint y: 362, endPoint x: 396, endPoint y: 385, distance: 28.6
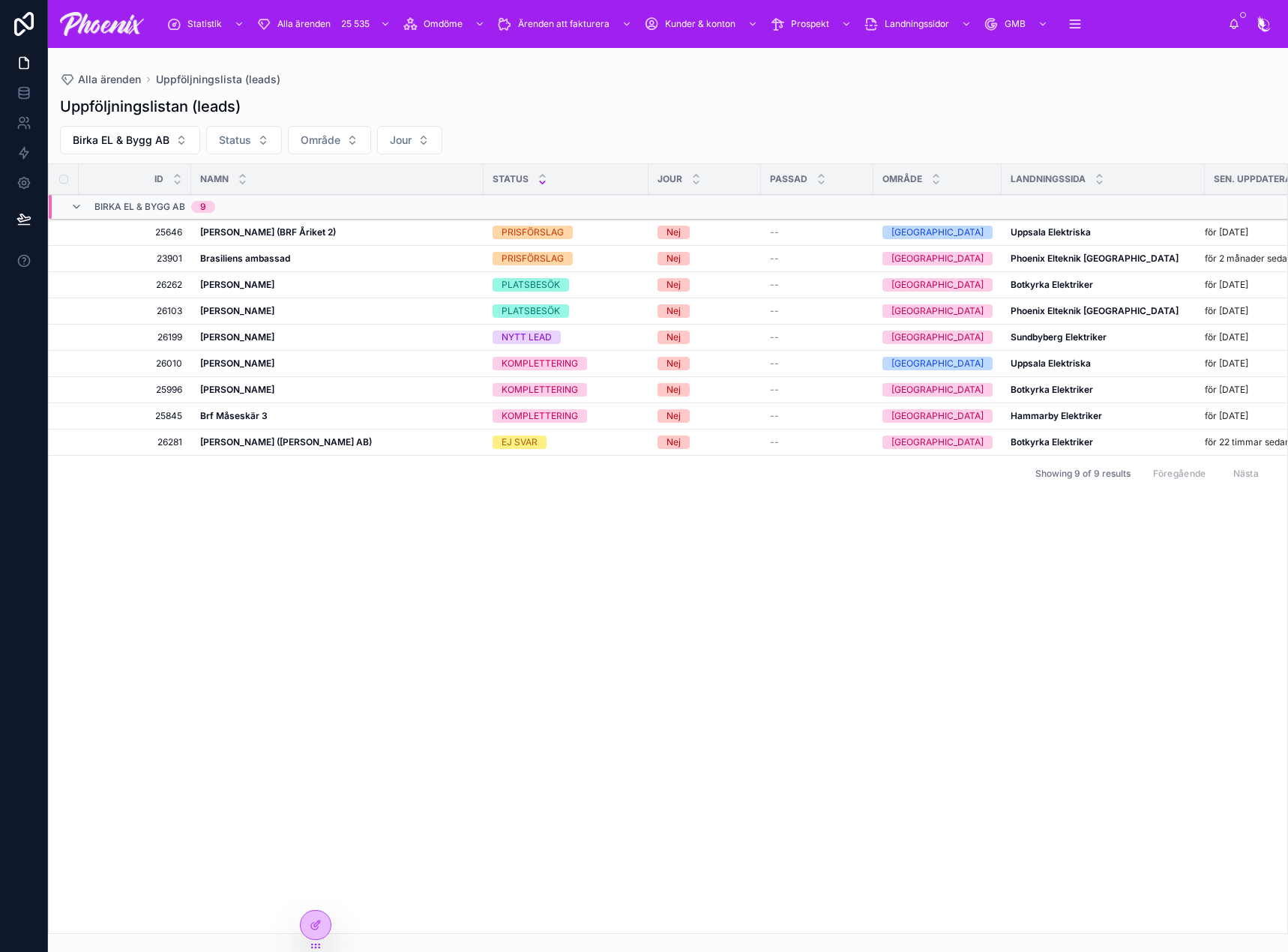
click at [178, 144] on button "Birka EL & Bygg AB" at bounding box center [130, 140] width 140 height 29
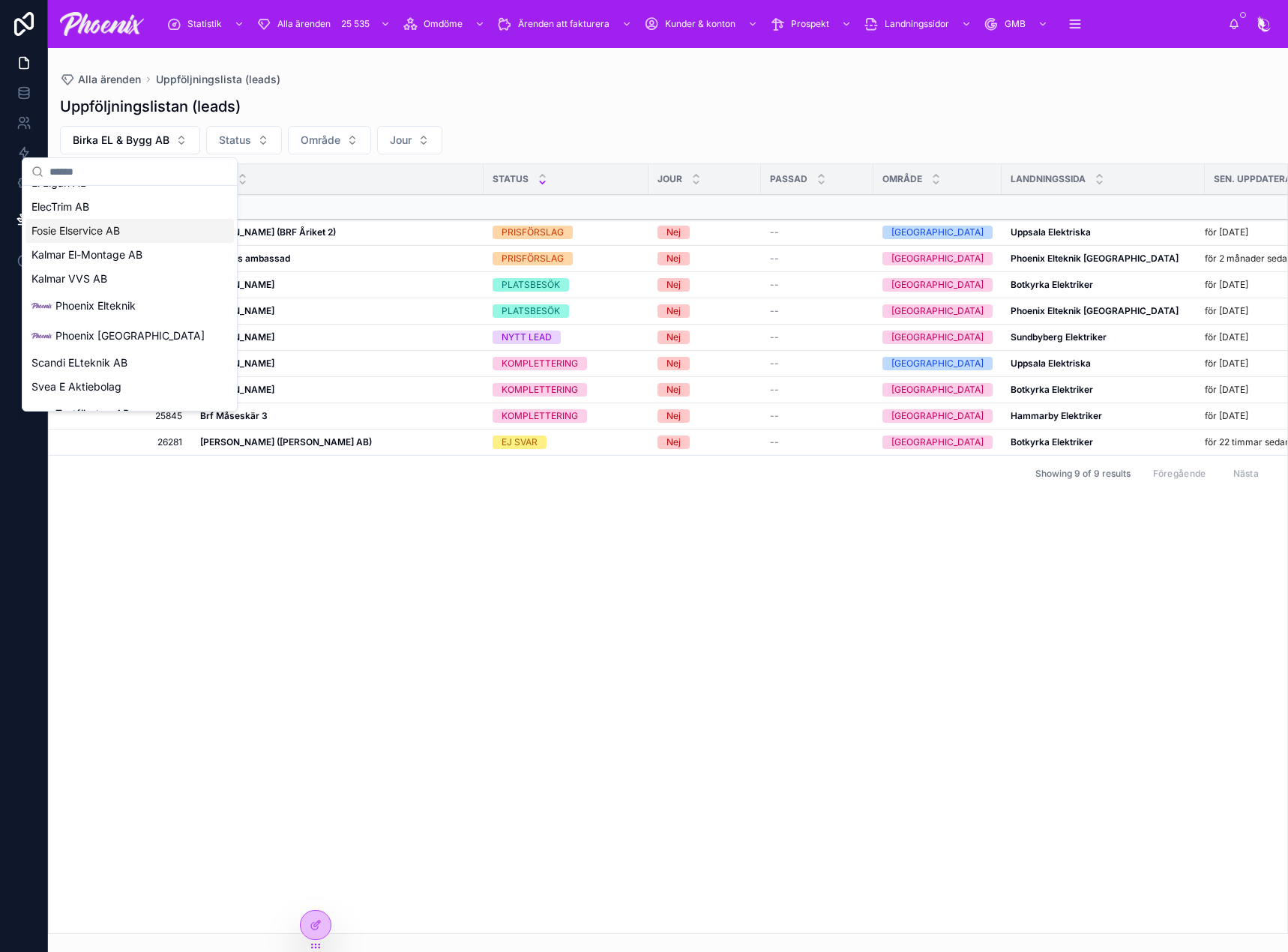
scroll to position [150, 0]
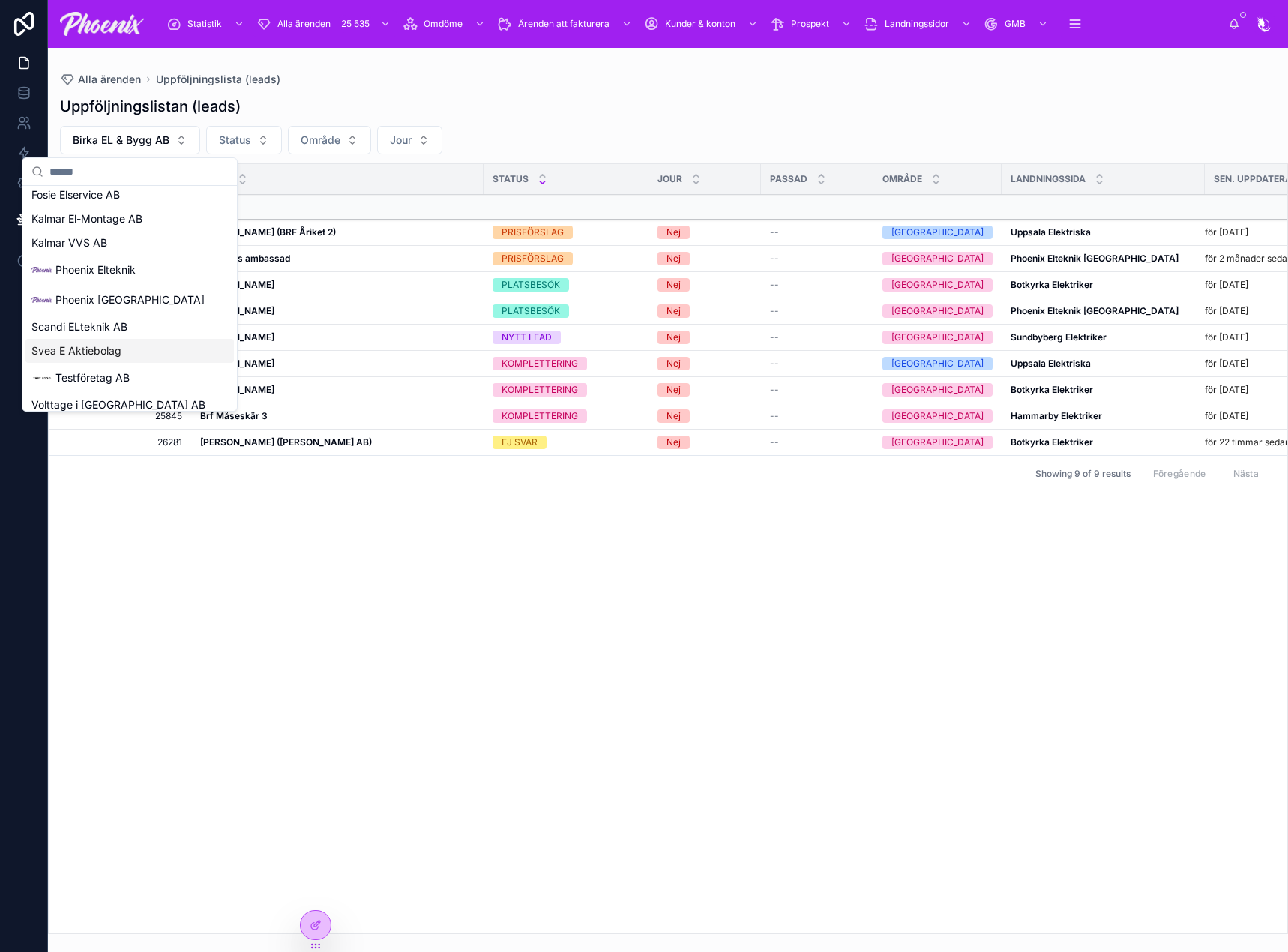
click at [128, 357] on div "Svea E Aktiebolag" at bounding box center [129, 351] width 209 height 24
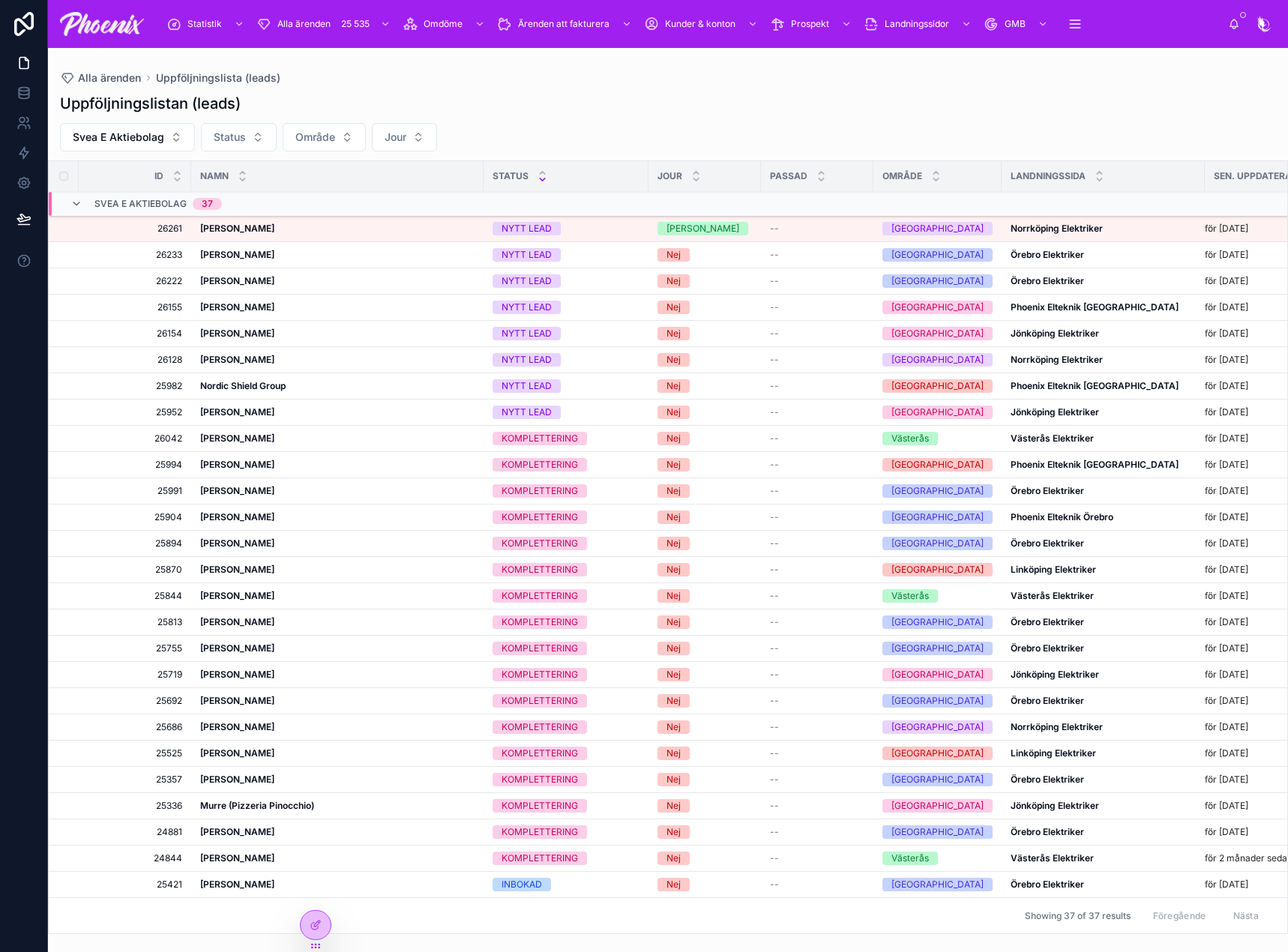
scroll to position [322, 0]
click at [0, 0] on span "Godkänn ärende" at bounding box center [0, 0] width 0 height 0
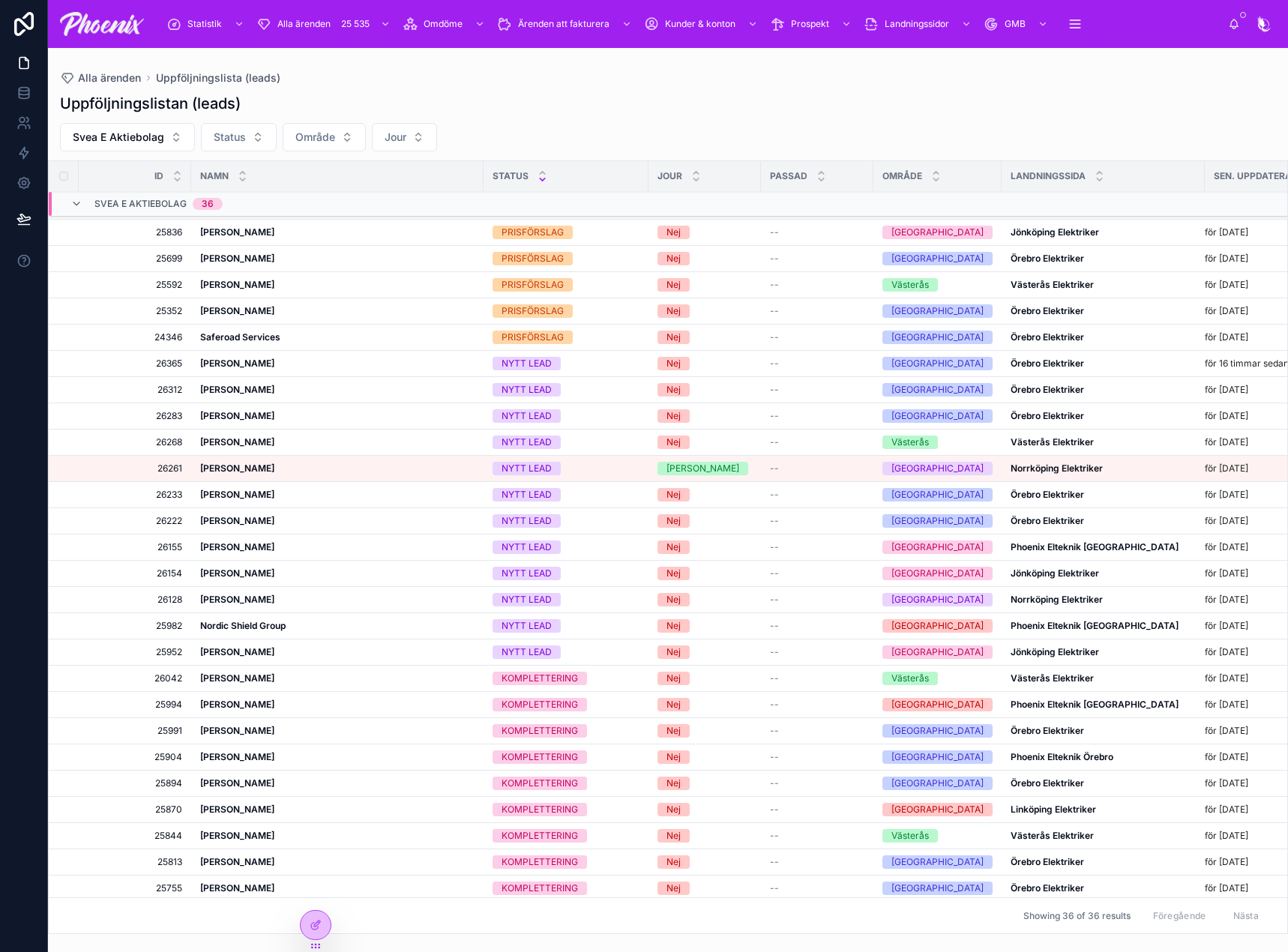
scroll to position [0, 0]
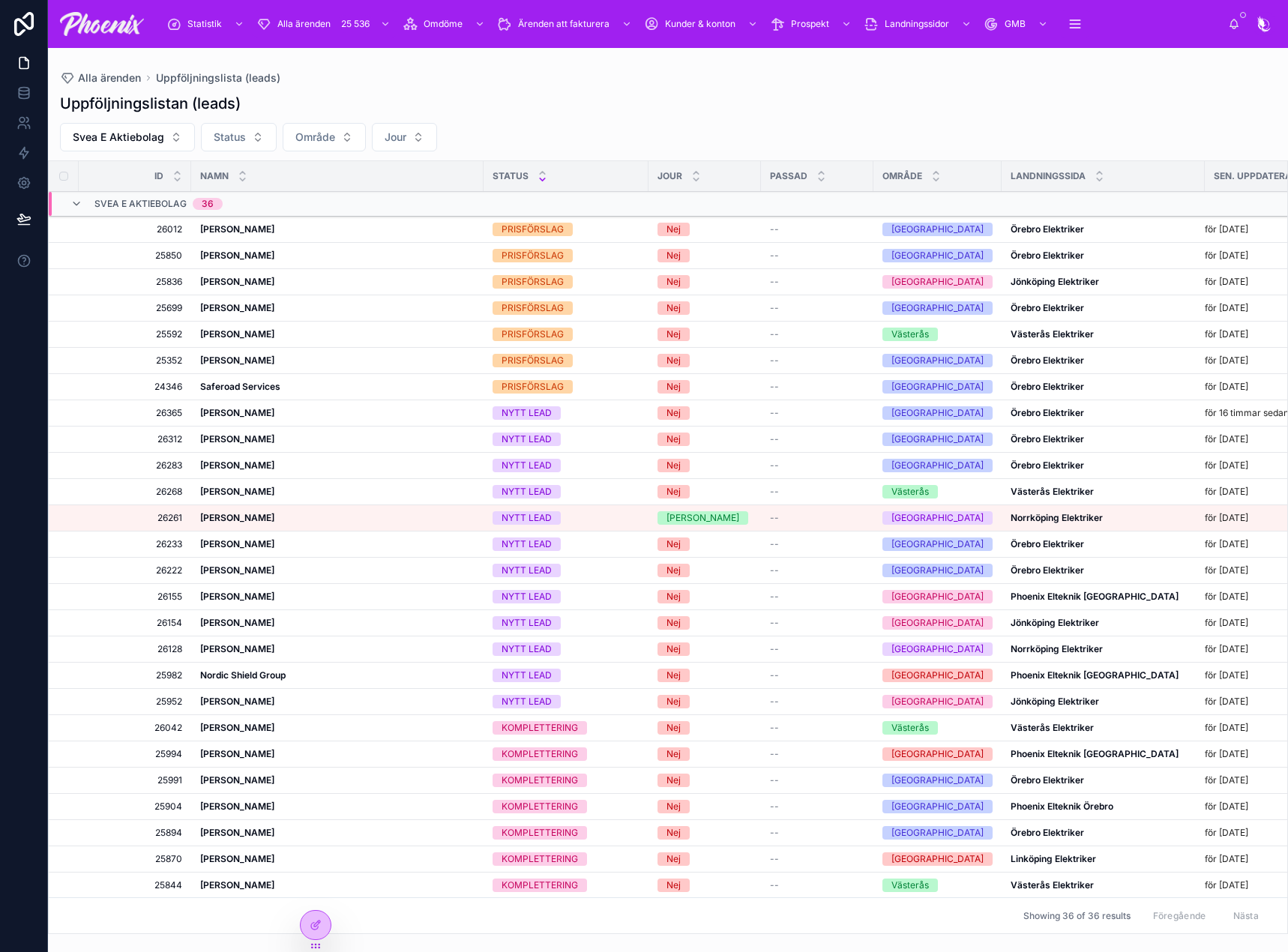
click at [76, 203] on icon at bounding box center [76, 204] width 12 height 12
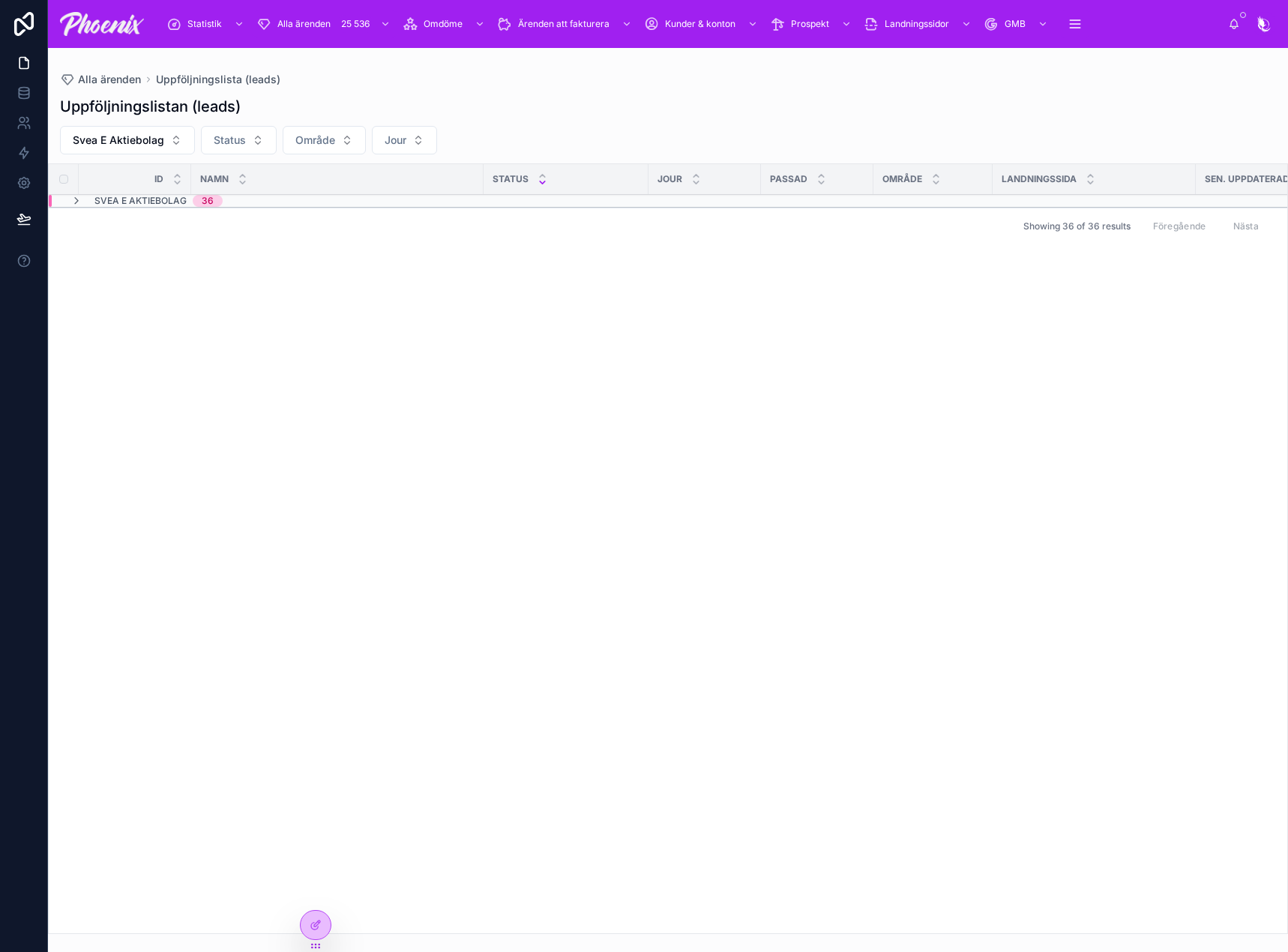
click at [180, 138] on button "Svea E Aktiebolag" at bounding box center [127, 140] width 135 height 29
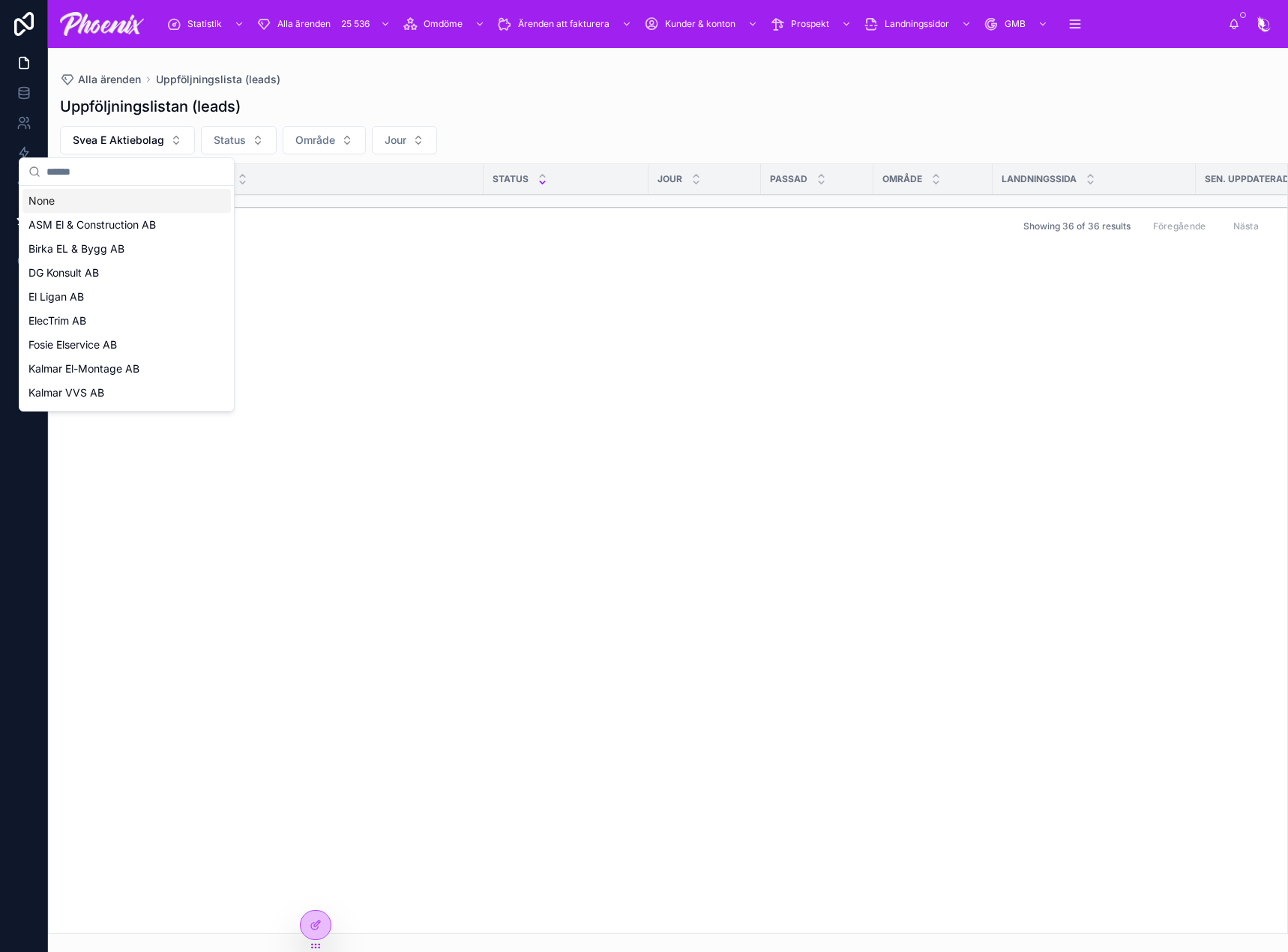
click at [125, 199] on div "None" at bounding box center [126, 201] width 209 height 24
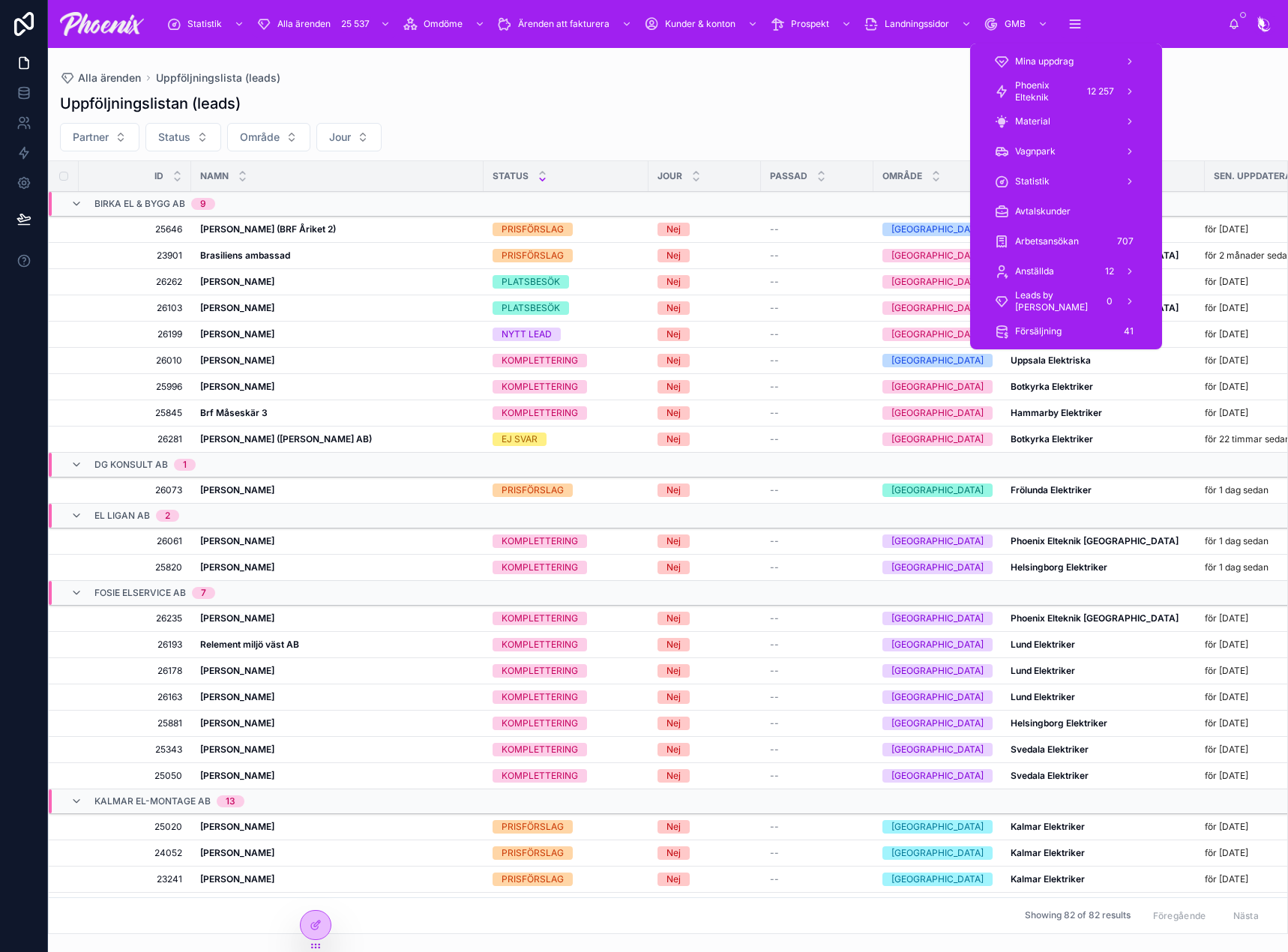
click at [1053, 87] on span "Phoenix Elteknik" at bounding box center [1046, 92] width 61 height 24
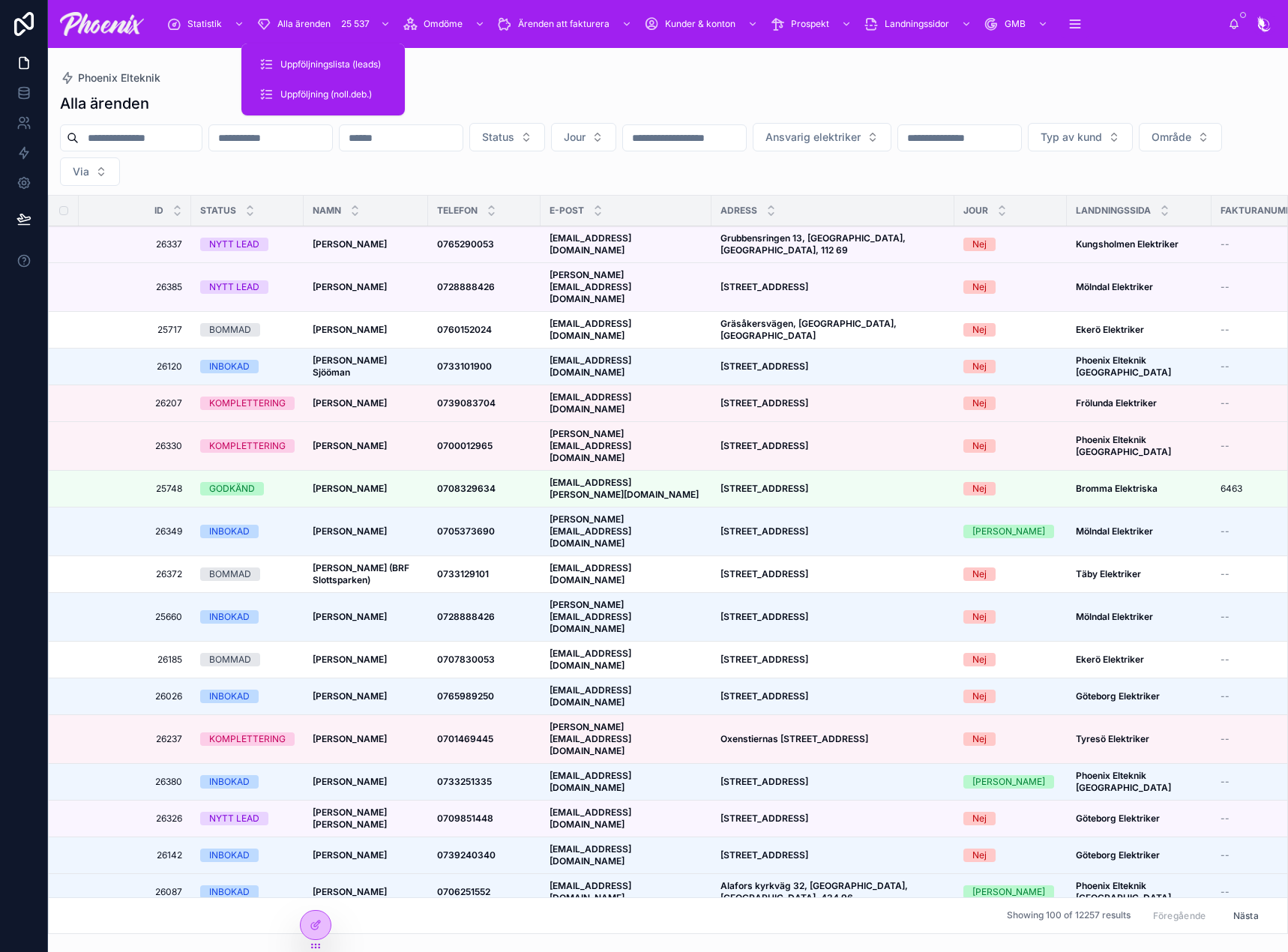
click at [314, 57] on div "Uppföljningslista (leads)" at bounding box center [323, 65] width 127 height 24
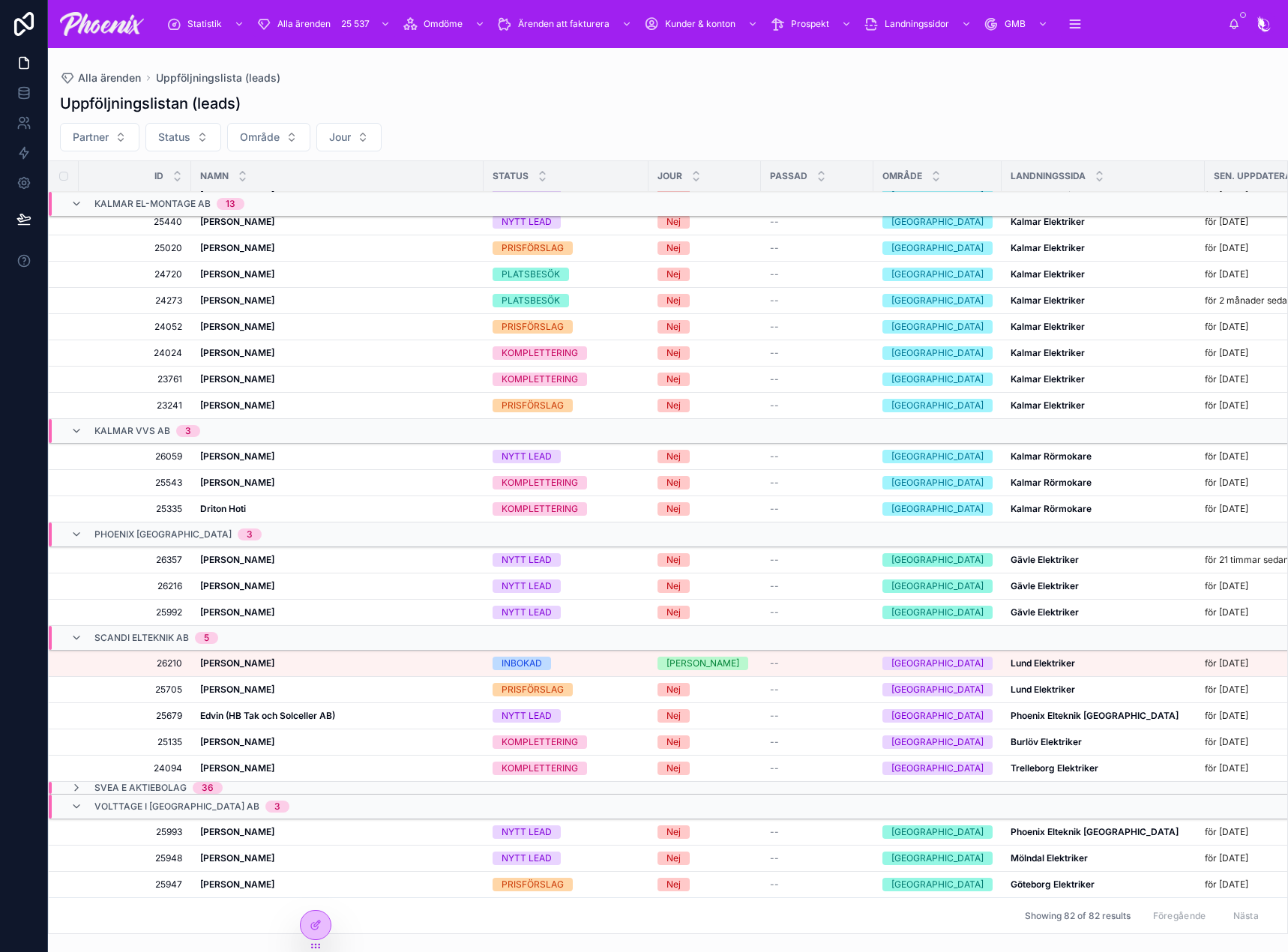
scroll to position [757, 0]
click at [1011, 554] on strong "Gävle Elektriker" at bounding box center [1045, 559] width 68 height 11
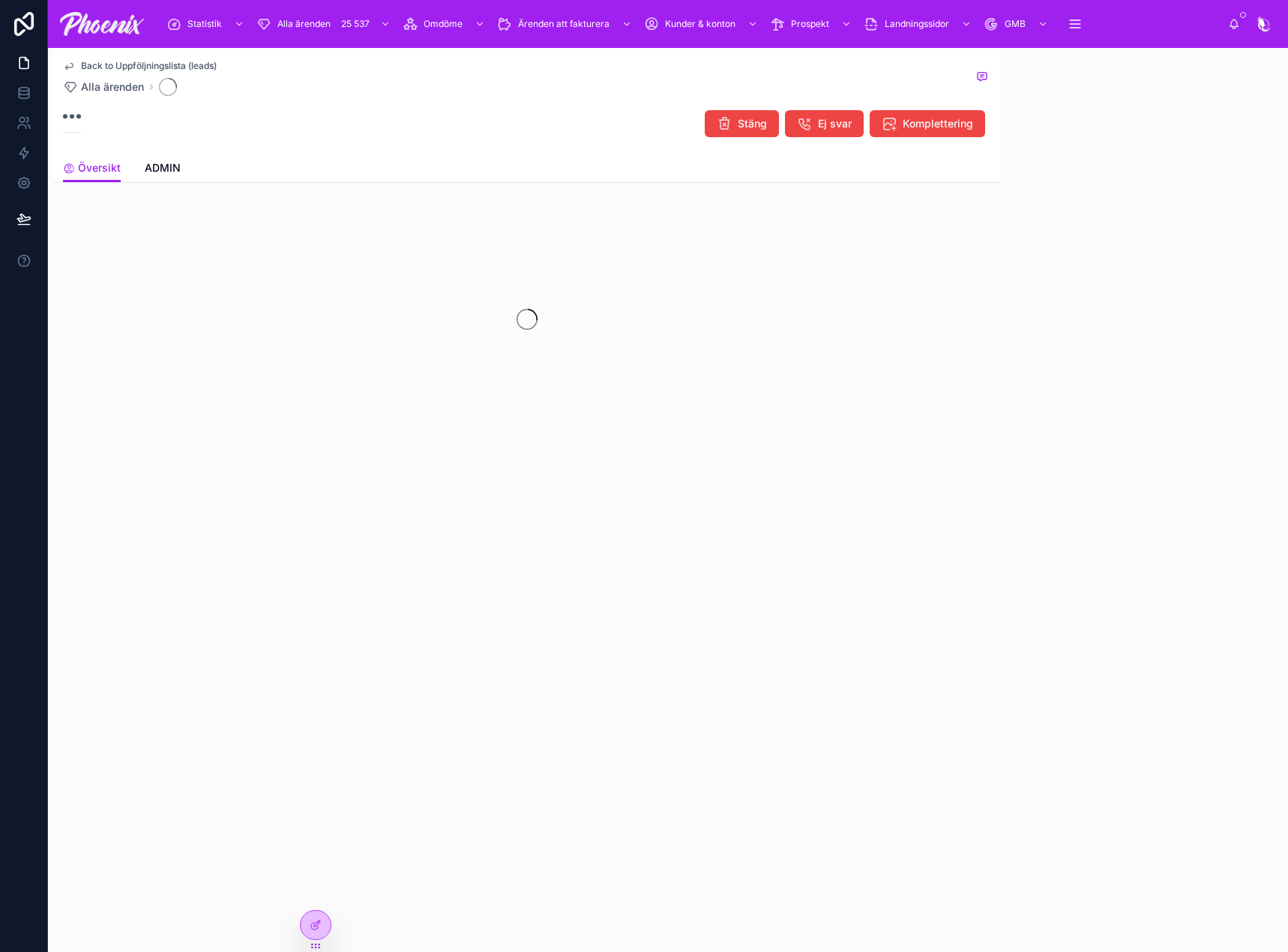
click at [1008, 552] on div "Back to Uppföljningslista (leads) Alla ärenden Stäng Ej svar Komplettering Över…" at bounding box center [667, 499] width 1240 height 904
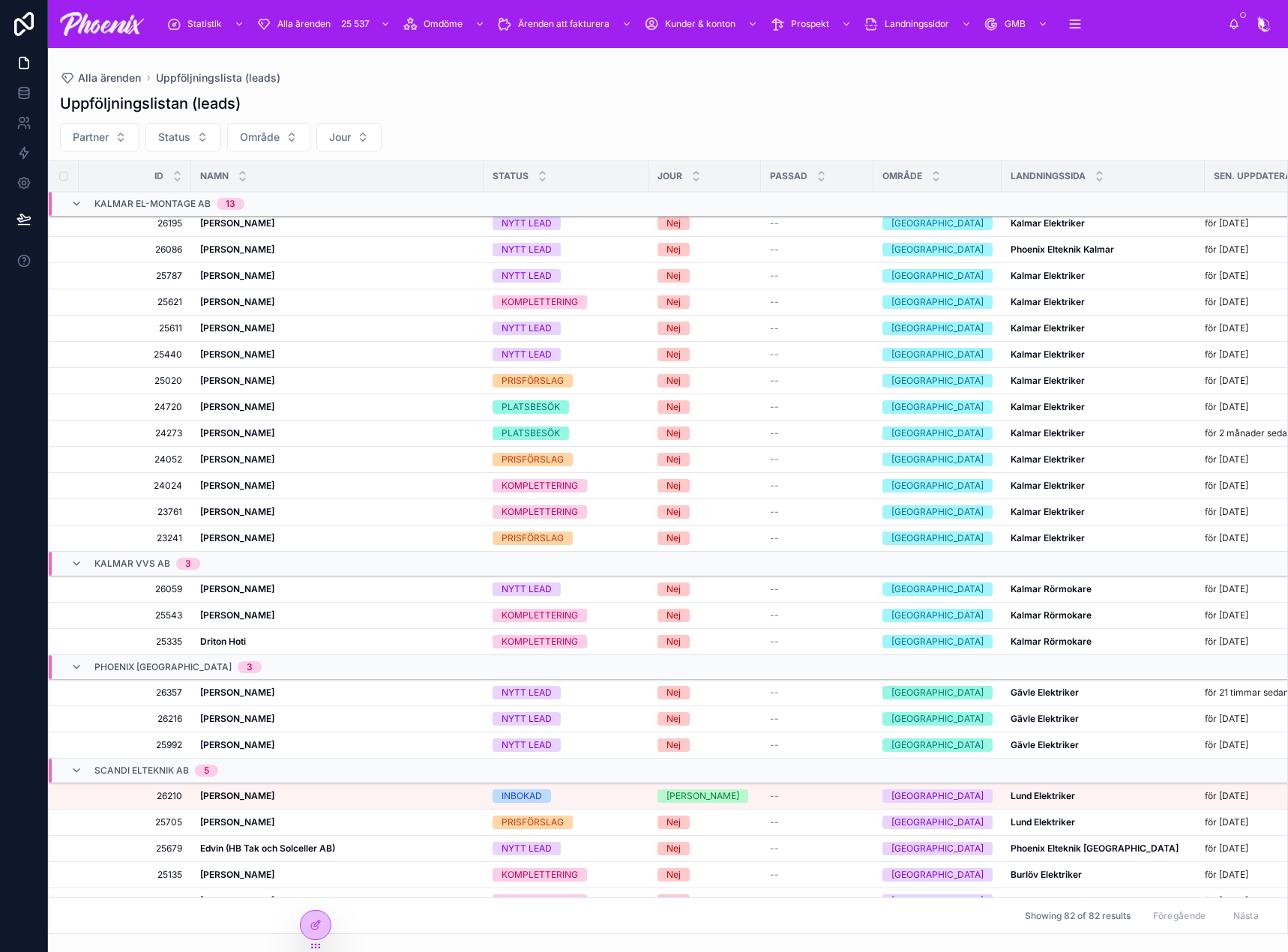
scroll to position [757, 0]
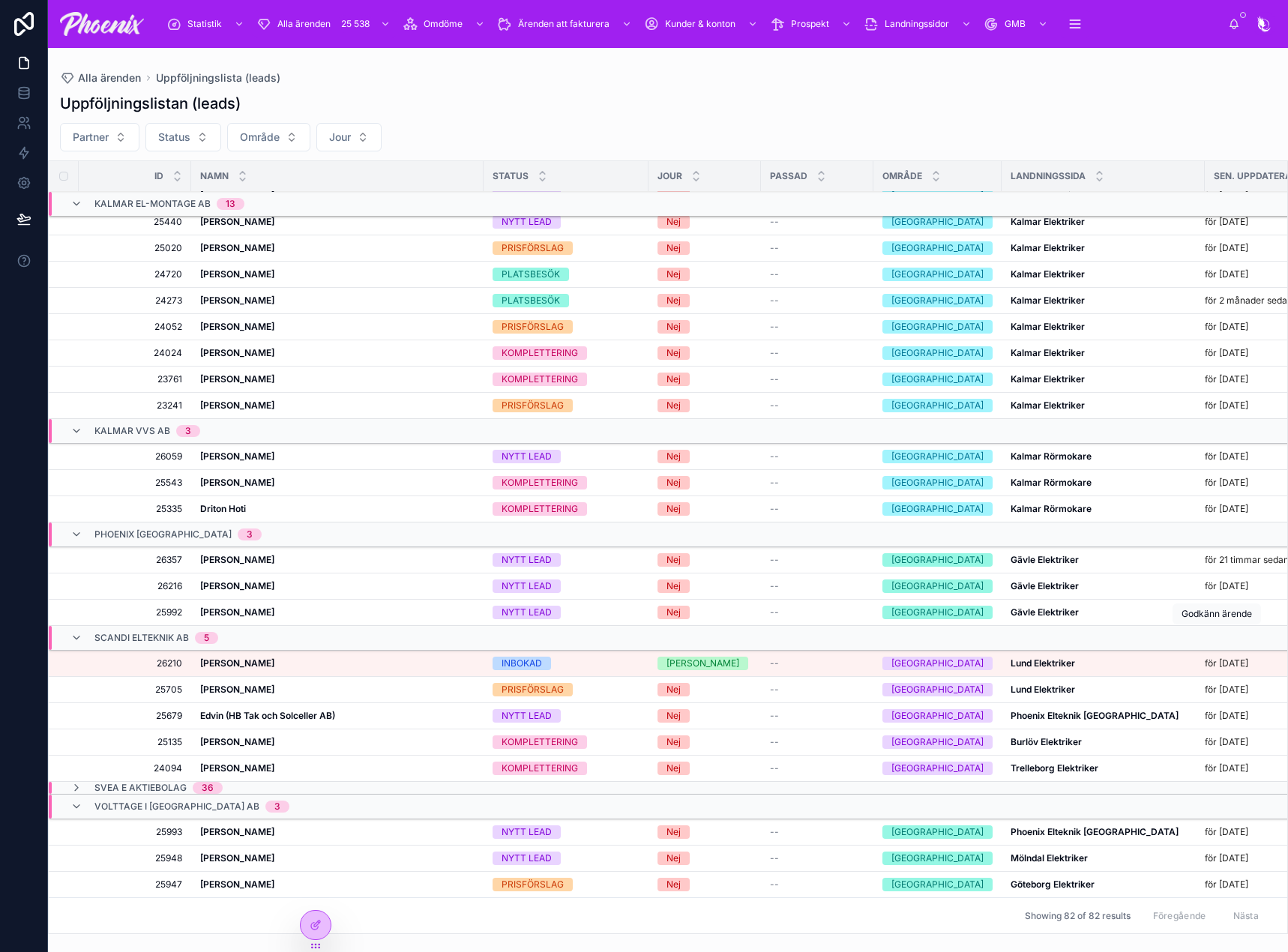
click at [0, 0] on span "Godkänn ärende" at bounding box center [0, 0] width 0 height 0
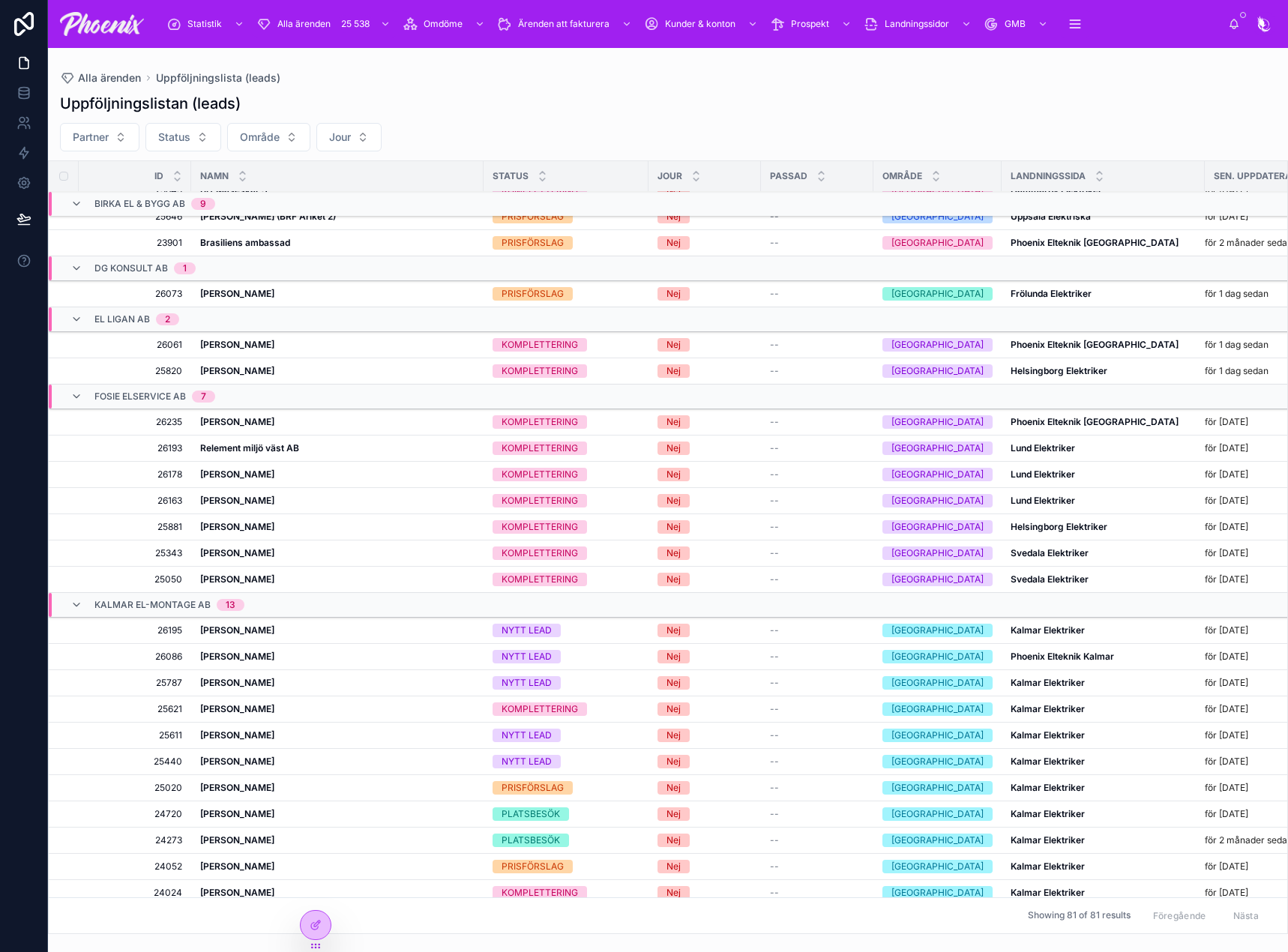
scroll to position [0, 0]
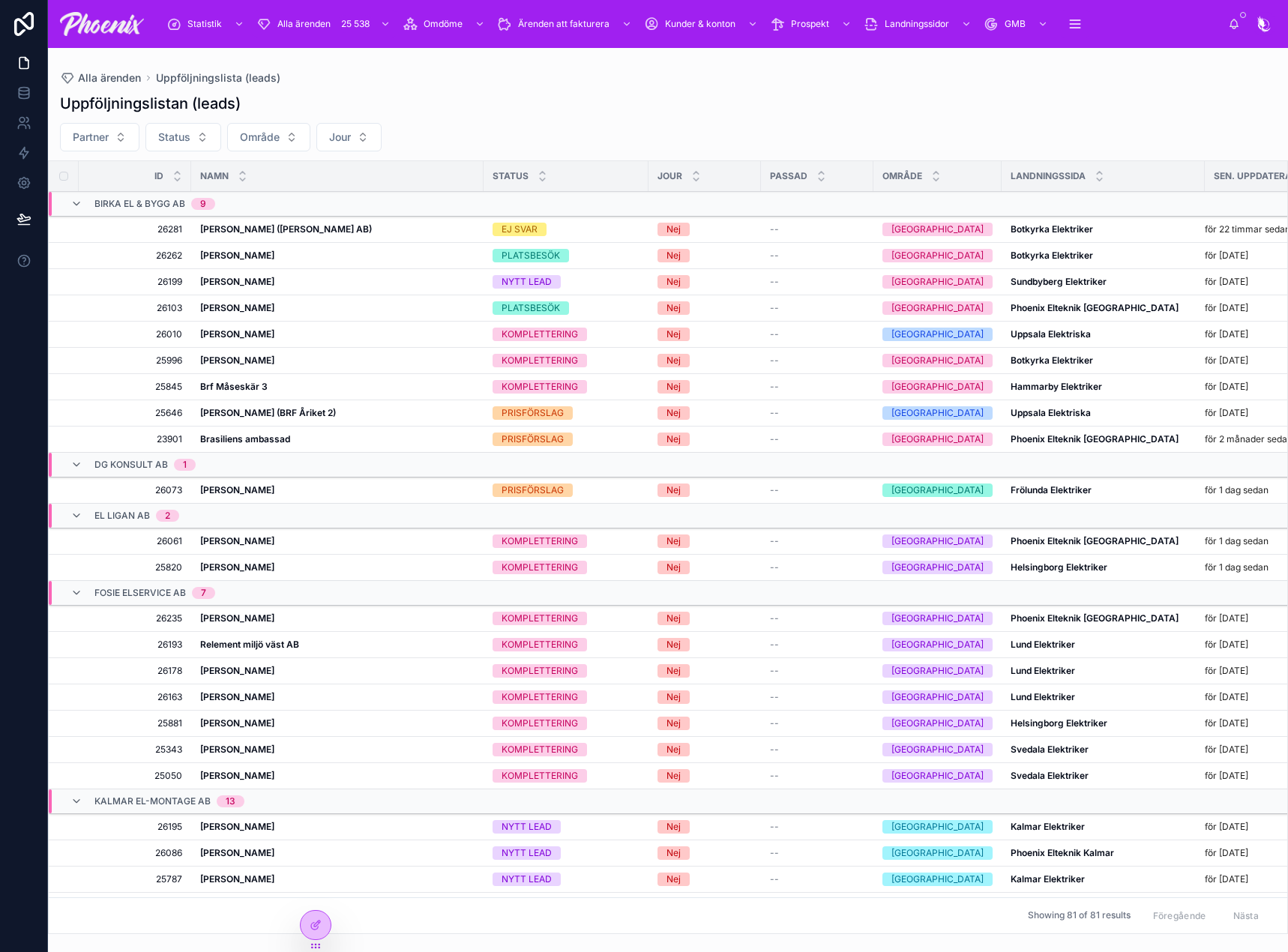
click at [521, 222] on td "EJ SVAR" at bounding box center [566, 229] width 165 height 26
click at [519, 225] on div "EJ SVAR" at bounding box center [520, 229] width 36 height 14
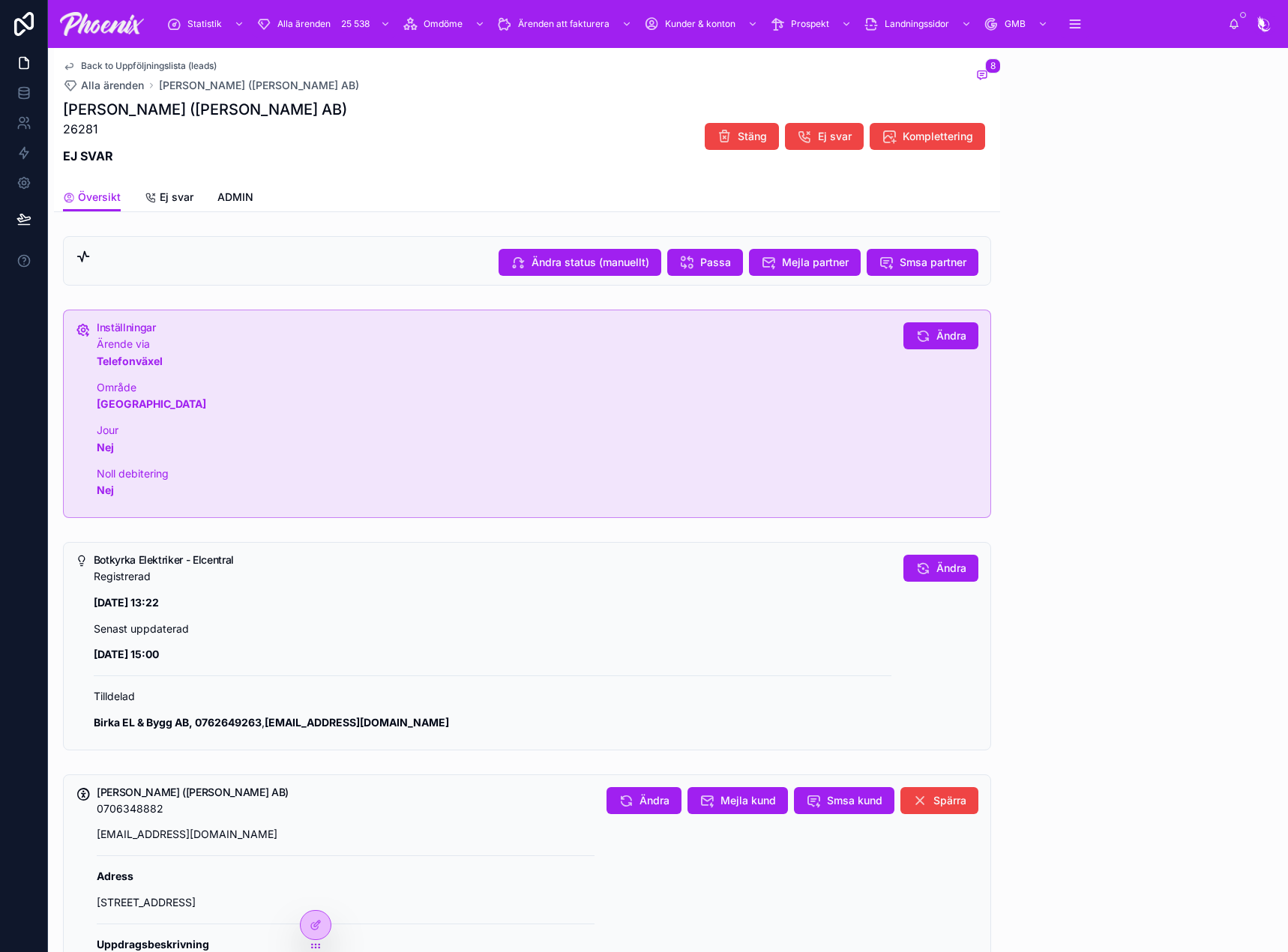
drag, startPoint x: 580, startPoint y: 333, endPoint x: 576, endPoint y: 345, distance: 12.6
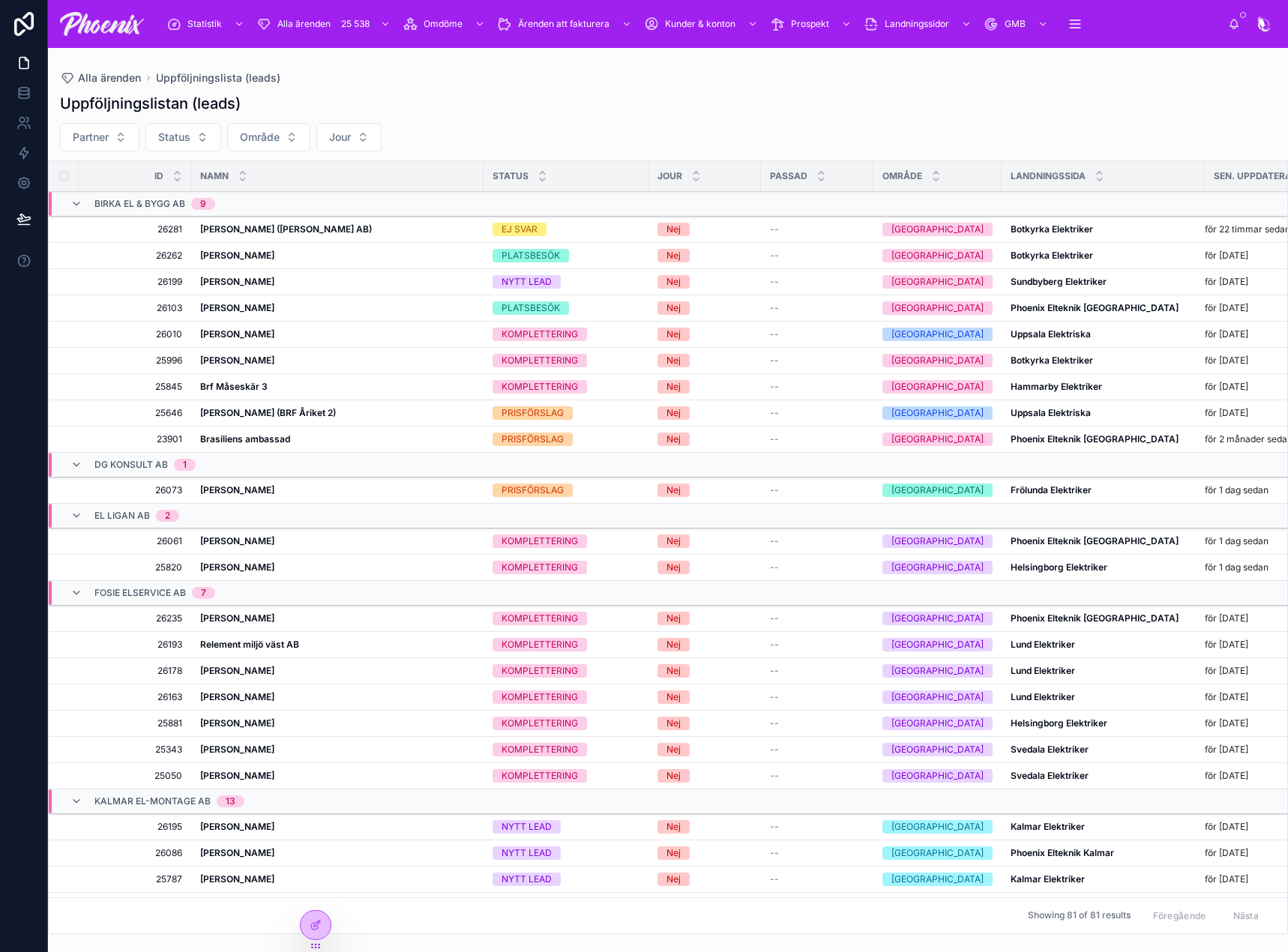
click at [293, 414] on strong "[PERSON_NAME] (BRF Åriket 2)" at bounding box center [267, 412] width 136 height 11
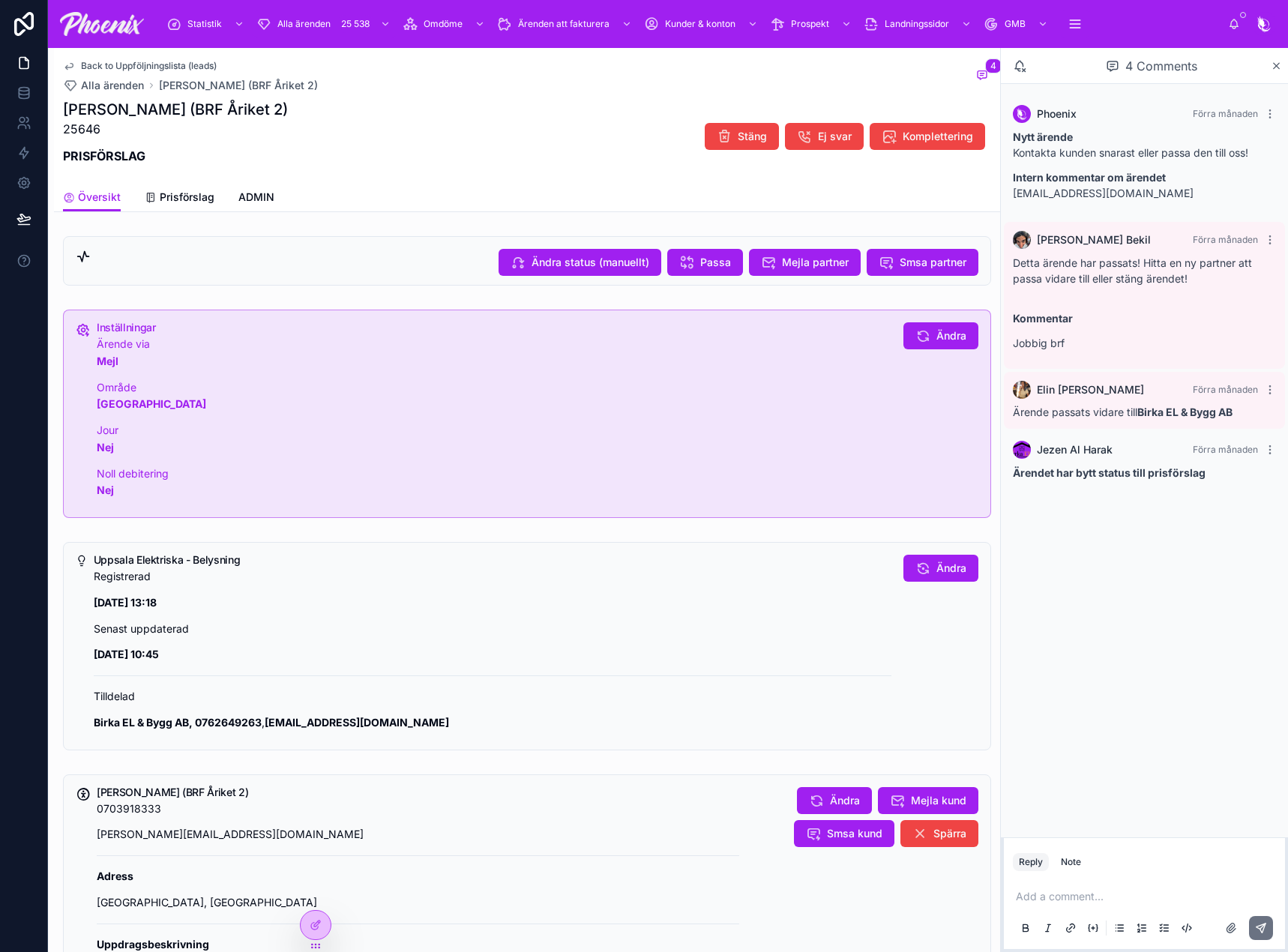
click at [193, 203] on span "Prisförslag" at bounding box center [187, 196] width 55 height 15
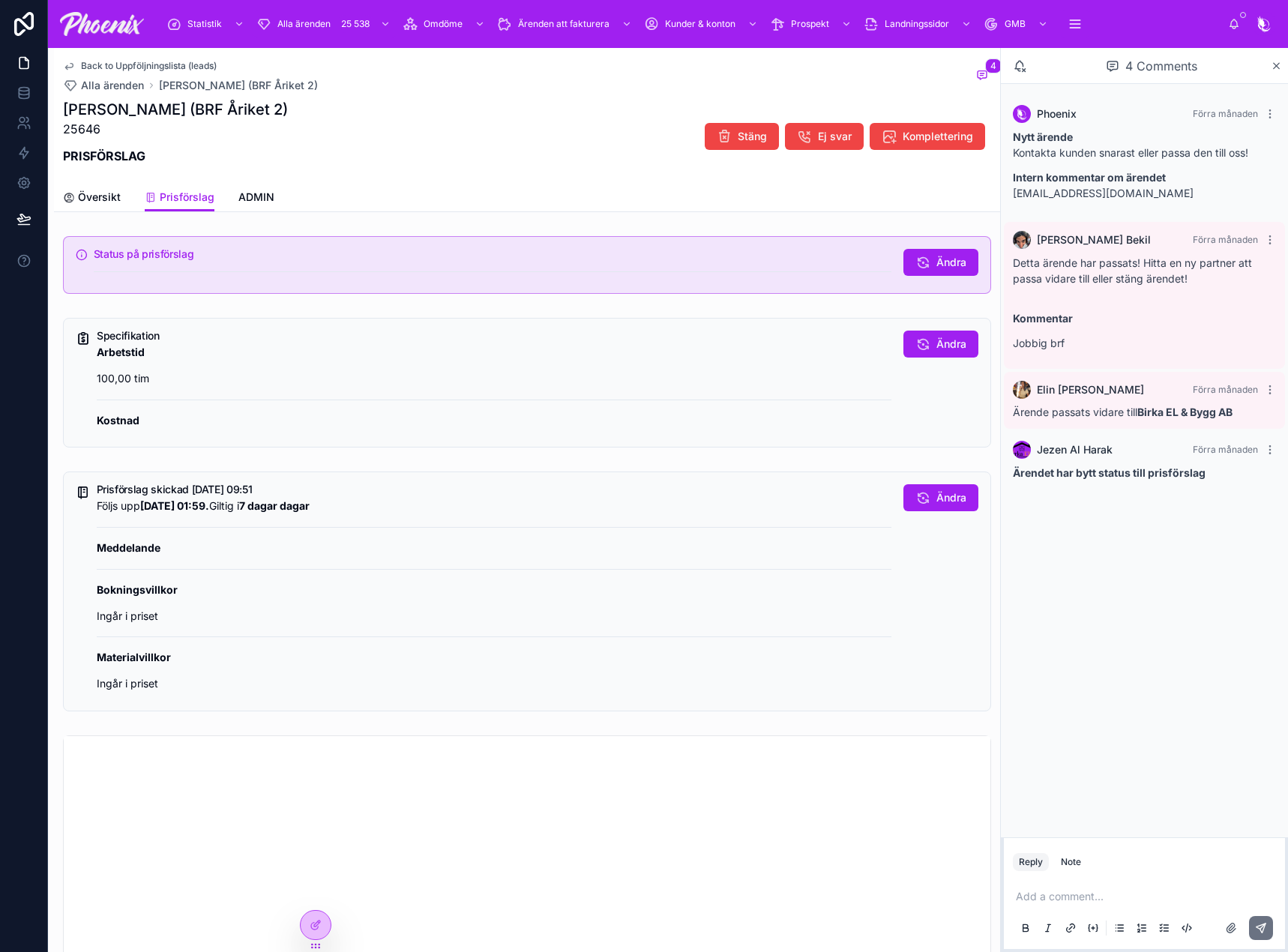
click at [956, 499] on button "Ändra" at bounding box center [941, 498] width 75 height 27
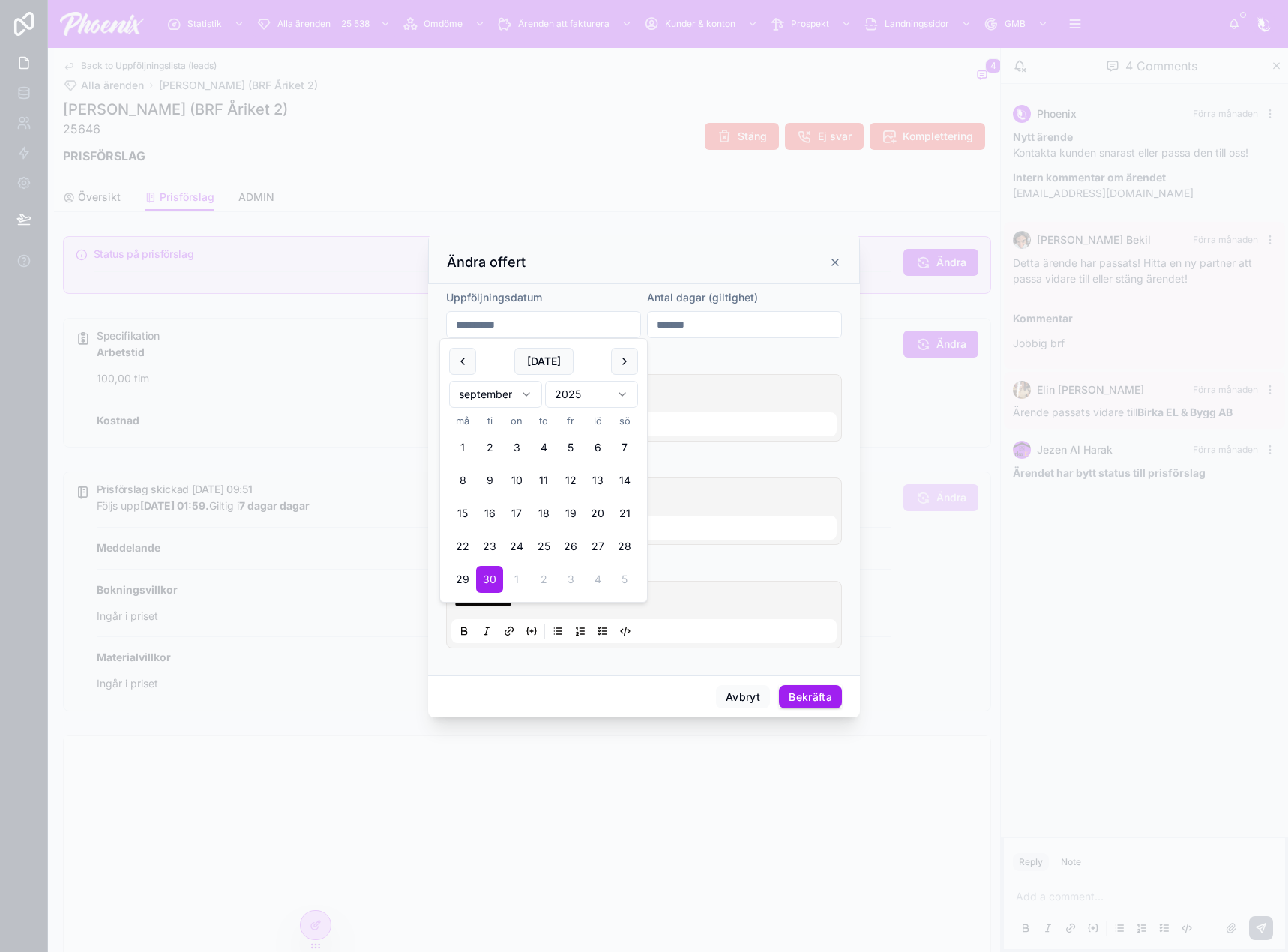
click at [581, 330] on input "**********" at bounding box center [544, 325] width 194 height 21
drag, startPoint x: 636, startPoint y: 351, endPoint x: 630, endPoint y: 358, distance: 9.2
click at [630, 358] on button at bounding box center [624, 361] width 27 height 27
click at [742, 685] on button "Avbryt" at bounding box center [743, 698] width 54 height 24
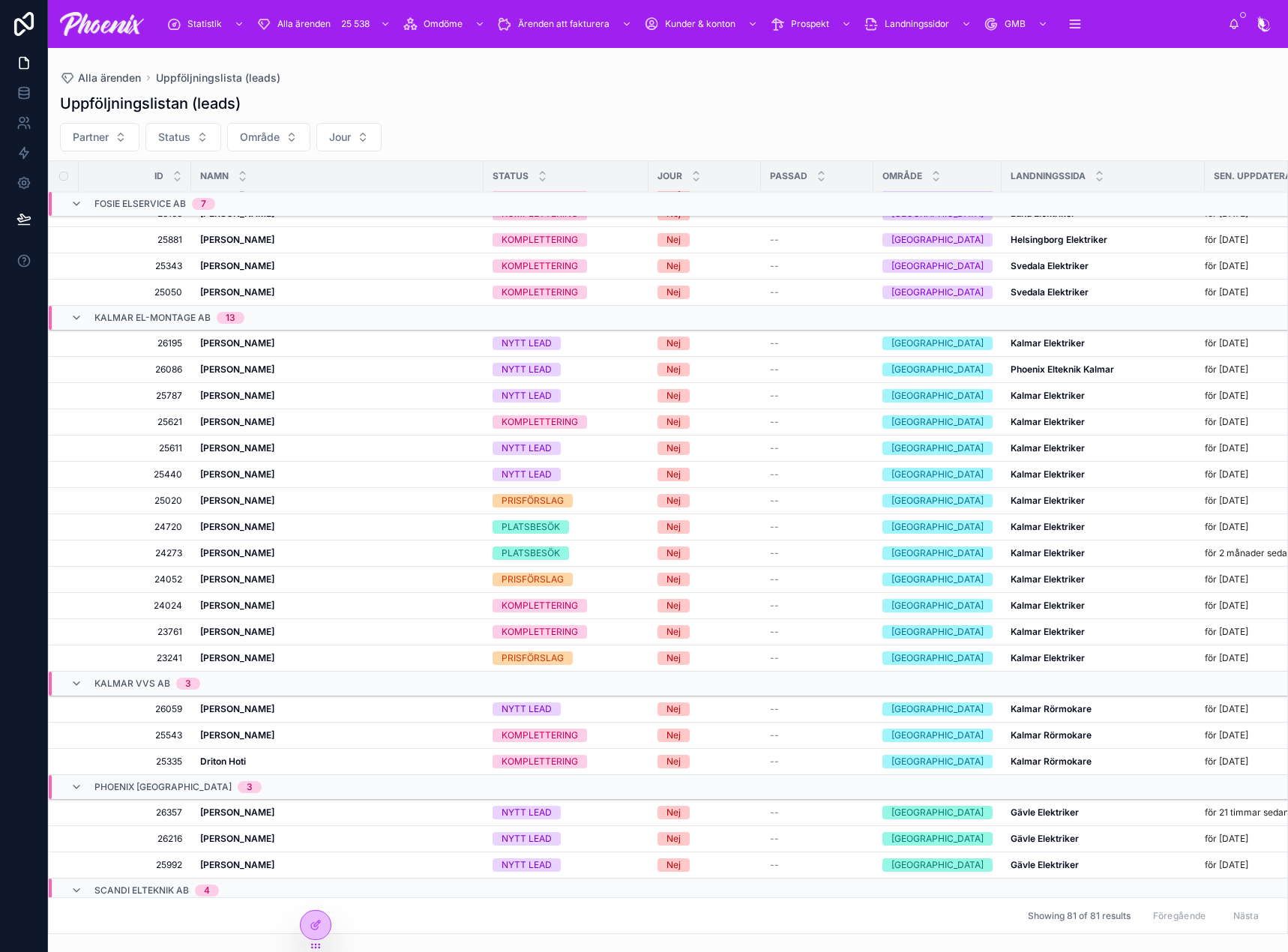
scroll to position [731, 0]
